Goal: Task Accomplishment & Management: Use online tool/utility

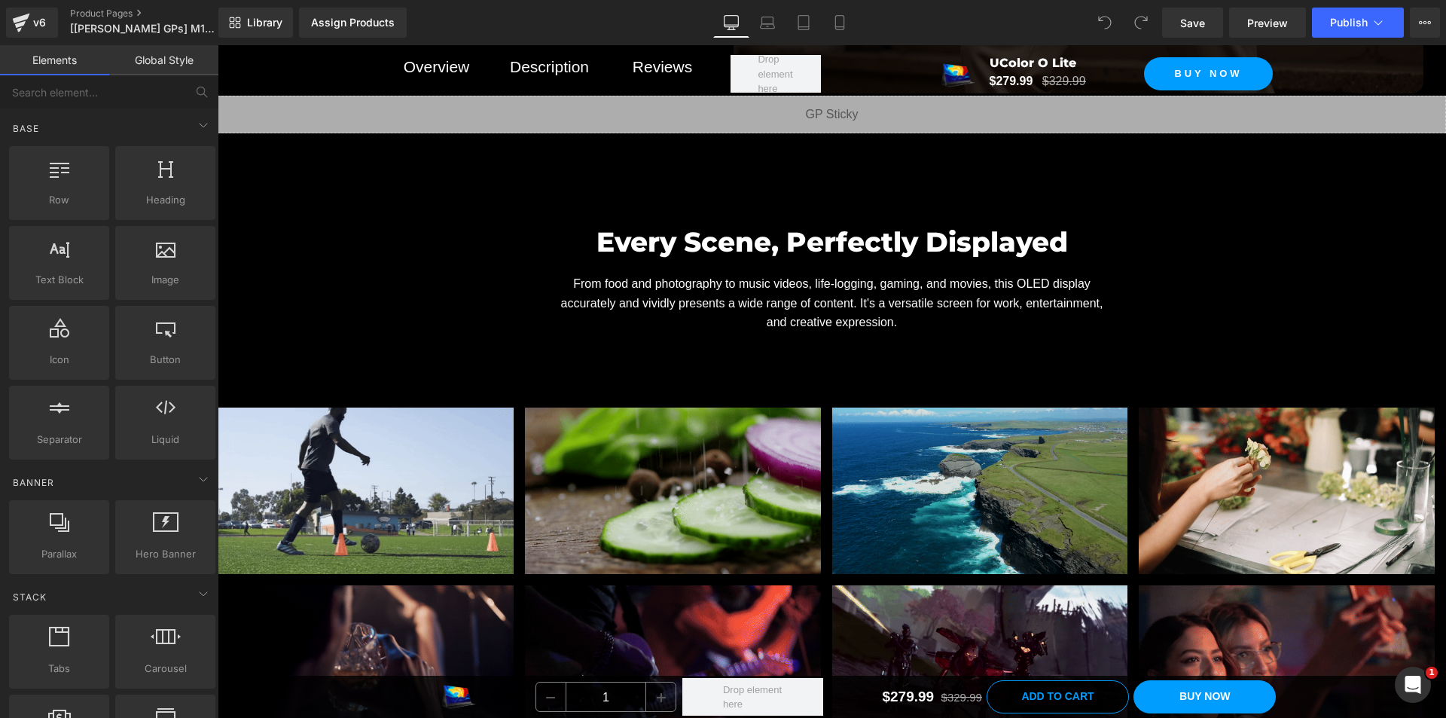
scroll to position [6854, 0]
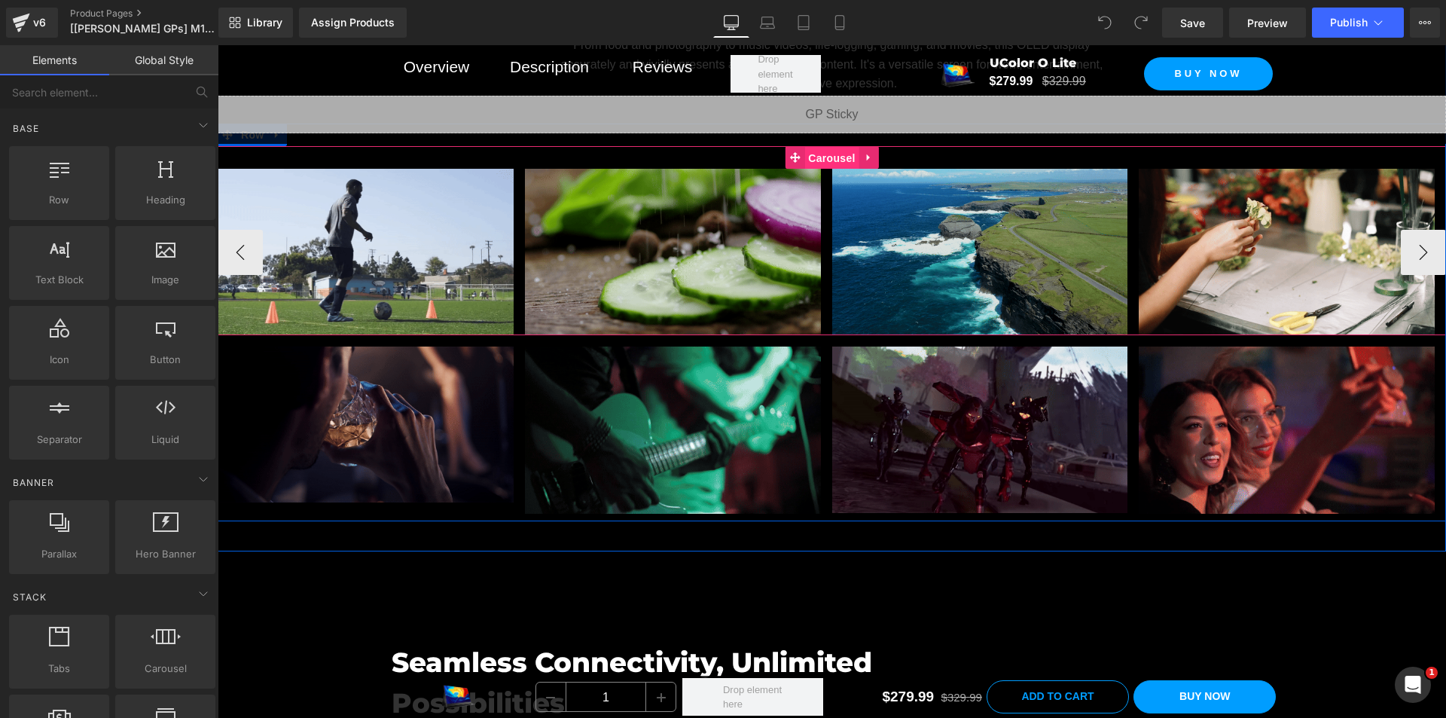
click at [824, 169] on span "Carousel" at bounding box center [831, 158] width 54 height 23
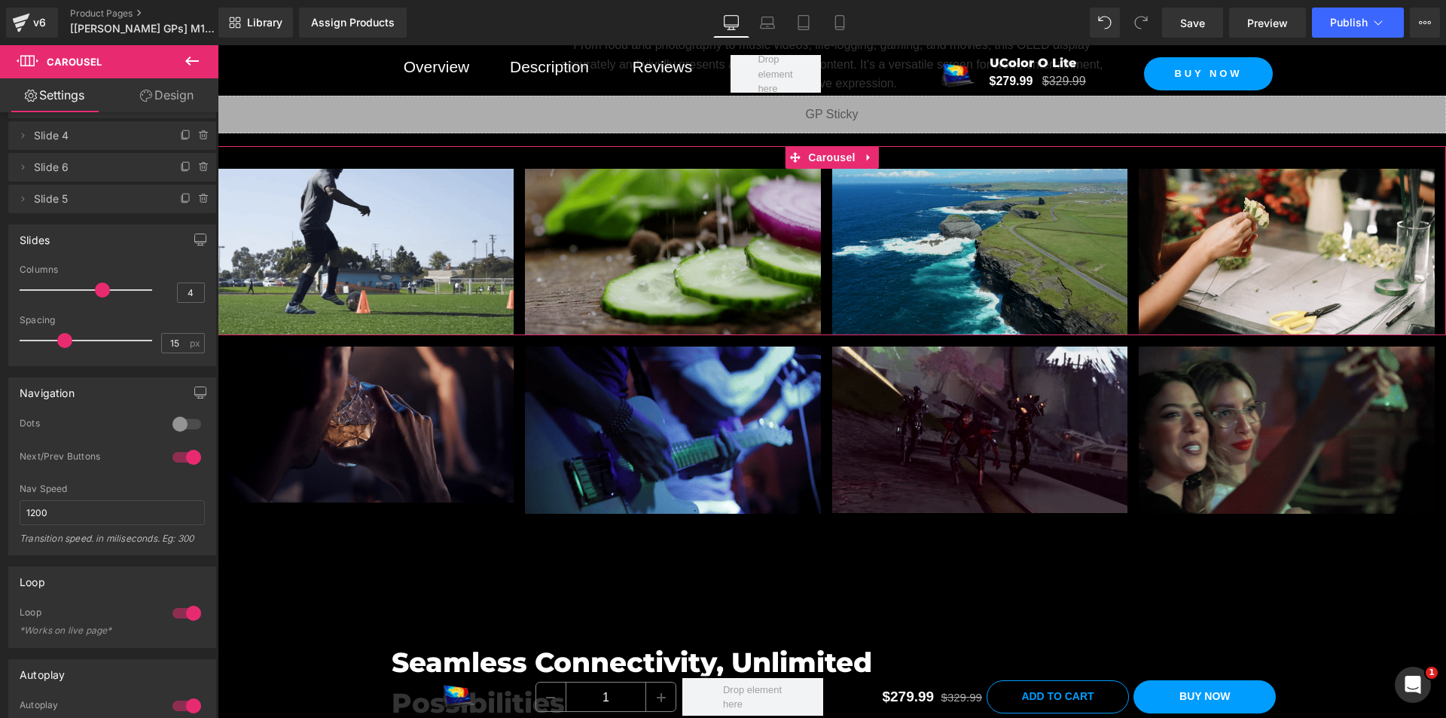
scroll to position [151, 0]
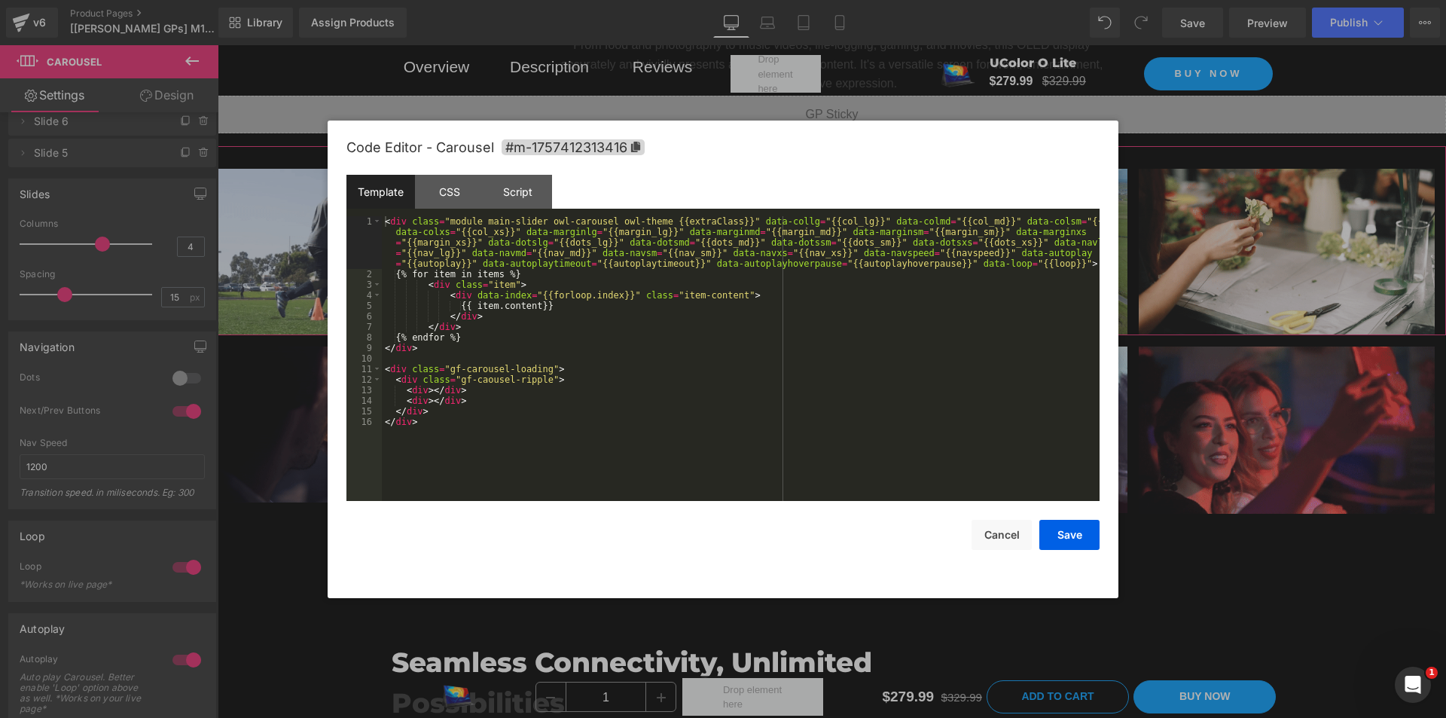
click at [807, 0] on div "Carousel You are previewing how the will restyle your page. You can not edit El…" at bounding box center [723, 0] width 1446 height 0
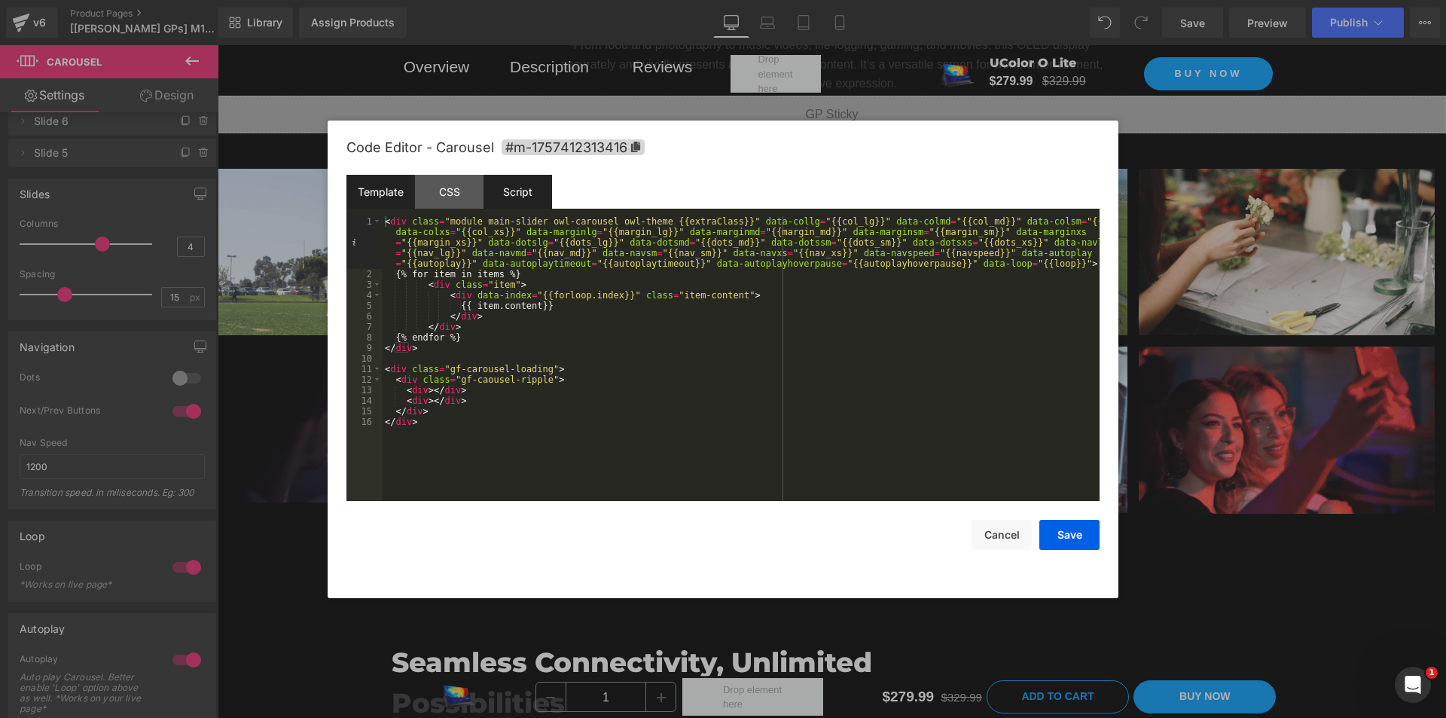
click at [503, 191] on div "Script" at bounding box center [518, 192] width 69 height 34
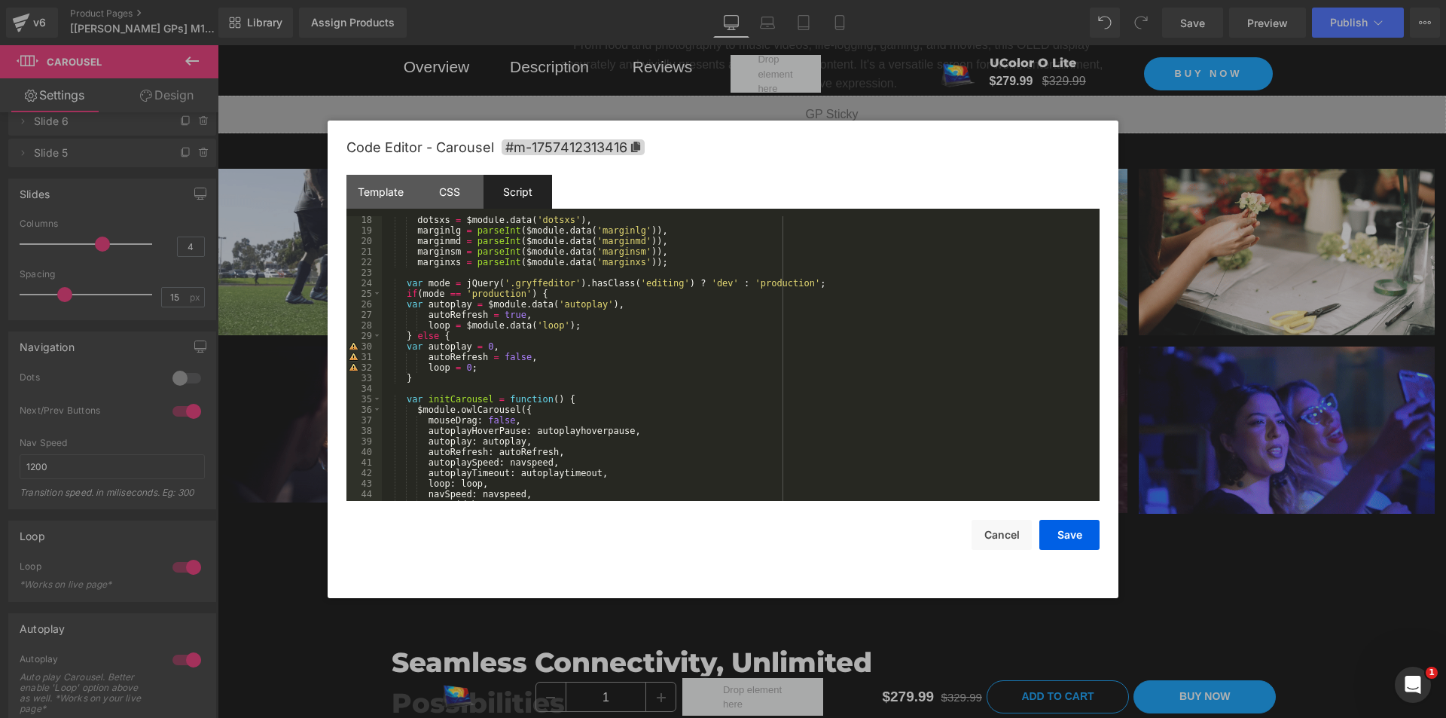
scroll to position [181, 0]
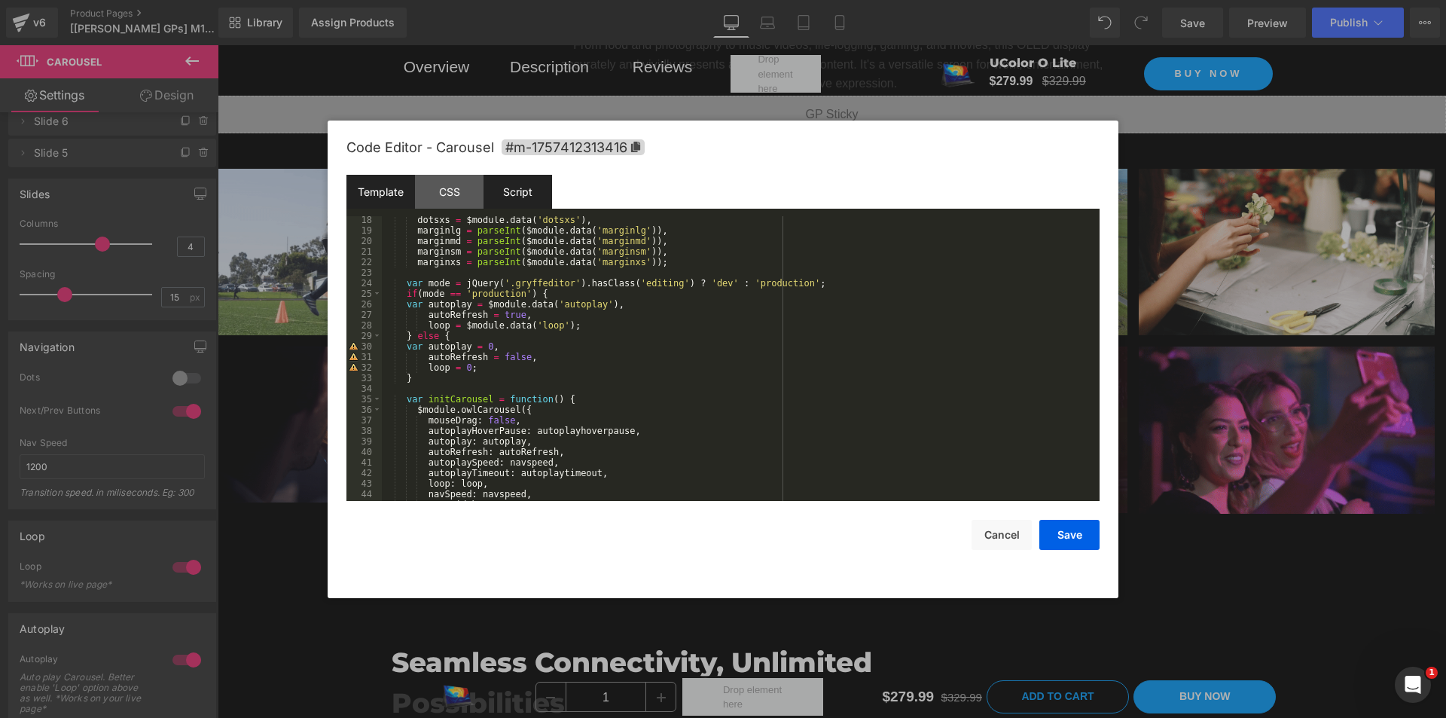
click at [395, 198] on div "Template" at bounding box center [380, 192] width 69 height 34
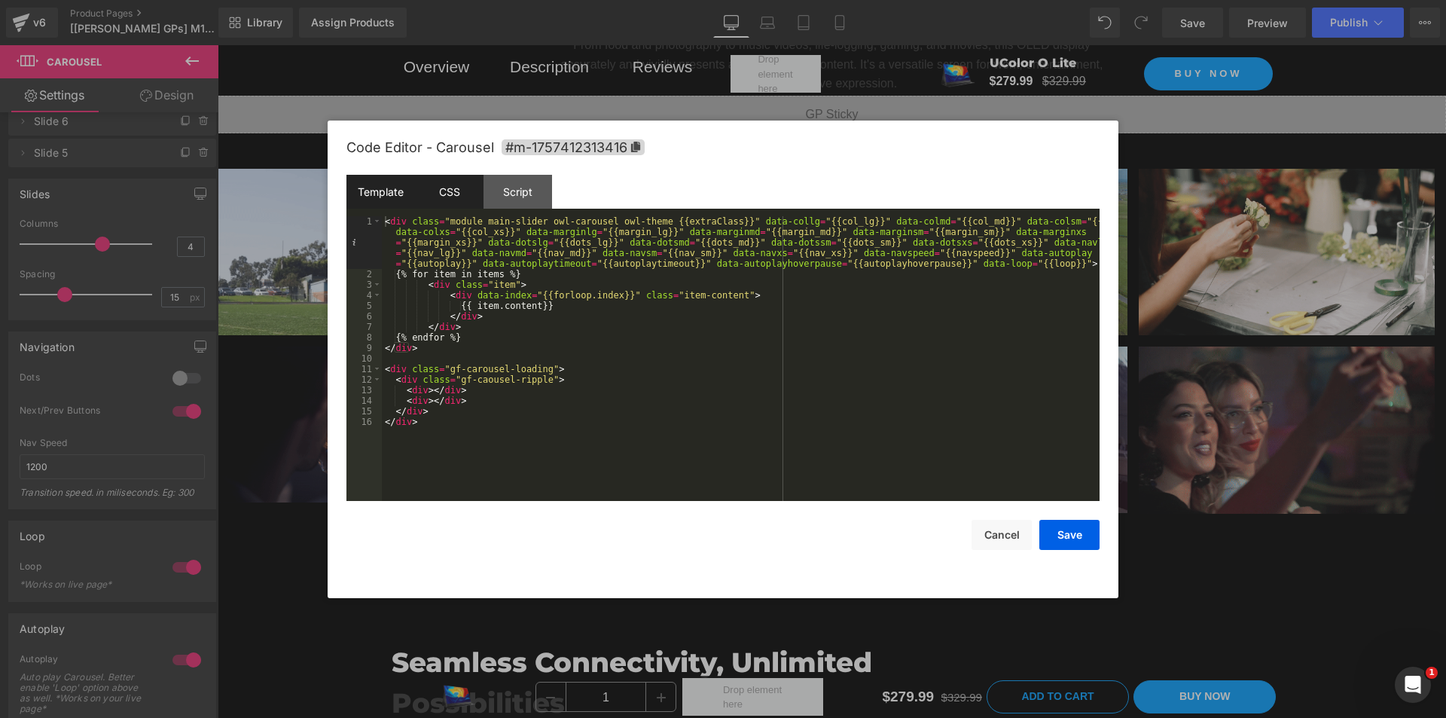
drag, startPoint x: 455, startPoint y: 197, endPoint x: 467, endPoint y: 197, distance: 12.1
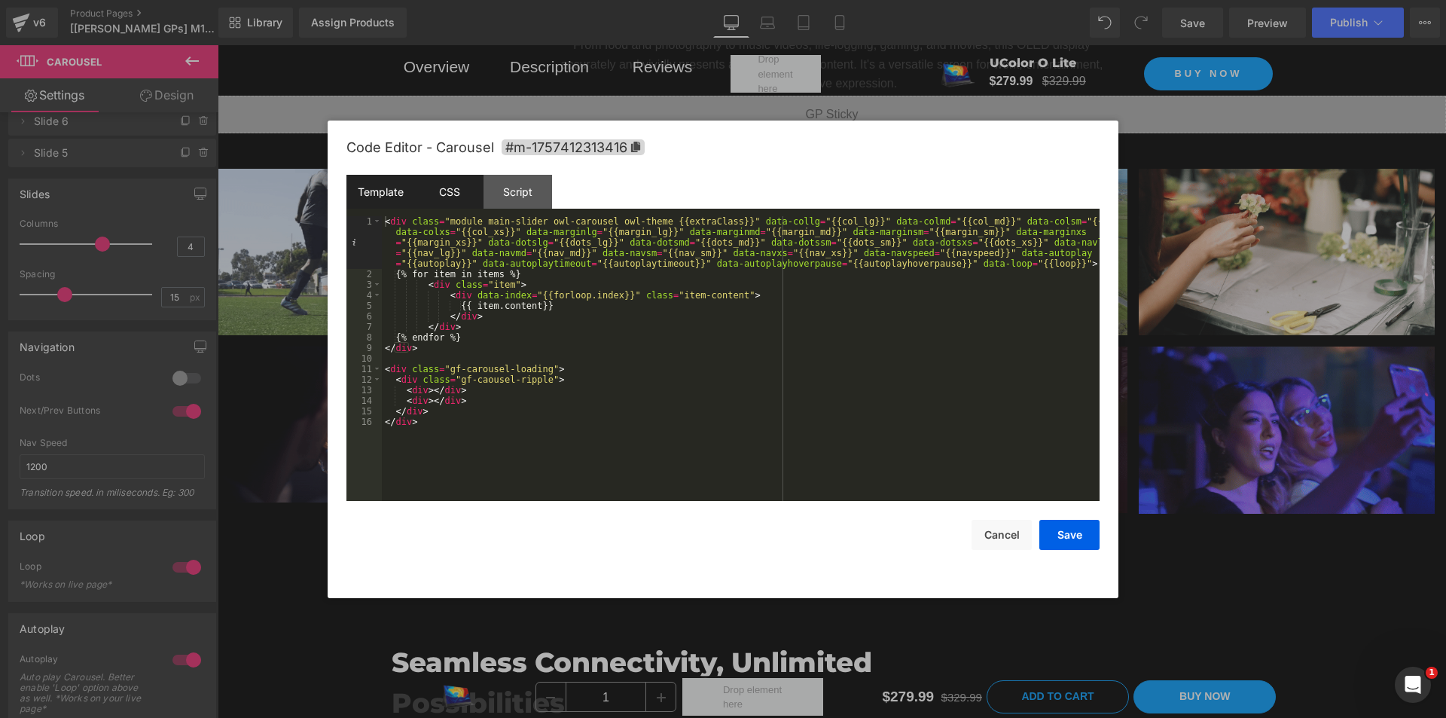
click at [455, 197] on div "CSS" at bounding box center [449, 192] width 69 height 34
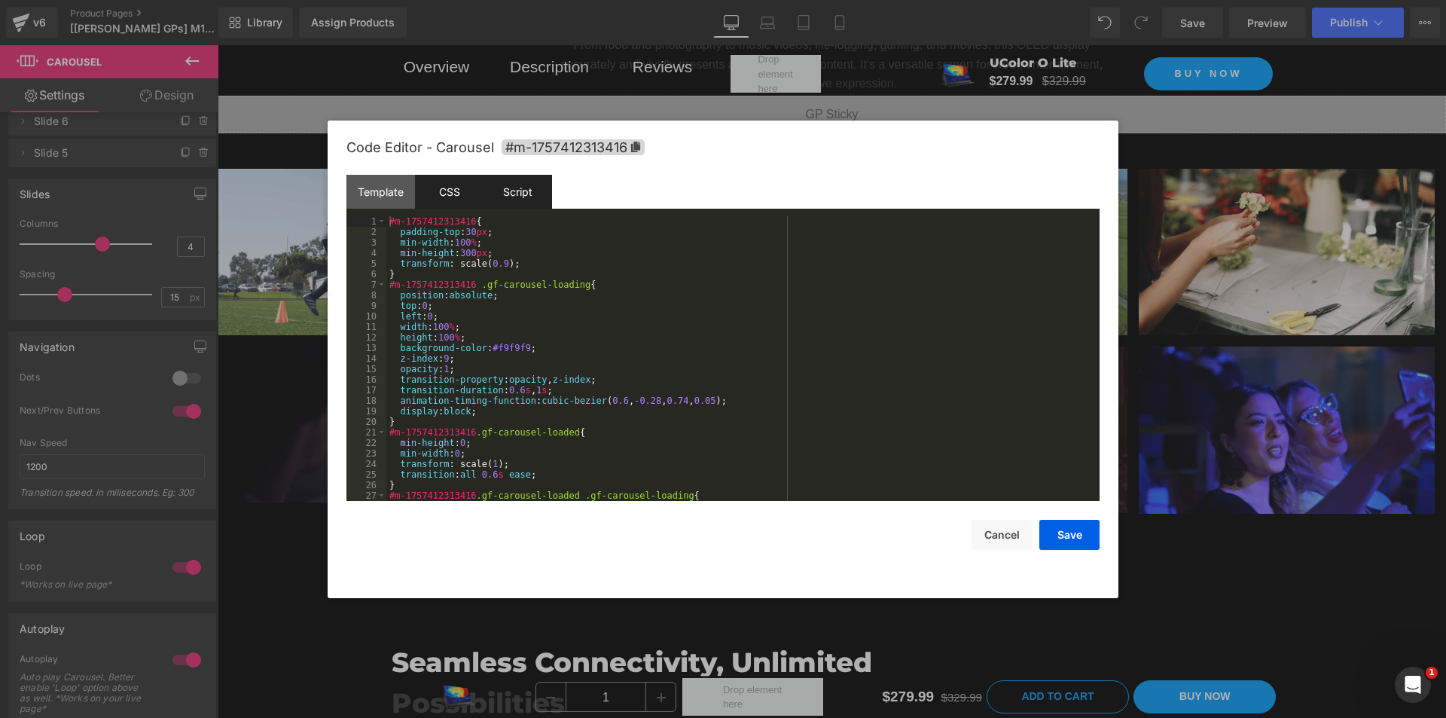
click at [532, 197] on div "Script" at bounding box center [518, 192] width 69 height 34
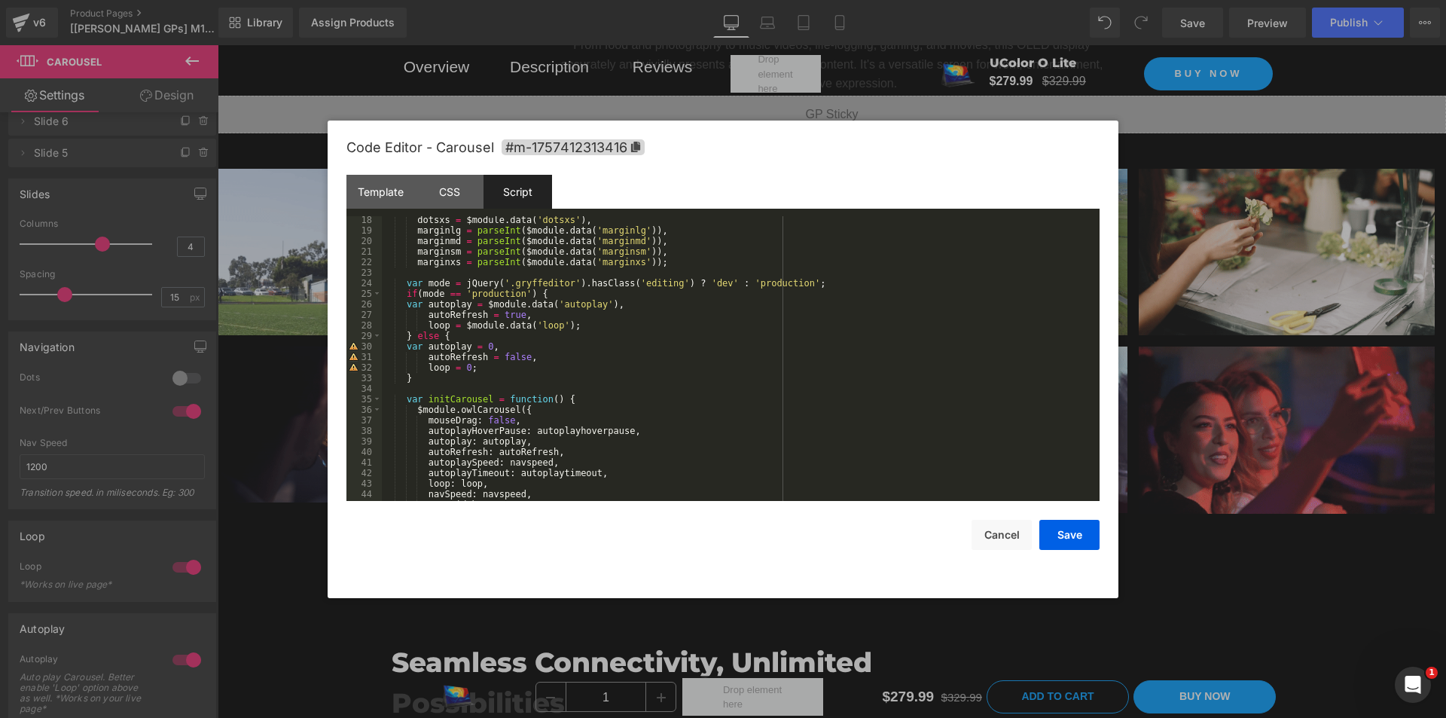
scroll to position [271, 0]
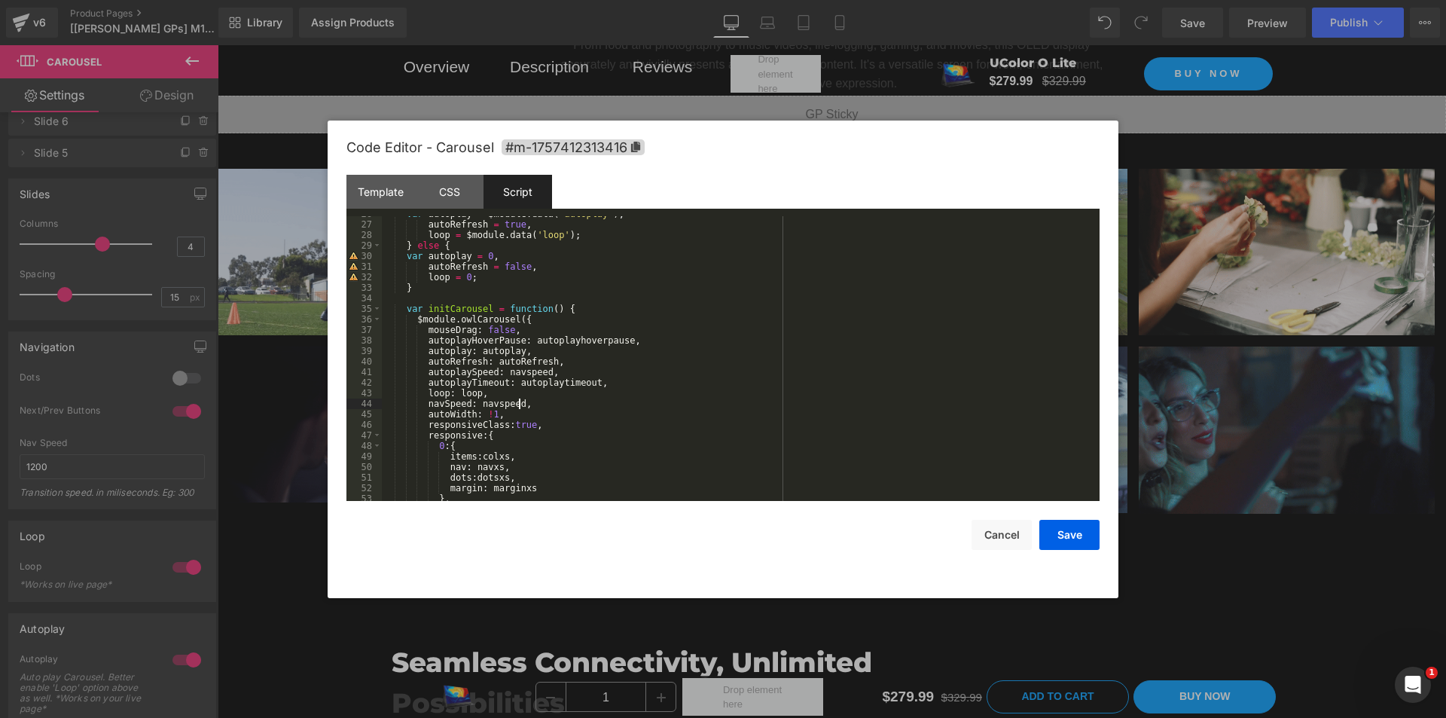
click at [535, 404] on div "var autoplay = $module . data ( 'autoplay' ) , autoRefresh = true , loop = $mod…" at bounding box center [738, 362] width 712 height 306
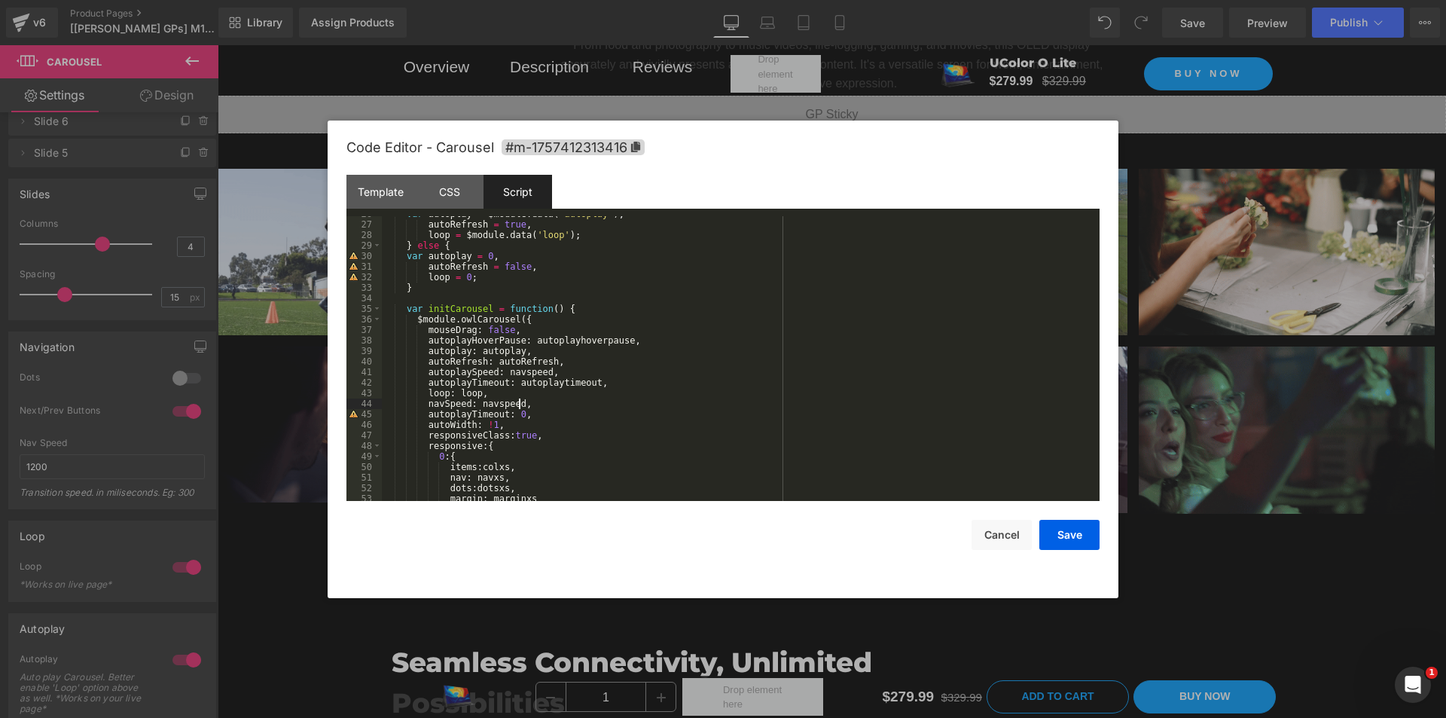
click at [570, 404] on div "var autoplay = $module . data ( 'autoplay' ) , autoRefresh = true , loop = $mod…" at bounding box center [738, 362] width 712 height 306
click at [941, 412] on div "var autoplay = $module . data ( 'autoplay' ) , autoRefresh = true , loop = $mod…" at bounding box center [738, 362] width 712 height 306
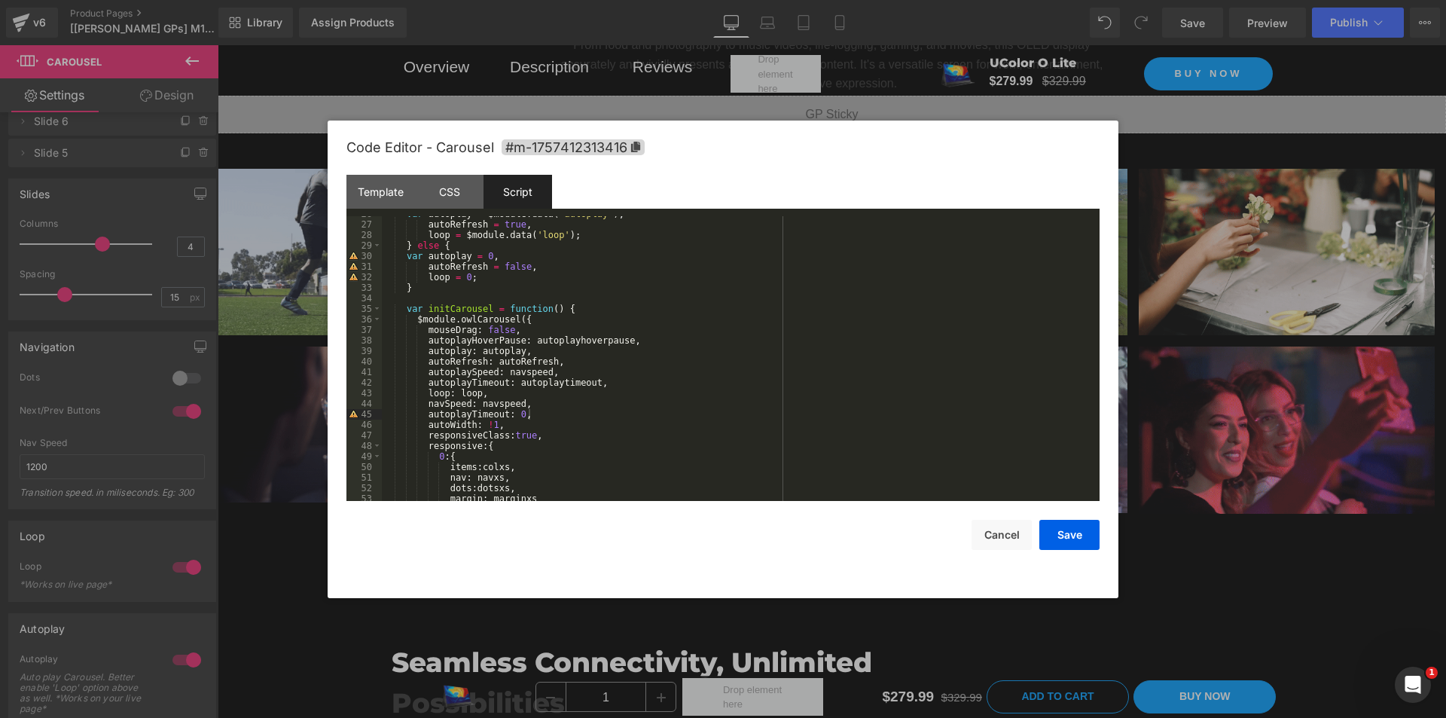
click at [1273, 353] on div at bounding box center [723, 359] width 1446 height 718
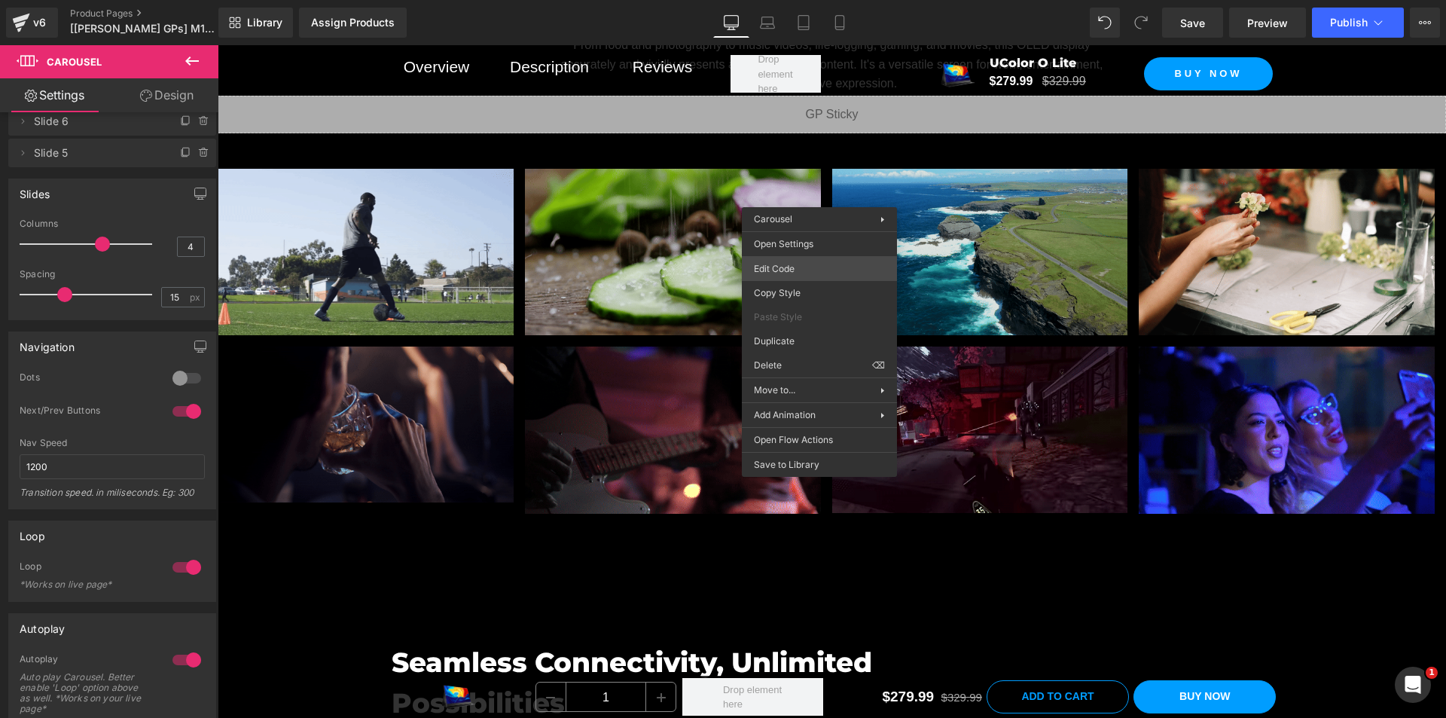
click at [800, 0] on div "Carousel You are previewing how the will restyle your page. You can not edit El…" at bounding box center [723, 0] width 1446 height 0
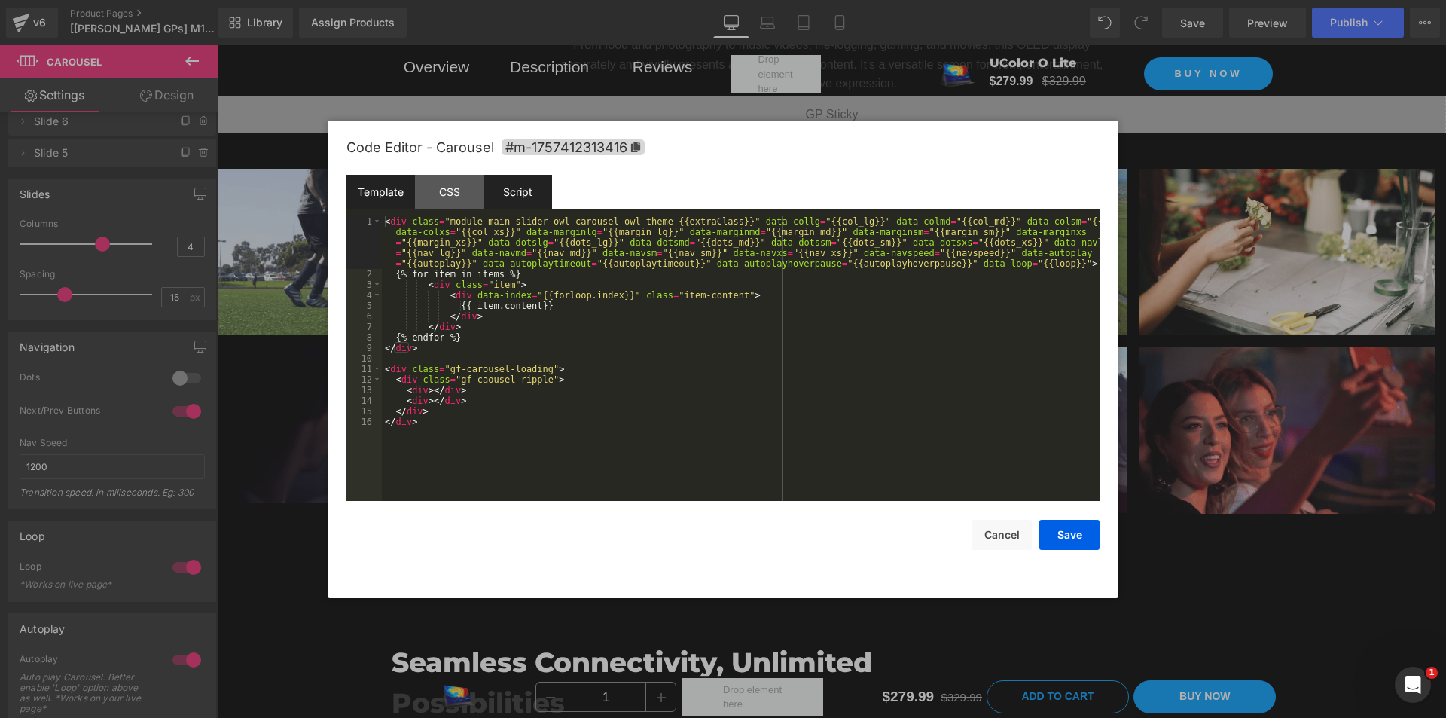
click at [522, 195] on div "Script" at bounding box center [518, 192] width 69 height 34
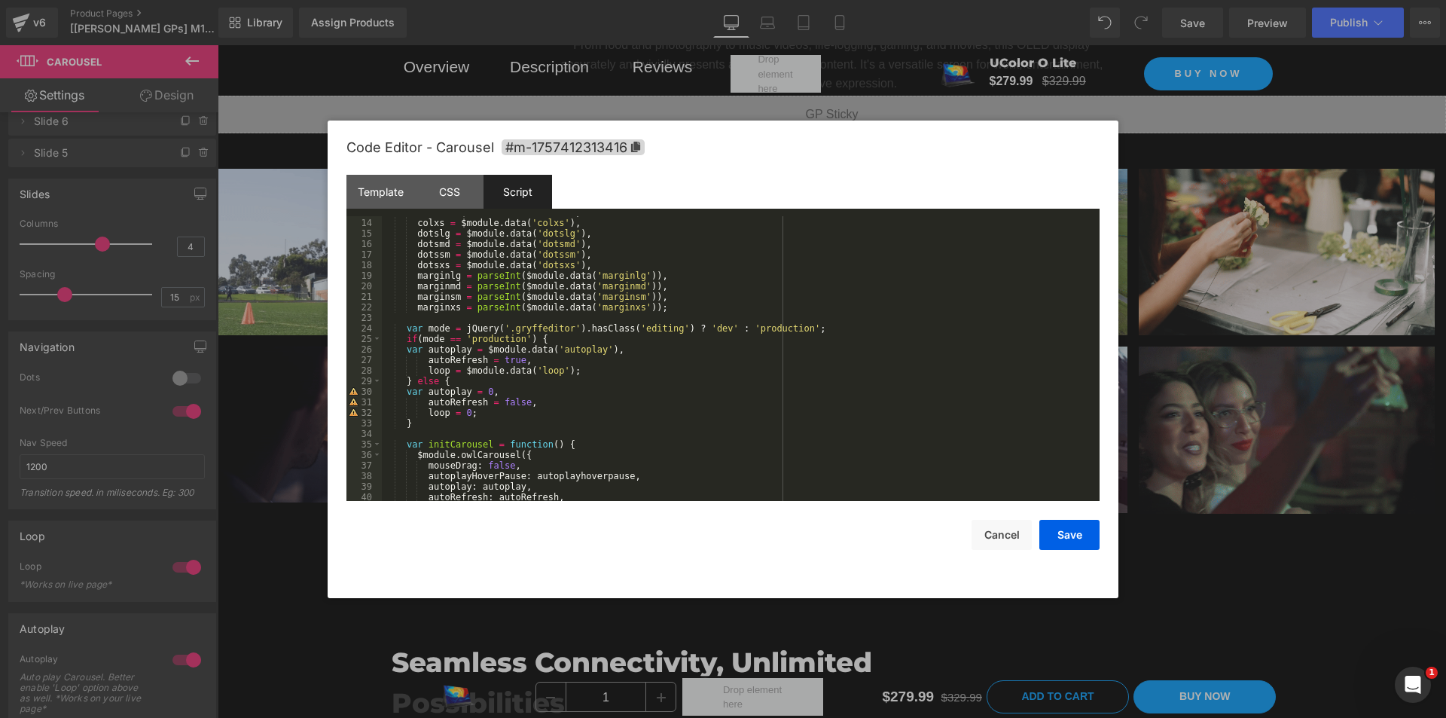
scroll to position [316, 0]
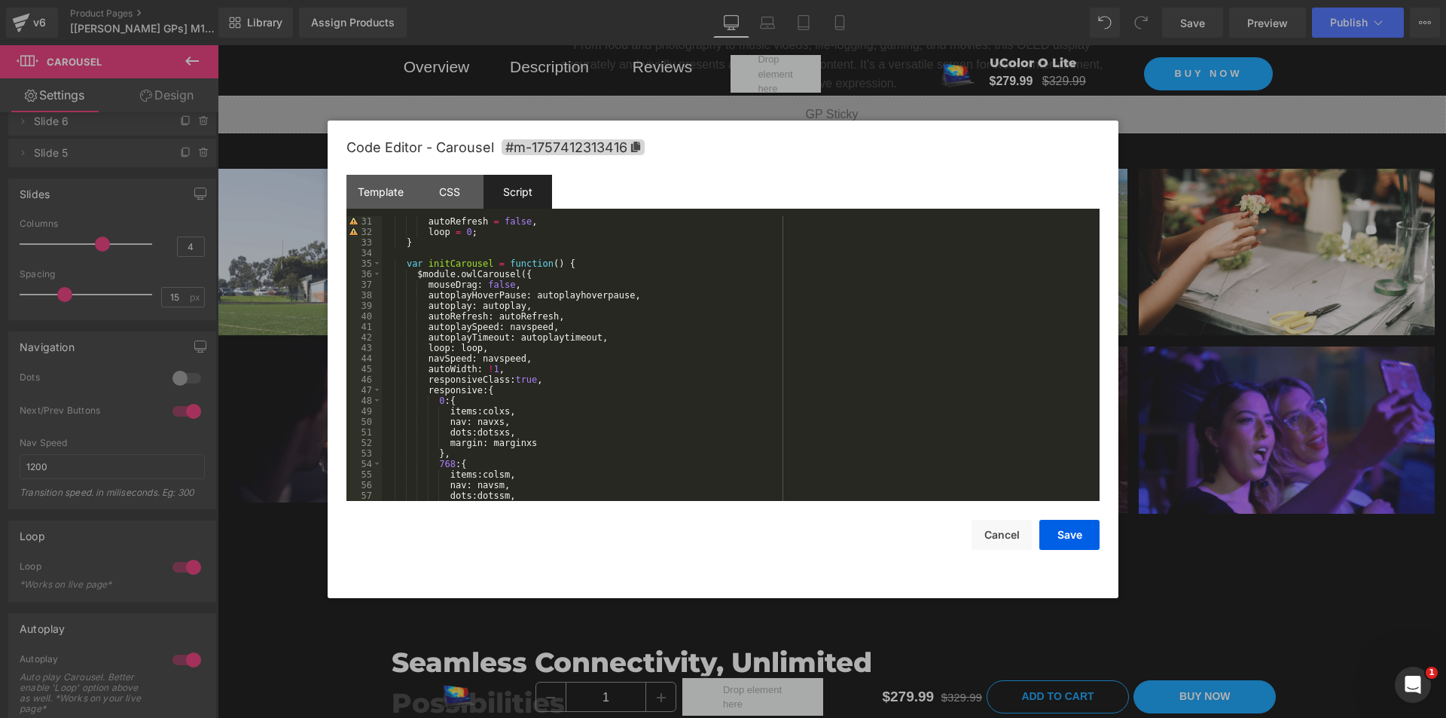
click at [545, 273] on div "autoRefresh = false , loop = 0 ; } var initCarousel = function ( ) { $module . …" at bounding box center [738, 369] width 712 height 306
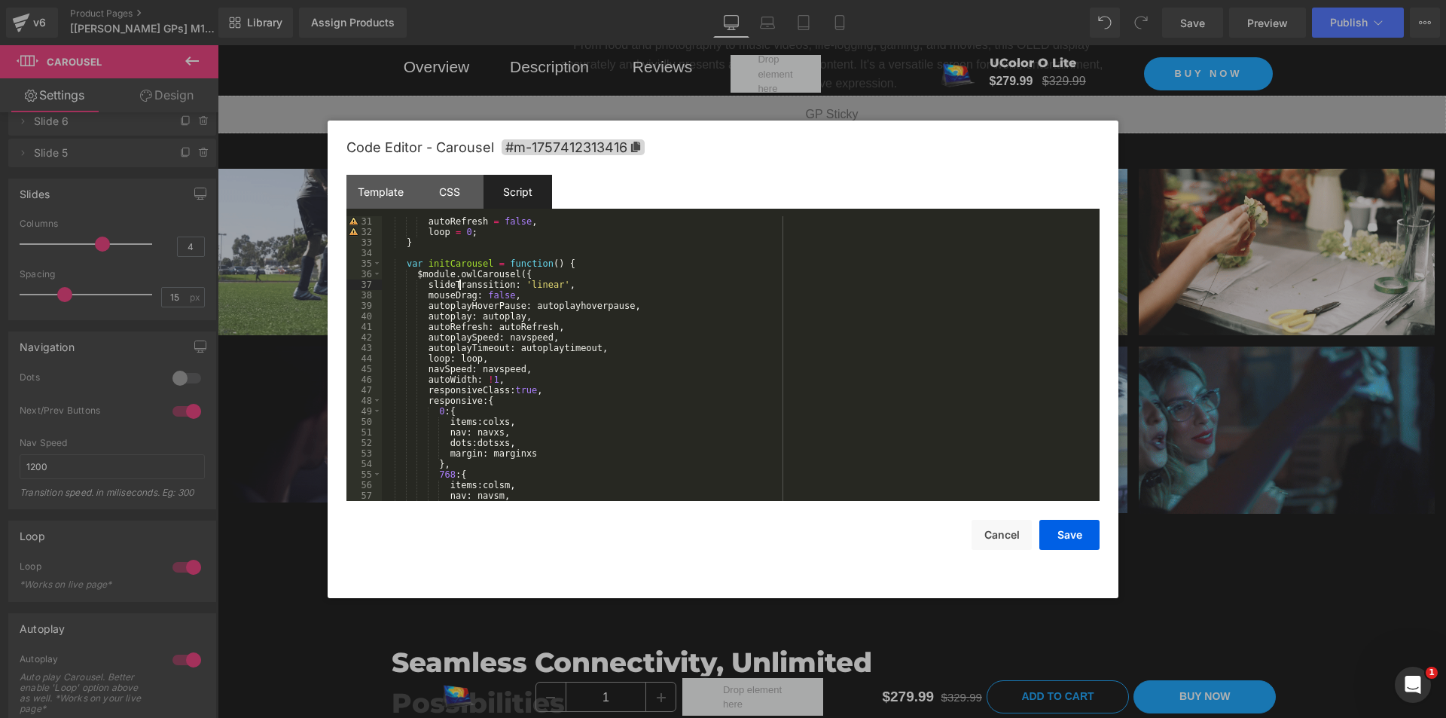
click at [458, 287] on div "autoRefresh = false , loop = 0 ; } var initCarousel = function ( ) { $module . …" at bounding box center [738, 369] width 712 height 306
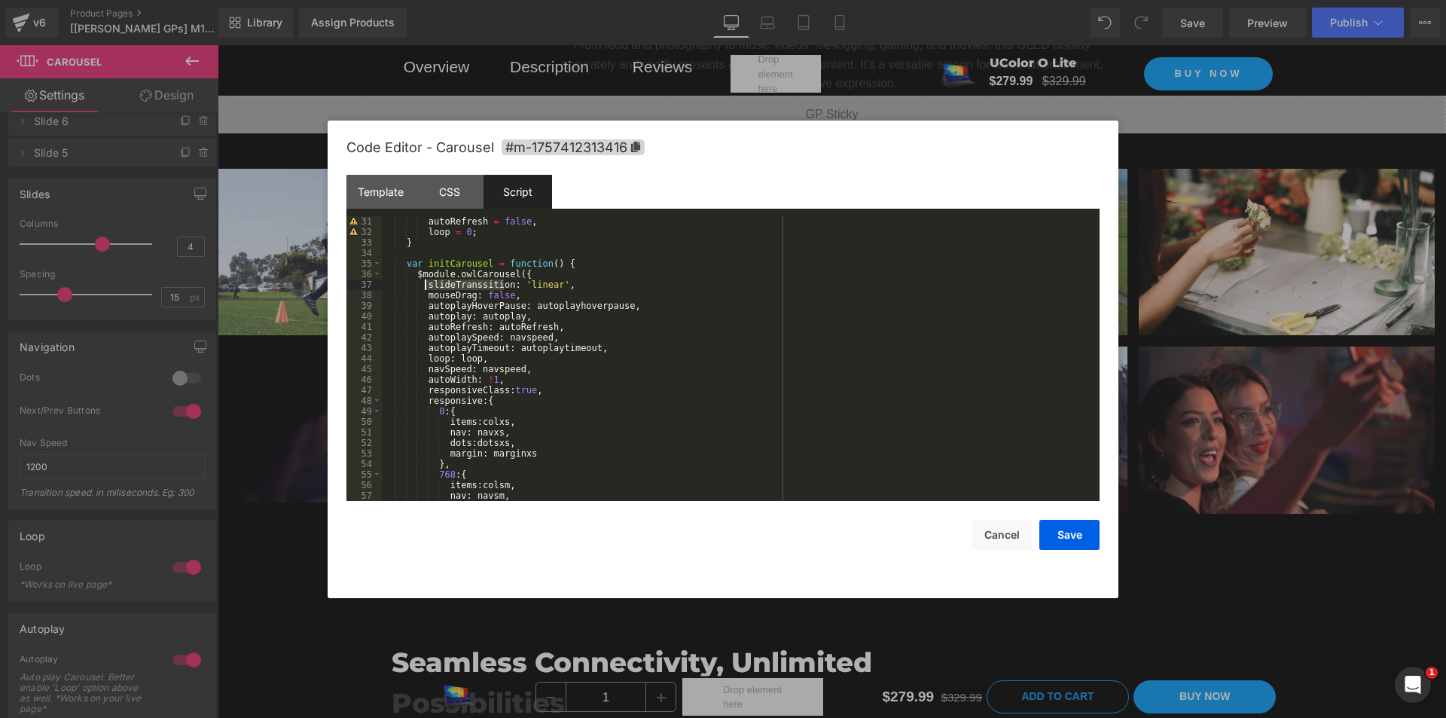
click at [458, 287] on div "autoRefresh = false , loop = 0 ; } var initCarousel = function ( ) { $module . …" at bounding box center [738, 369] width 712 height 306
click at [1068, 524] on button "Save" at bounding box center [1069, 535] width 60 height 30
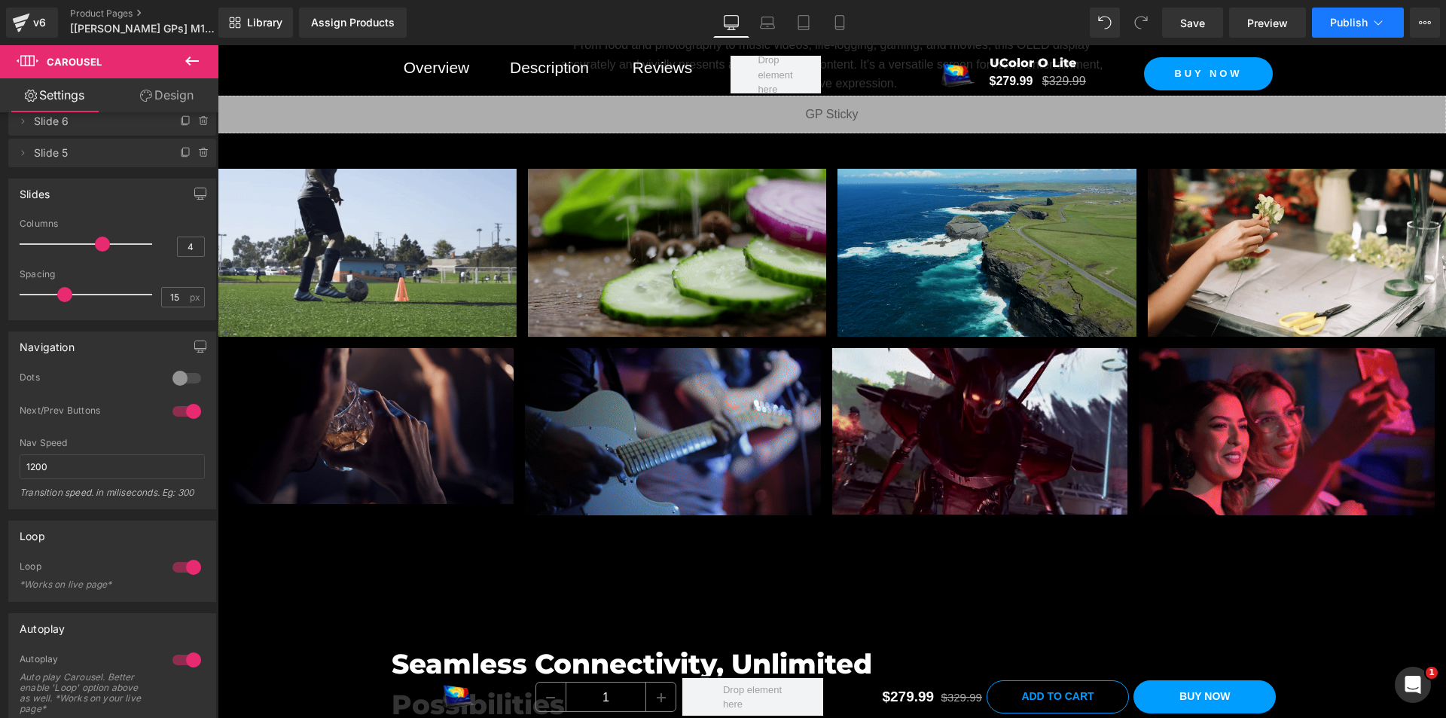
click at [1361, 15] on button "Publish" at bounding box center [1358, 23] width 92 height 30
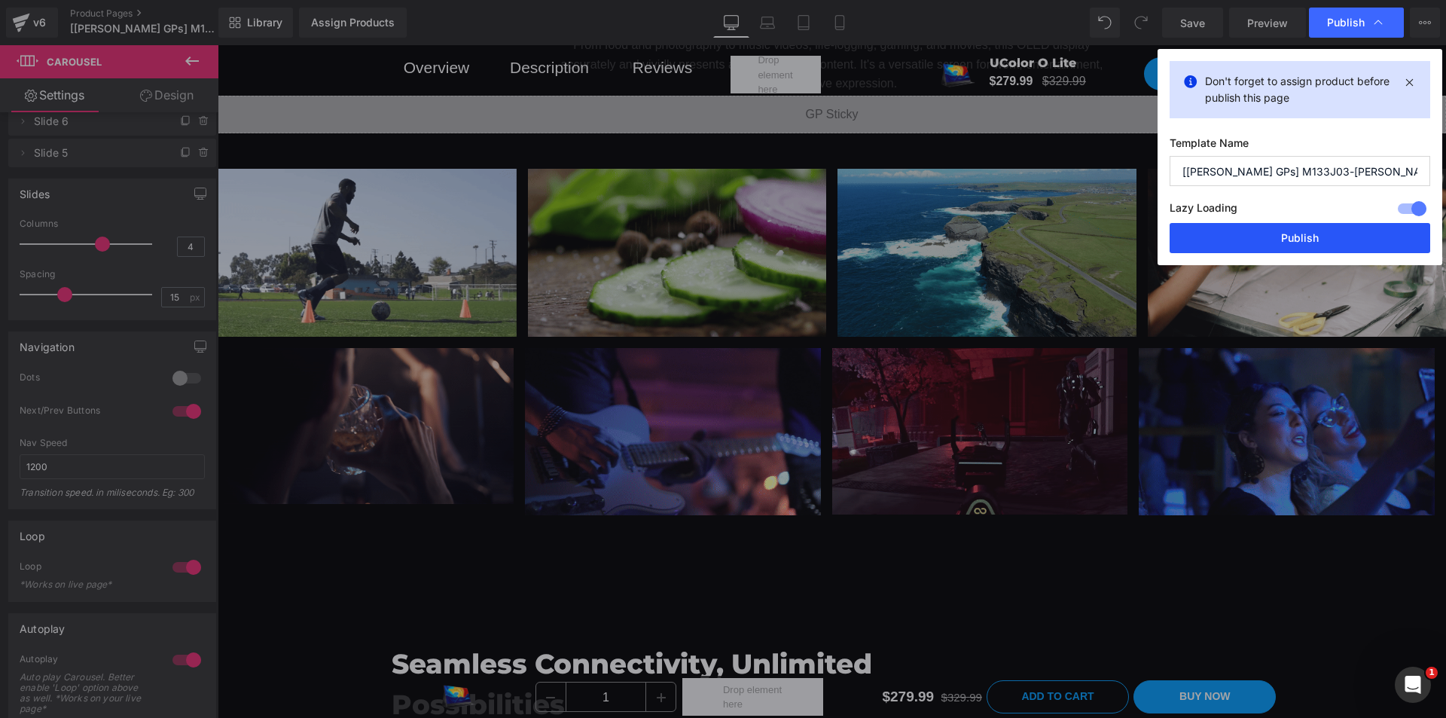
drag, startPoint x: 1290, startPoint y: 235, endPoint x: 981, endPoint y: 190, distance: 312.8
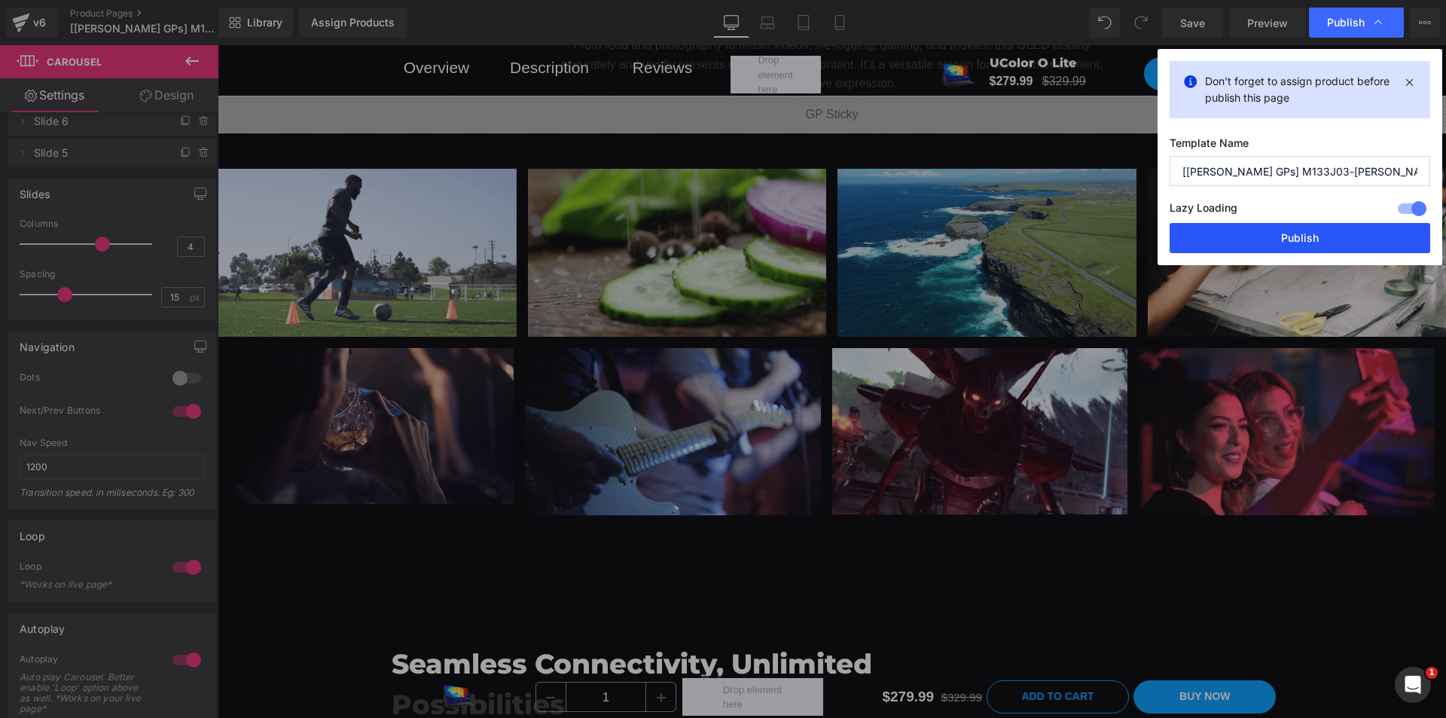
click at [1290, 235] on button "Publish" at bounding box center [1300, 238] width 261 height 30
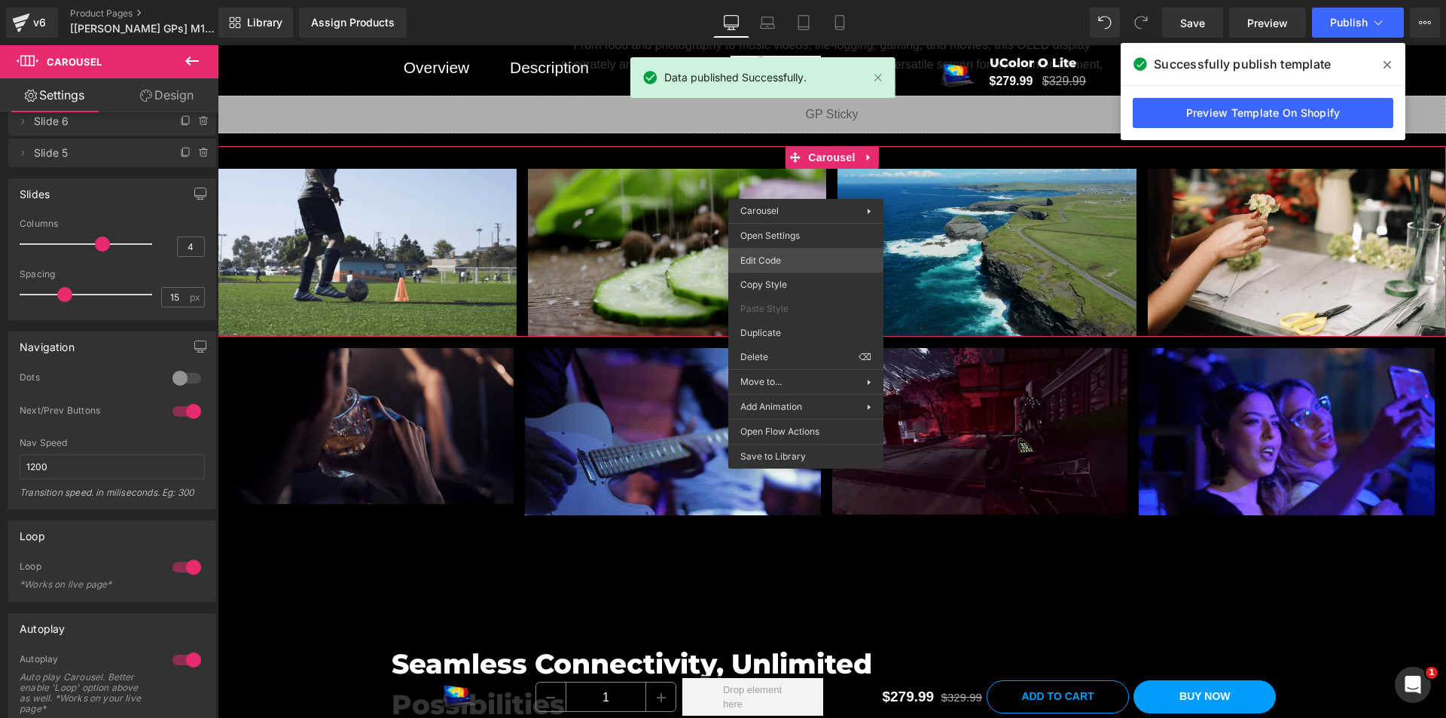
click at [789, 0] on div "Carousel You are previewing how the will restyle your page. You can not edit El…" at bounding box center [723, 0] width 1446 height 0
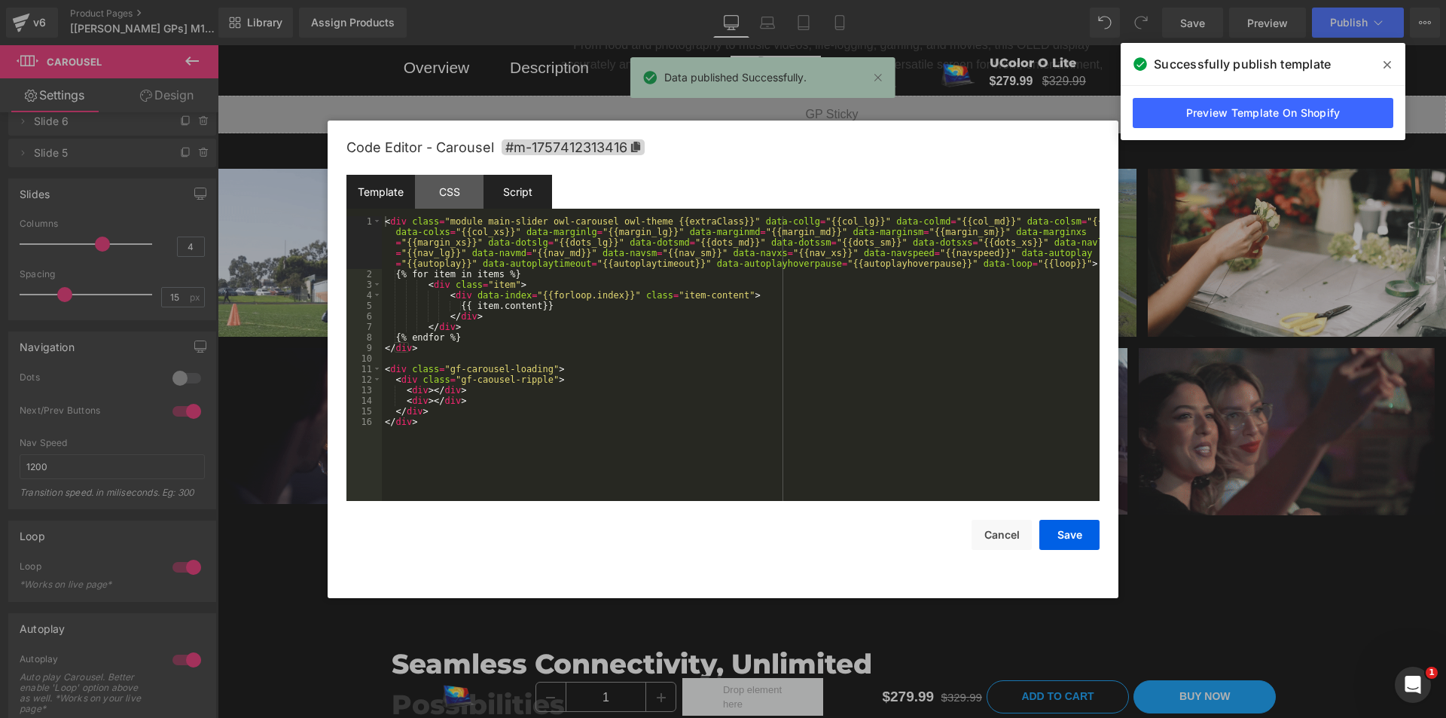
click at [517, 188] on div "Script" at bounding box center [518, 192] width 69 height 34
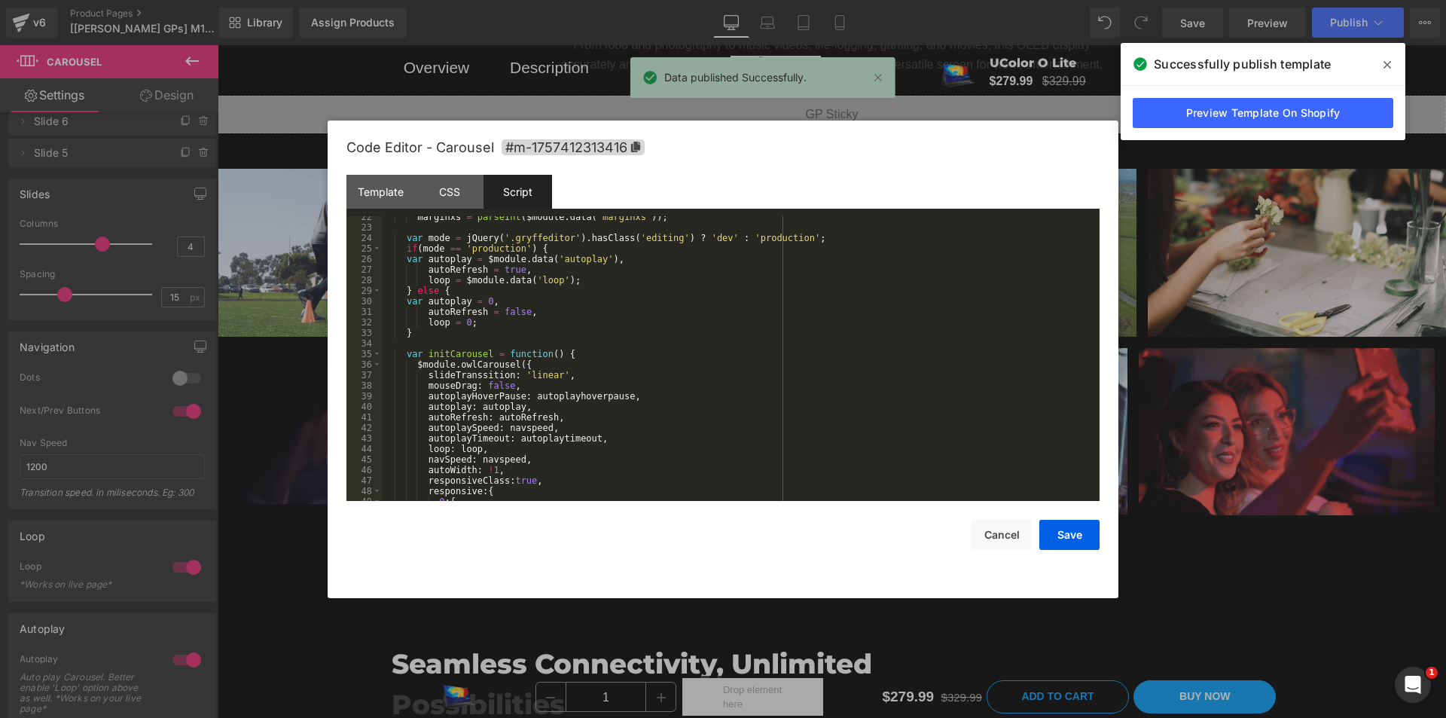
scroll to position [226, 0]
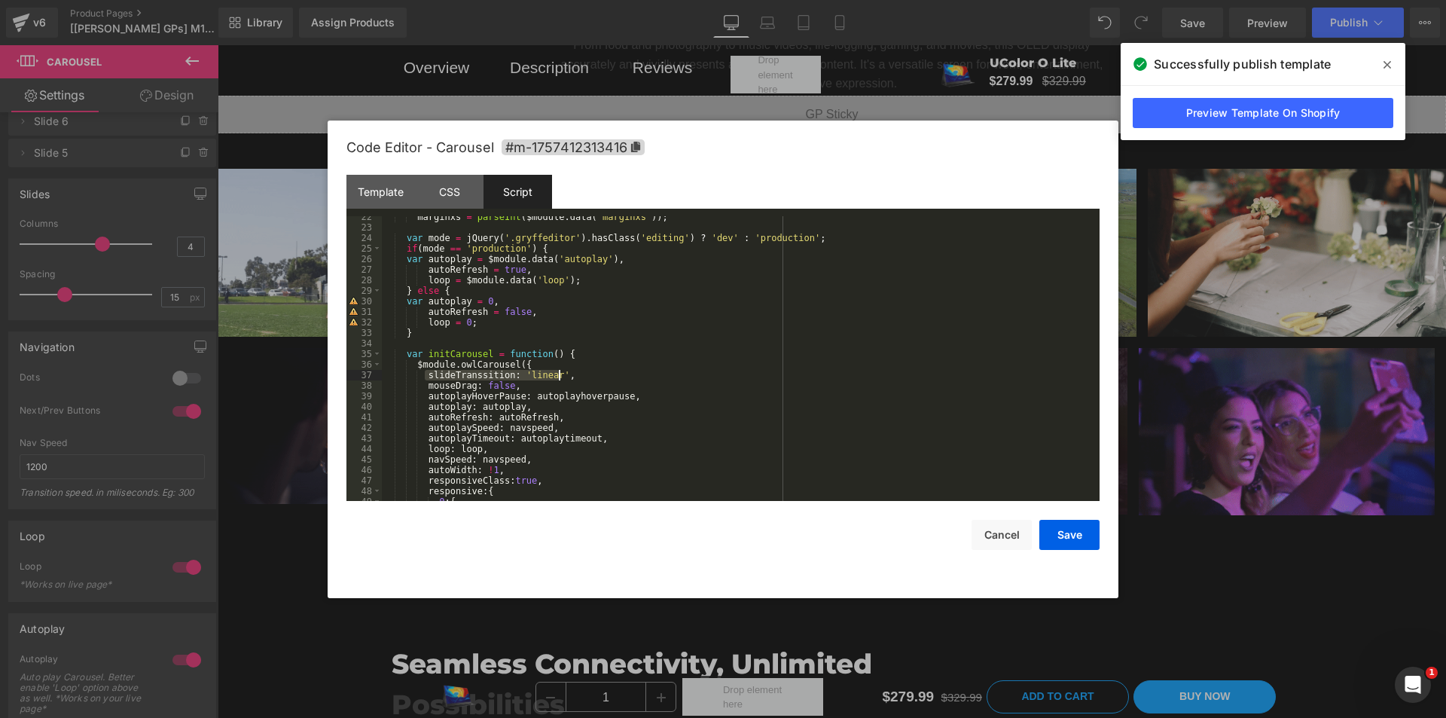
drag, startPoint x: 426, startPoint y: 374, endPoint x: 564, endPoint y: 370, distance: 138.6
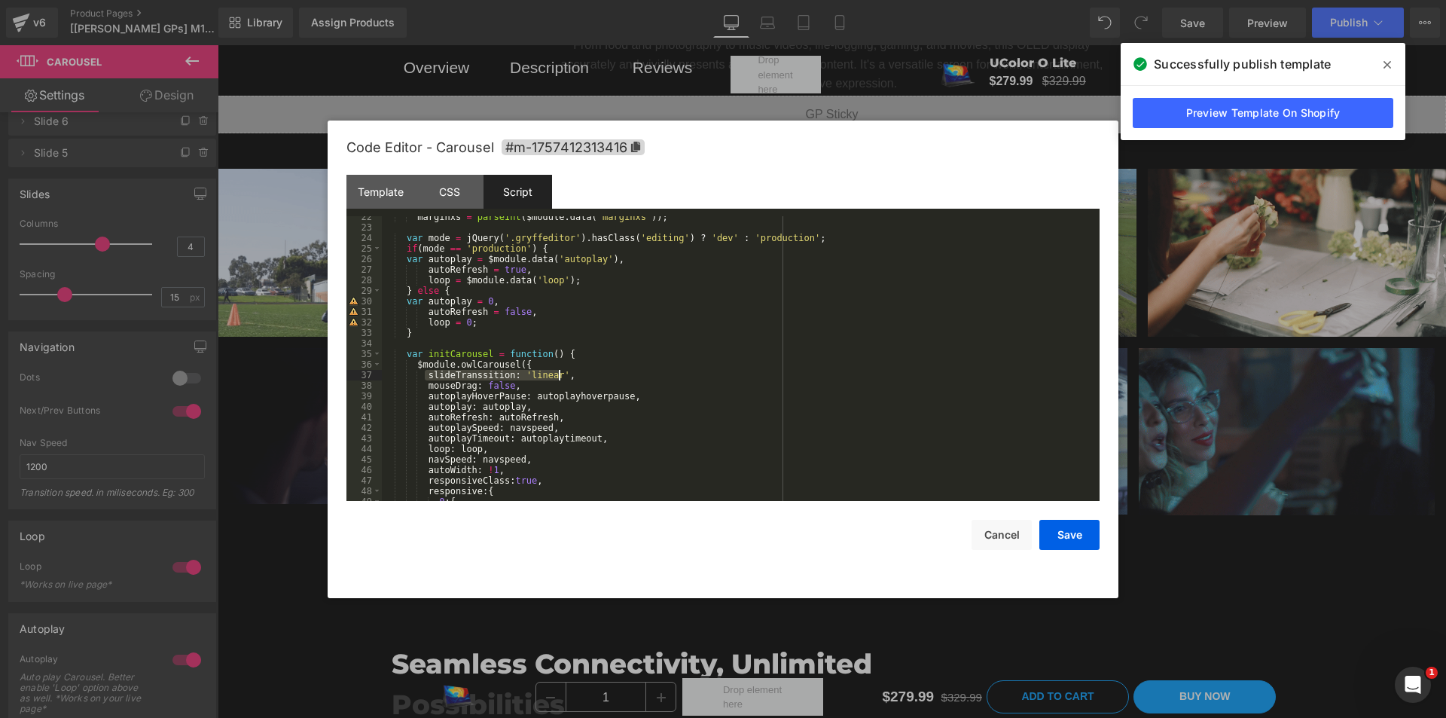
click at [564, 370] on div "marginxs = parseInt ( $module . data ( 'marginxs' )) ; var mode = jQuery ( '.gr…" at bounding box center [738, 365] width 712 height 306
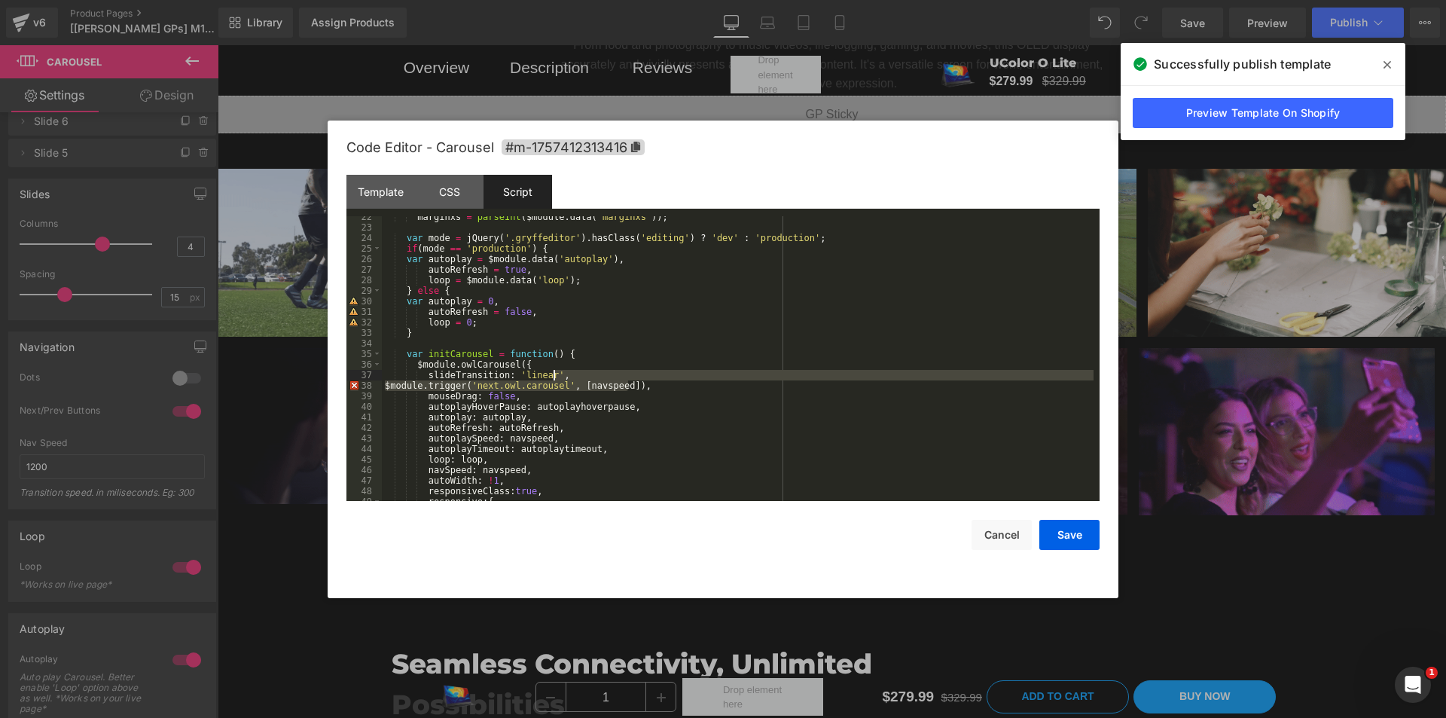
drag, startPoint x: 642, startPoint y: 386, endPoint x: 648, endPoint y: 371, distance: 16.2
click at [648, 371] on div "marginxs = parseInt ( $module . data ( 'marginxs' )) ; var mode = jQuery ( '.gr…" at bounding box center [738, 365] width 712 height 306
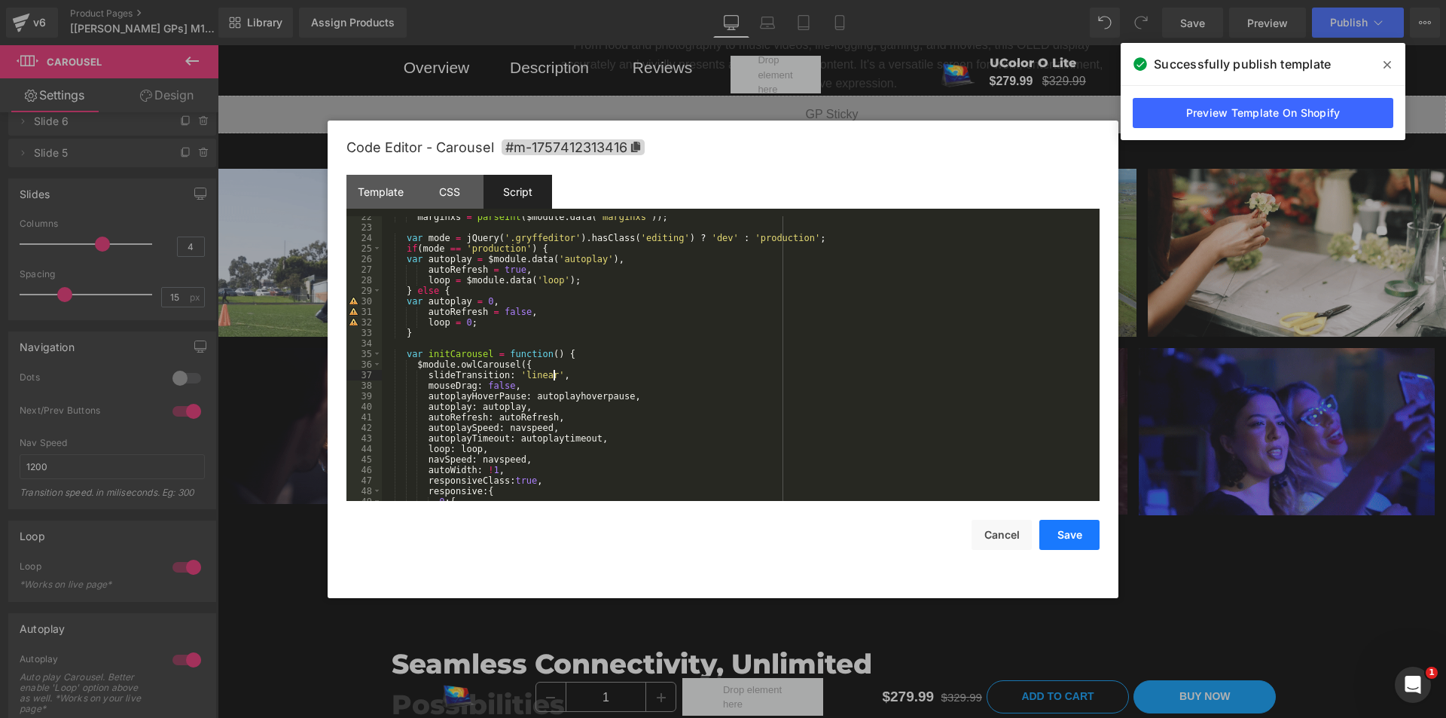
click at [1070, 538] on button "Save" at bounding box center [1069, 535] width 60 height 30
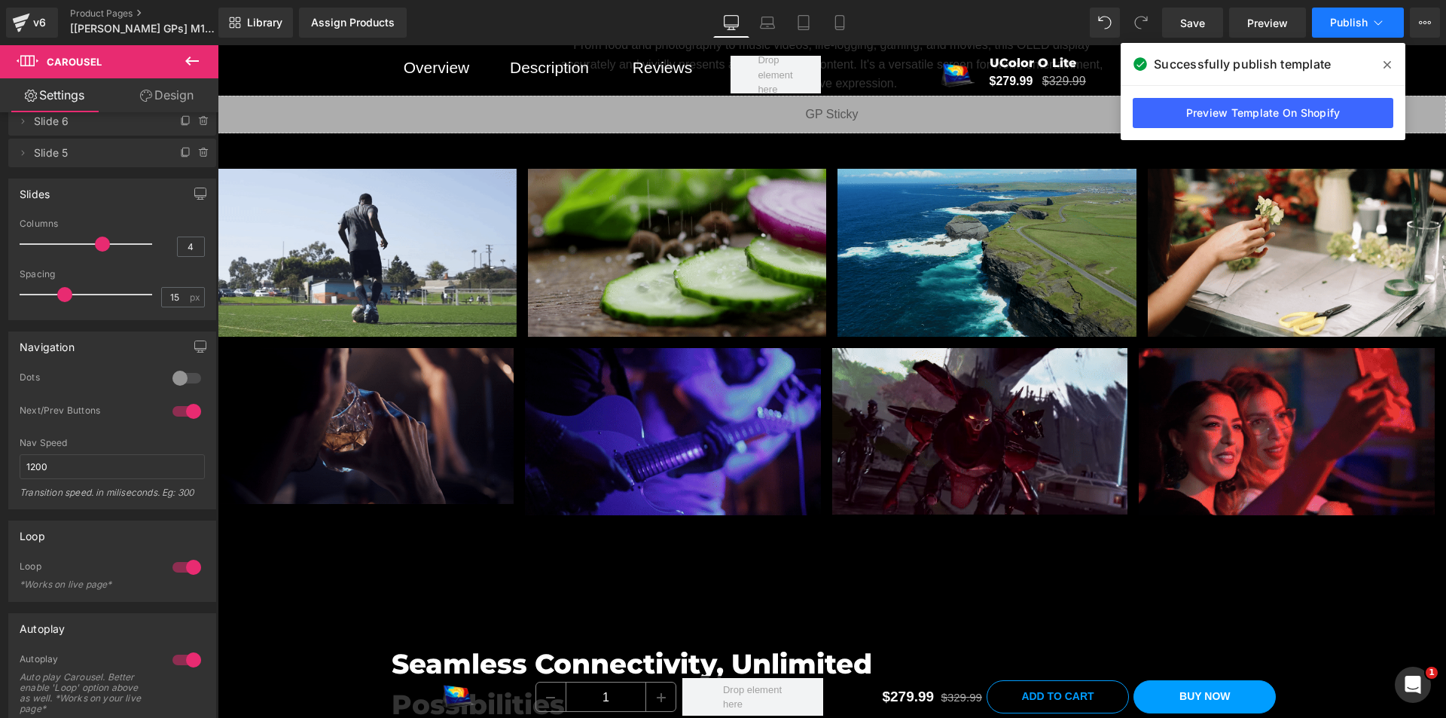
click at [1347, 20] on span "Publish" at bounding box center [1349, 23] width 38 height 12
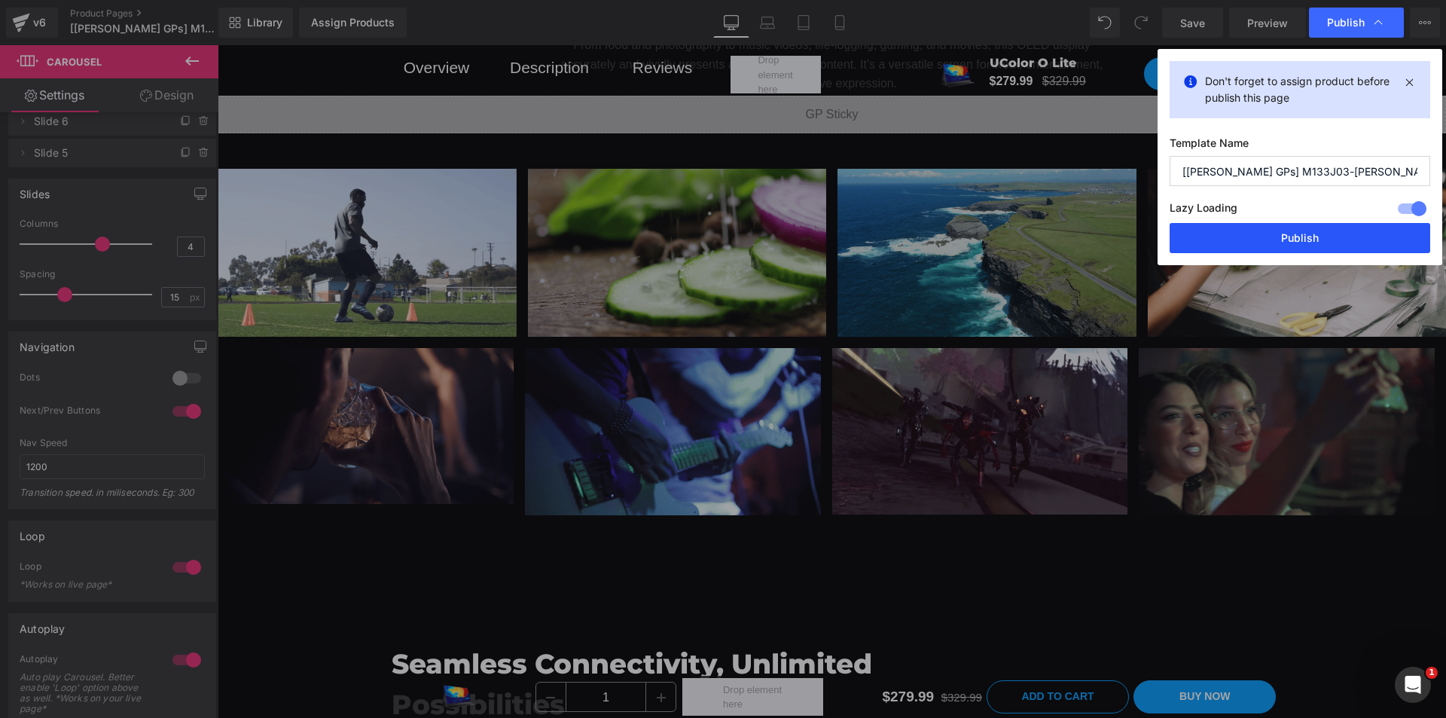
click at [1277, 243] on button "Publish" at bounding box center [1300, 238] width 261 height 30
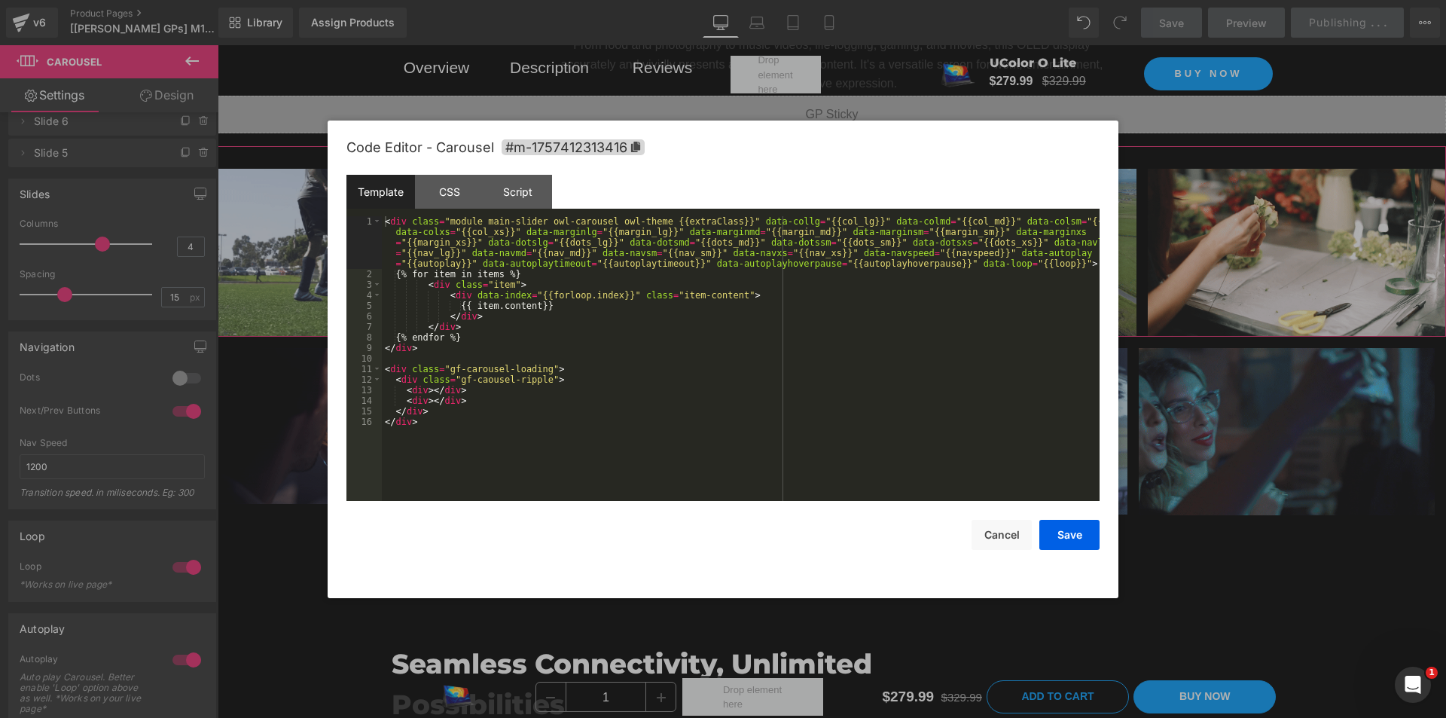
click at [808, 0] on div "Carousel You are previewing how the will restyle your page. You can not edit El…" at bounding box center [723, 0] width 1446 height 0
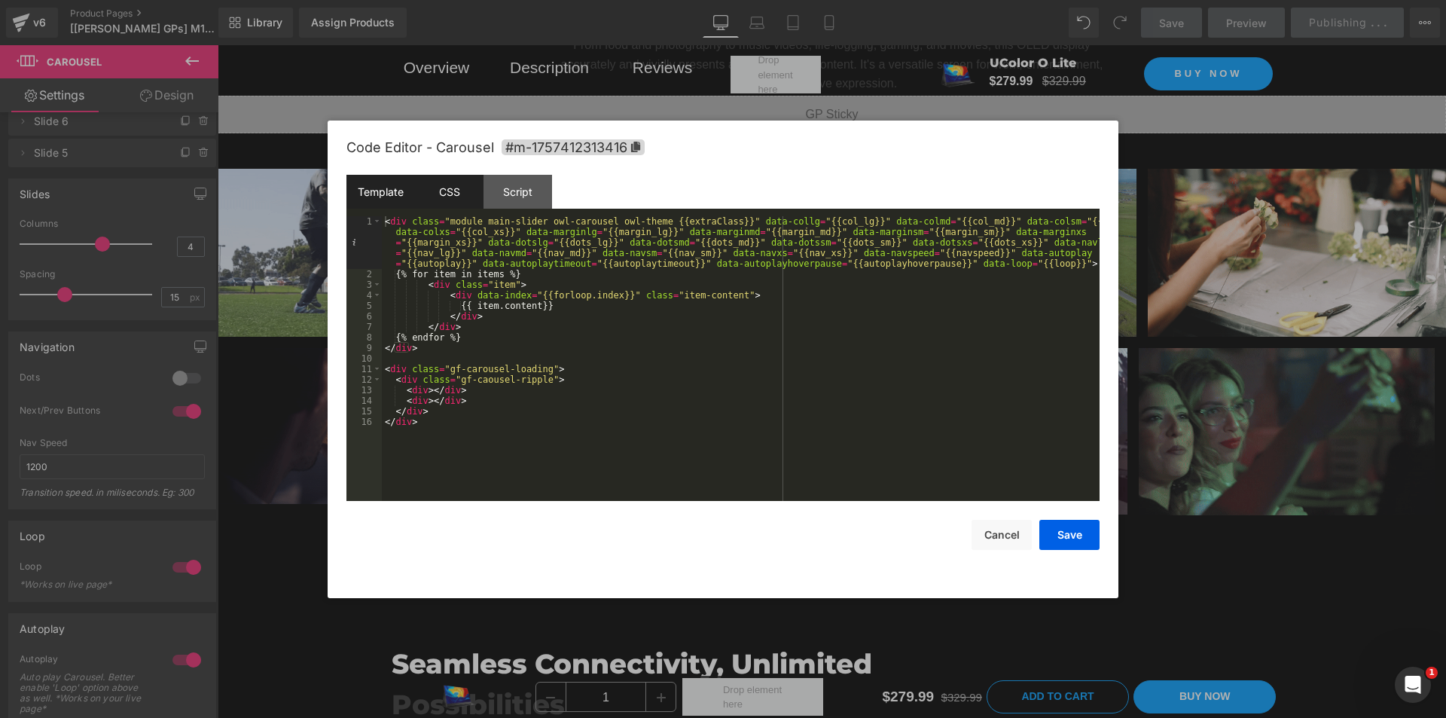
click at [454, 191] on div "CSS" at bounding box center [449, 192] width 69 height 34
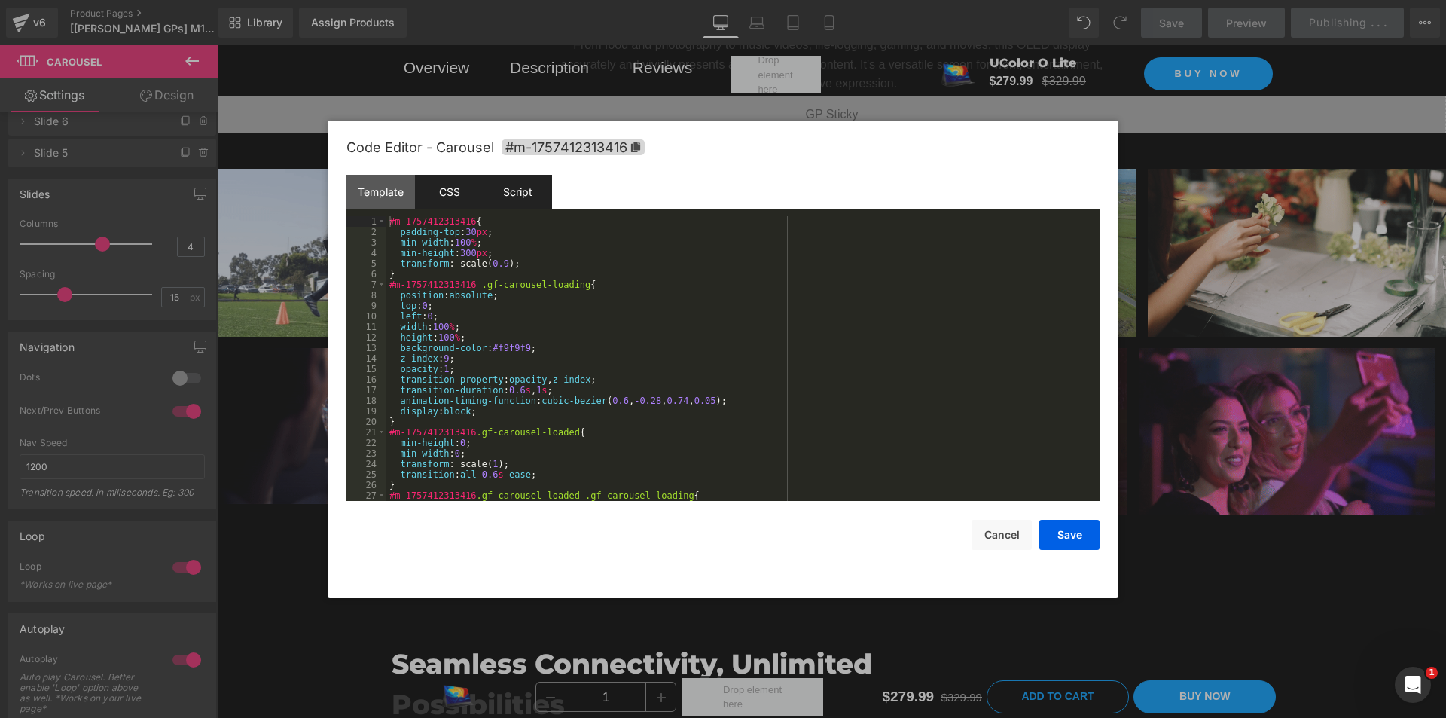
click at [521, 192] on div "Script" at bounding box center [518, 192] width 69 height 34
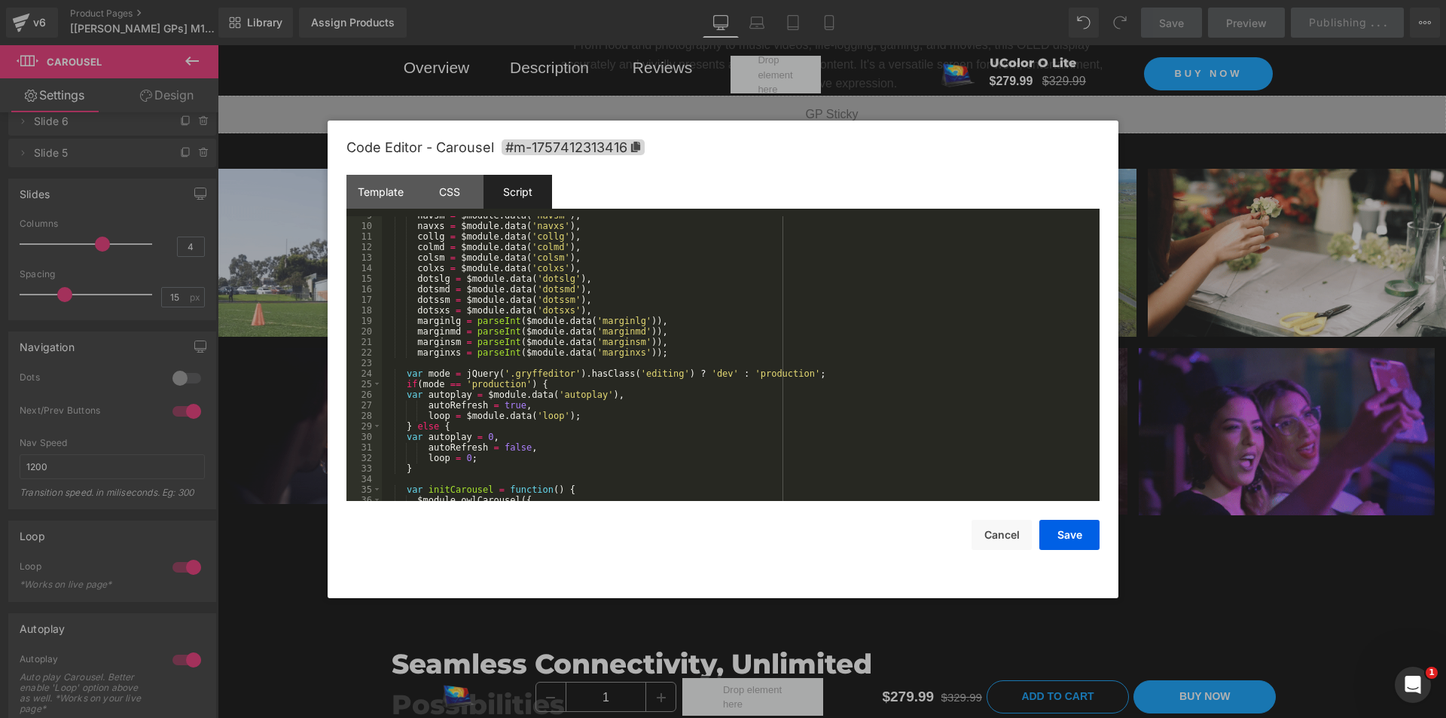
scroll to position [271, 0]
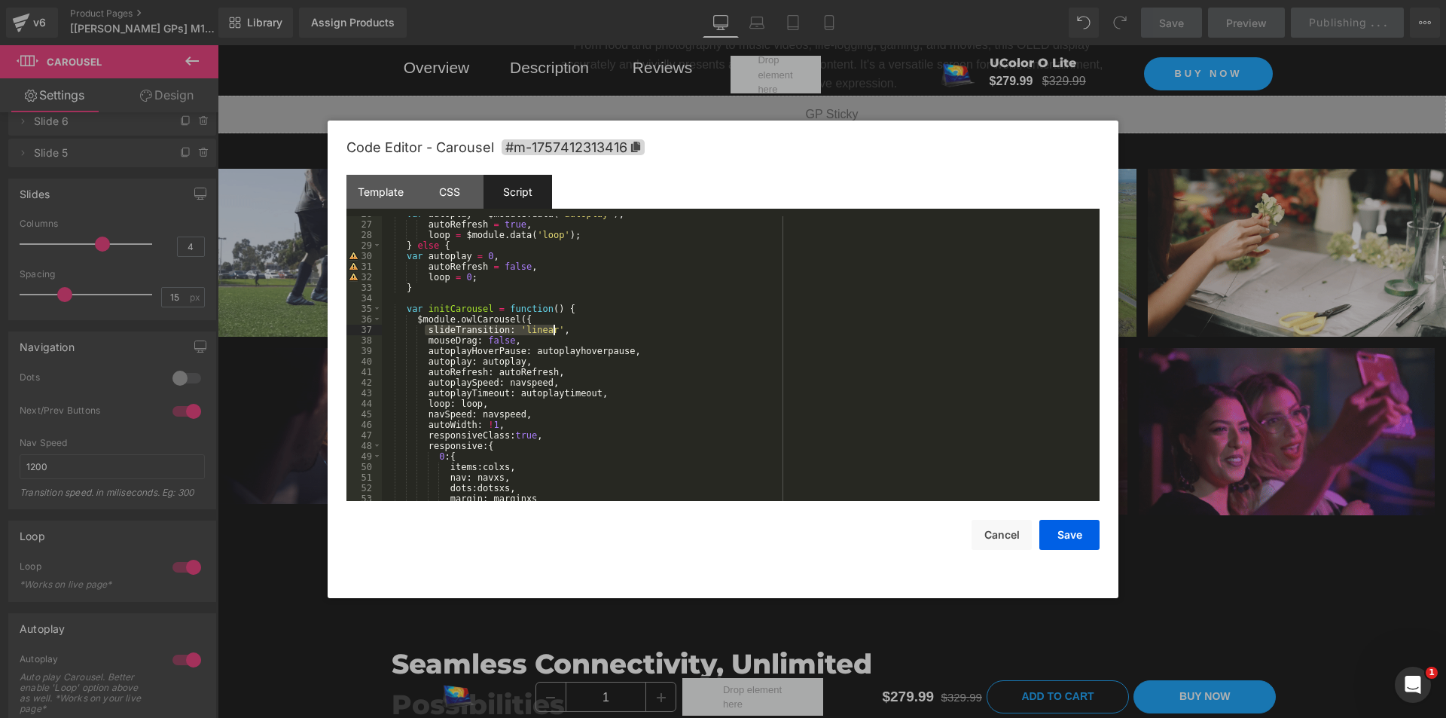
drag, startPoint x: 424, startPoint y: 328, endPoint x: 559, endPoint y: 325, distance: 134.9
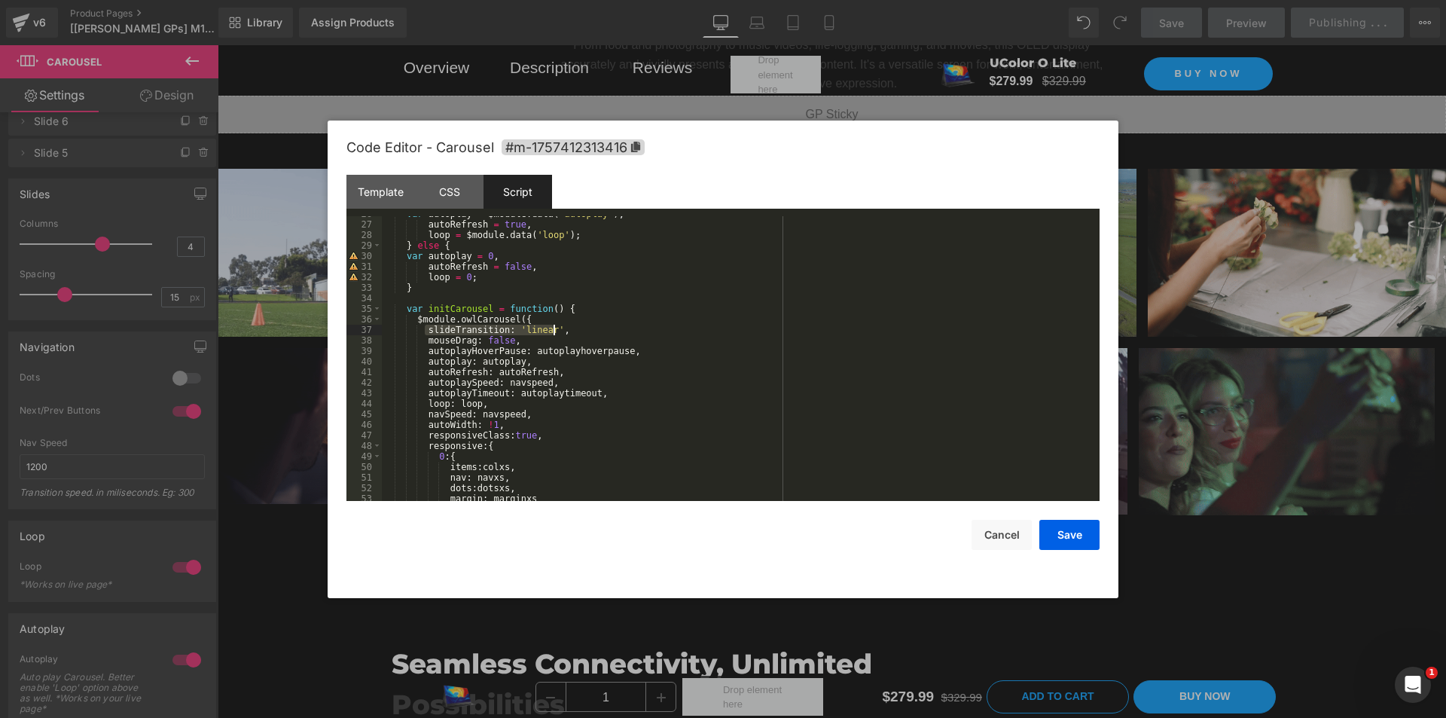
click at [559, 325] on div "var autoplay = $module . data ( 'autoplay' ) , autoRefresh = true , loop = $mod…" at bounding box center [738, 362] width 712 height 306
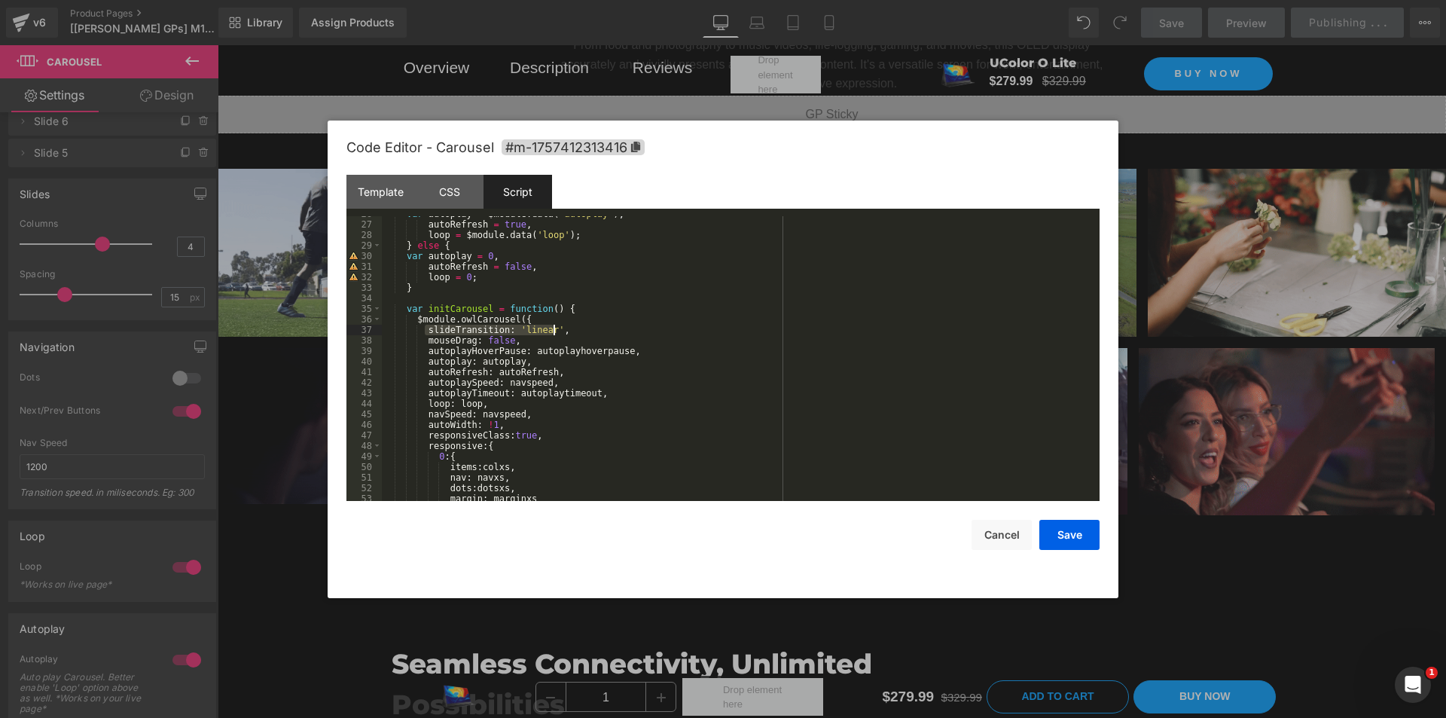
click at [1180, 435] on div at bounding box center [723, 359] width 1446 height 718
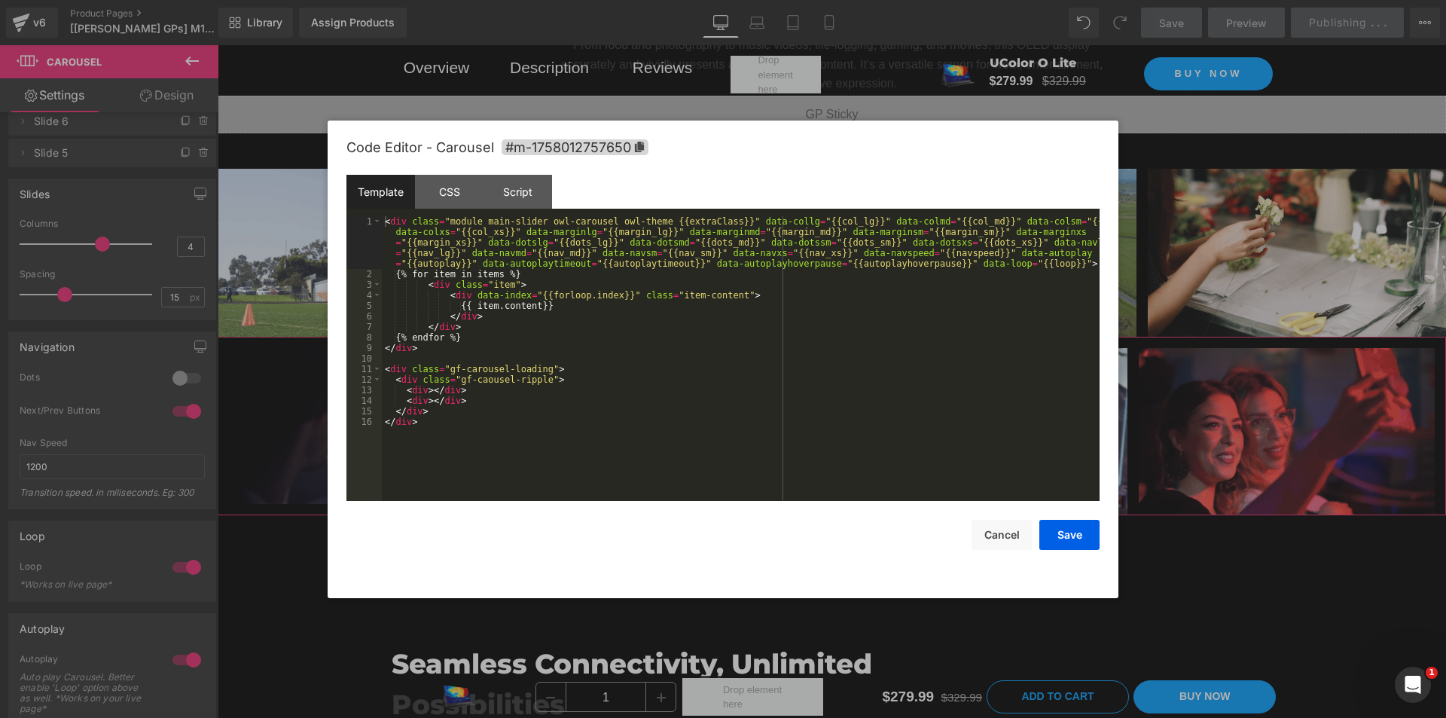
click at [800, 0] on div "Carousel You are previewing how the will restyle your page. You can not edit El…" at bounding box center [723, 0] width 1446 height 0
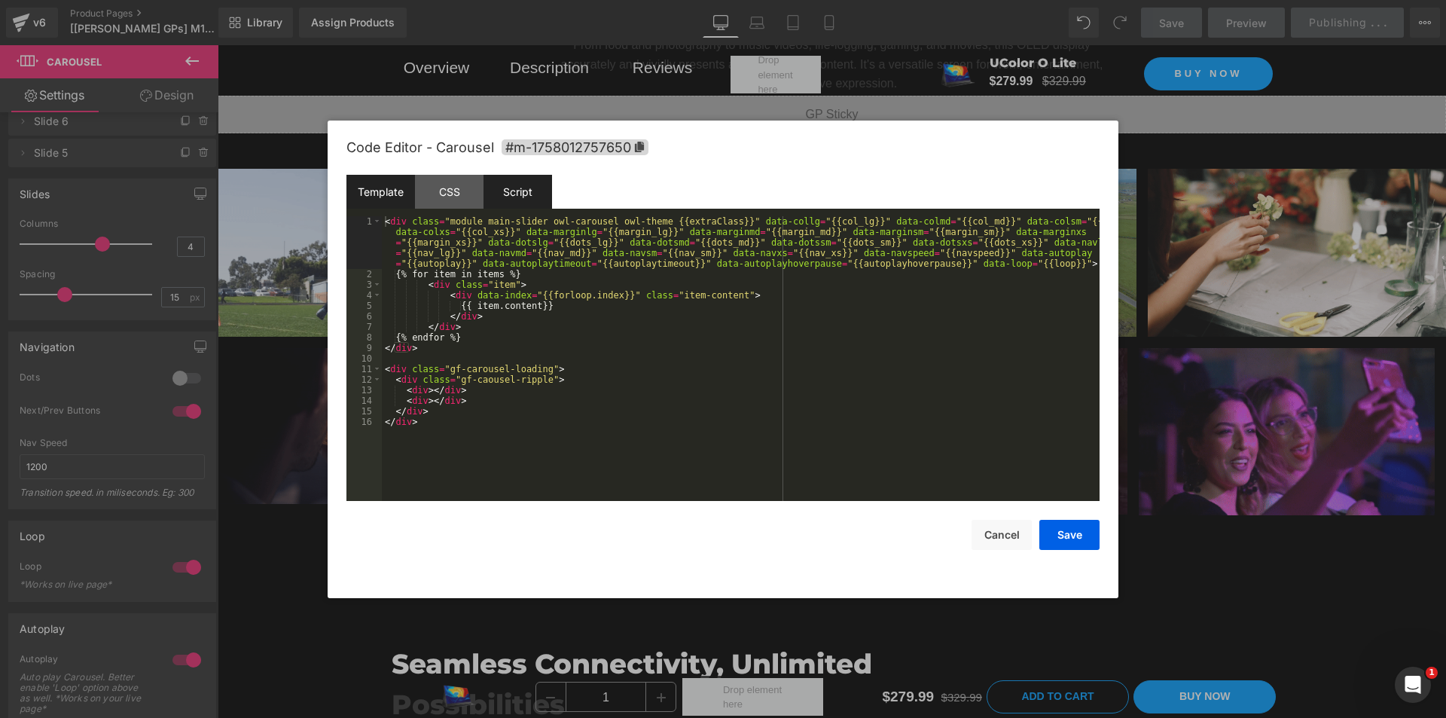
click at [517, 201] on div "Script" at bounding box center [518, 192] width 69 height 34
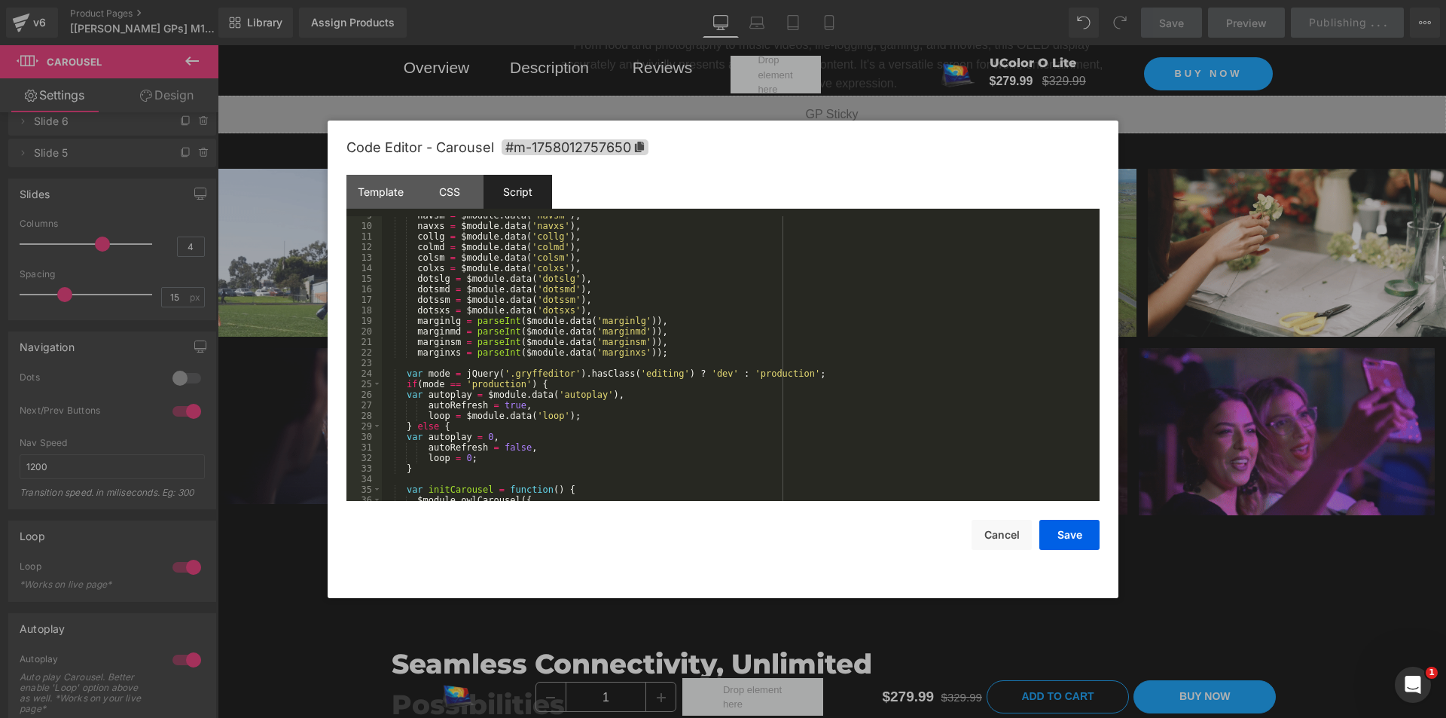
scroll to position [226, 0]
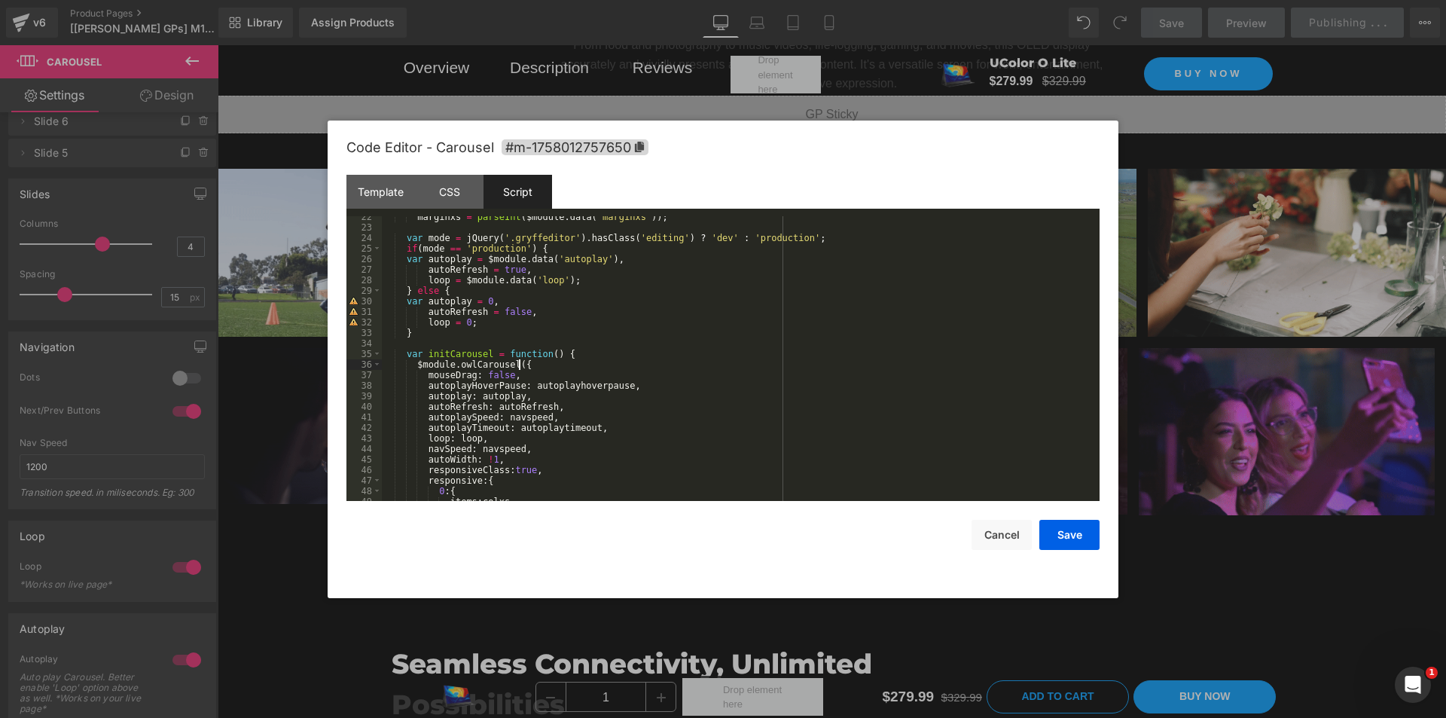
click at [542, 363] on div "marginxs = parseInt ( $module . data ( 'marginxs' )) ; var mode = jQuery ( '.gr…" at bounding box center [738, 365] width 712 height 306
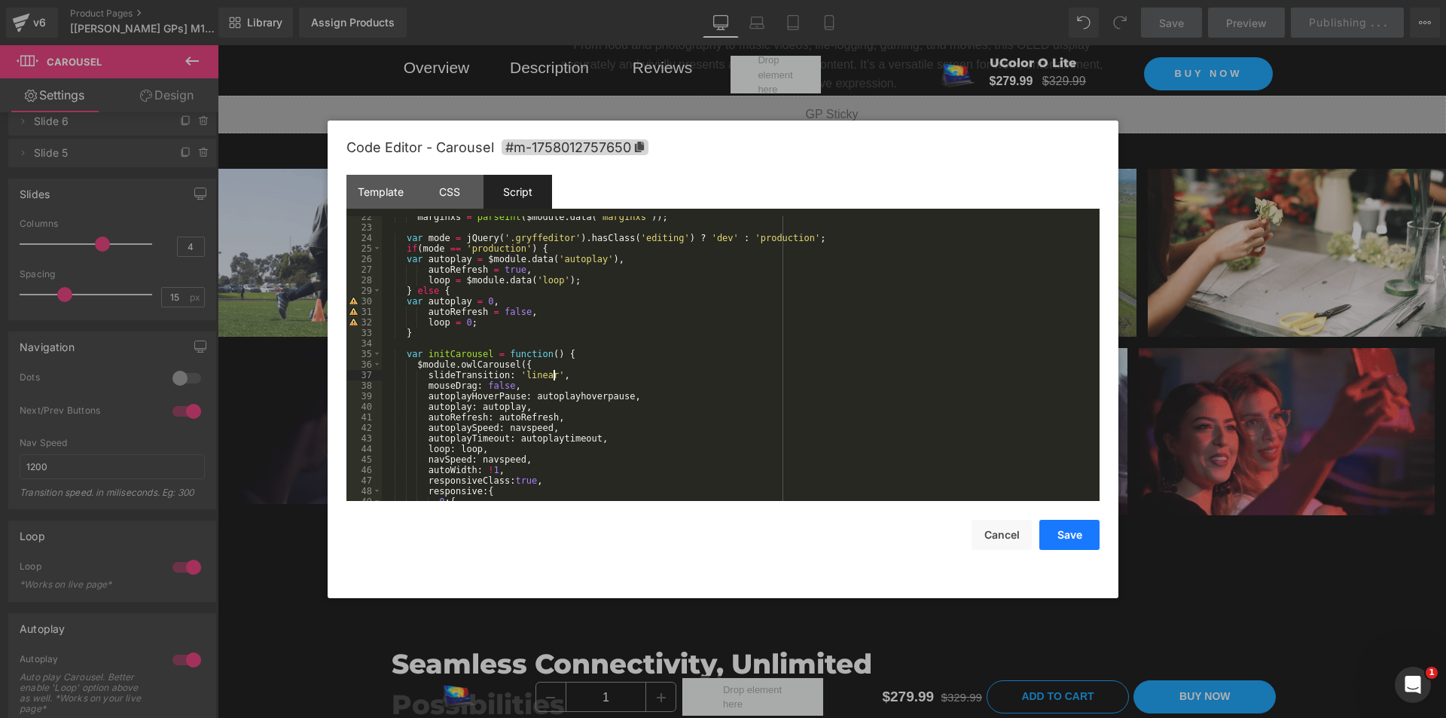
click at [1057, 542] on button "Save" at bounding box center [1069, 535] width 60 height 30
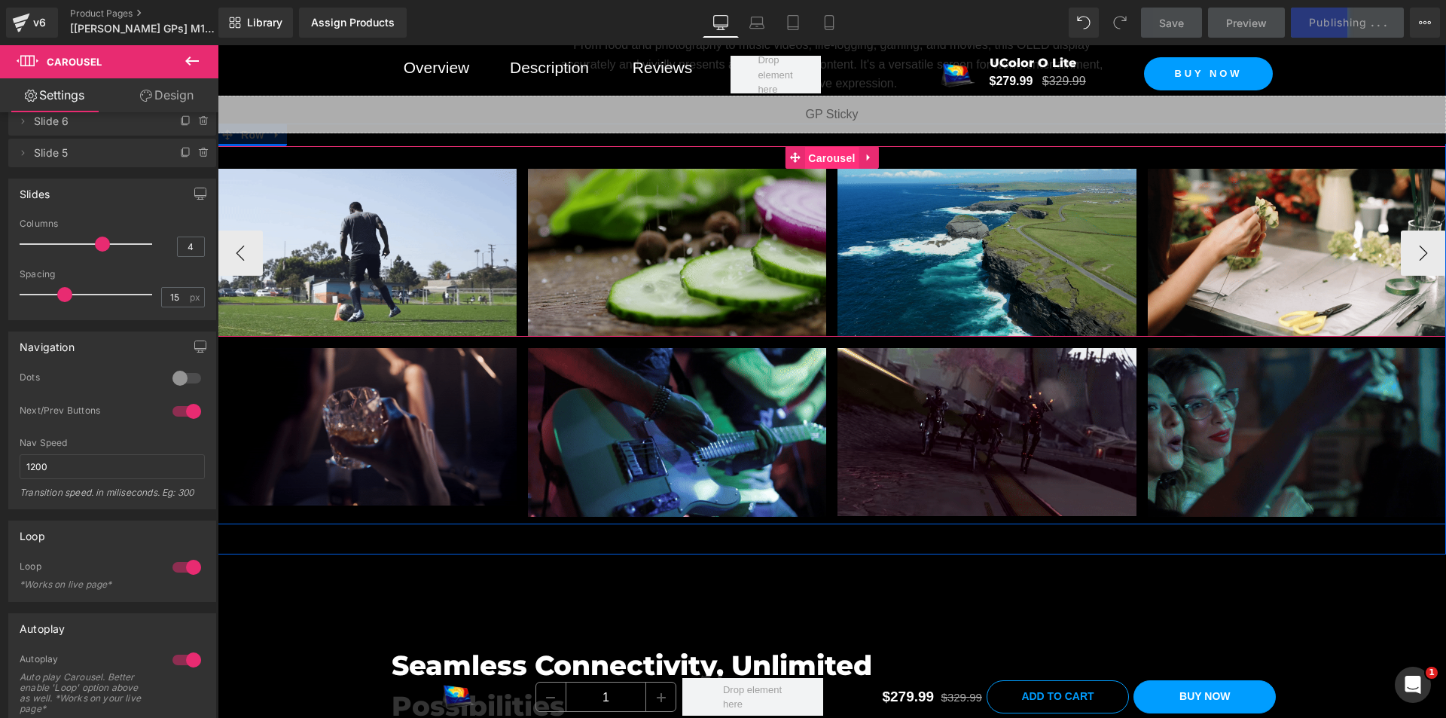
click at [822, 169] on span "Carousel" at bounding box center [831, 158] width 54 height 23
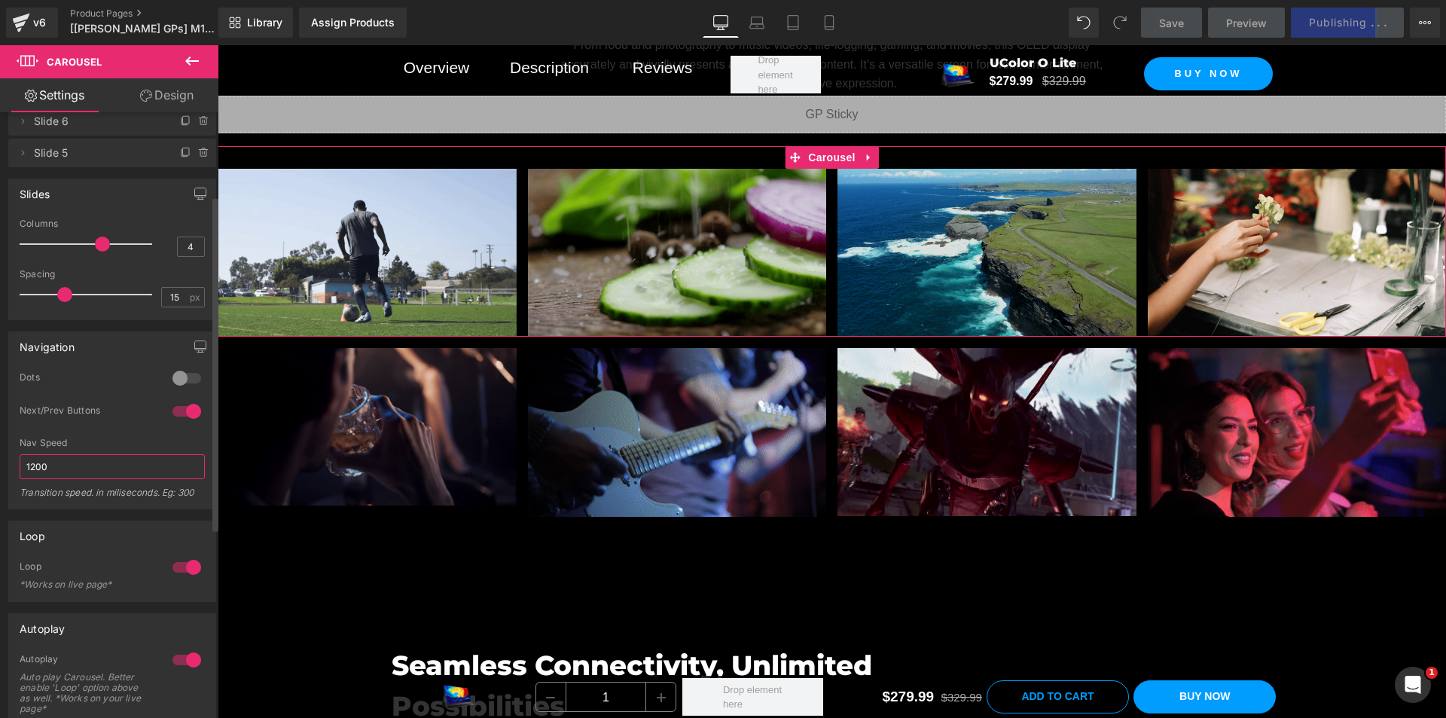
click at [89, 462] on input "1200" at bounding box center [112, 466] width 185 height 25
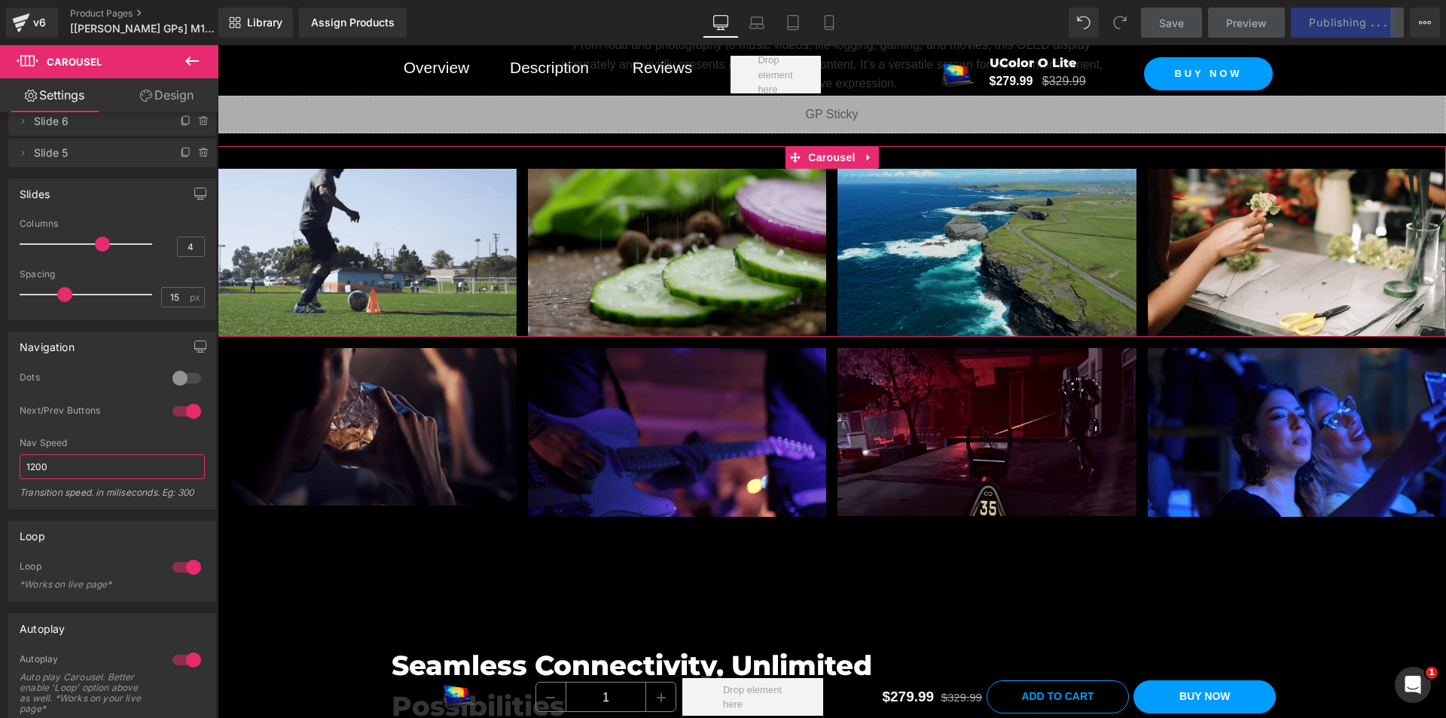
drag, startPoint x: 89, startPoint y: 462, endPoint x: -11, endPoint y: 462, distance: 100.2
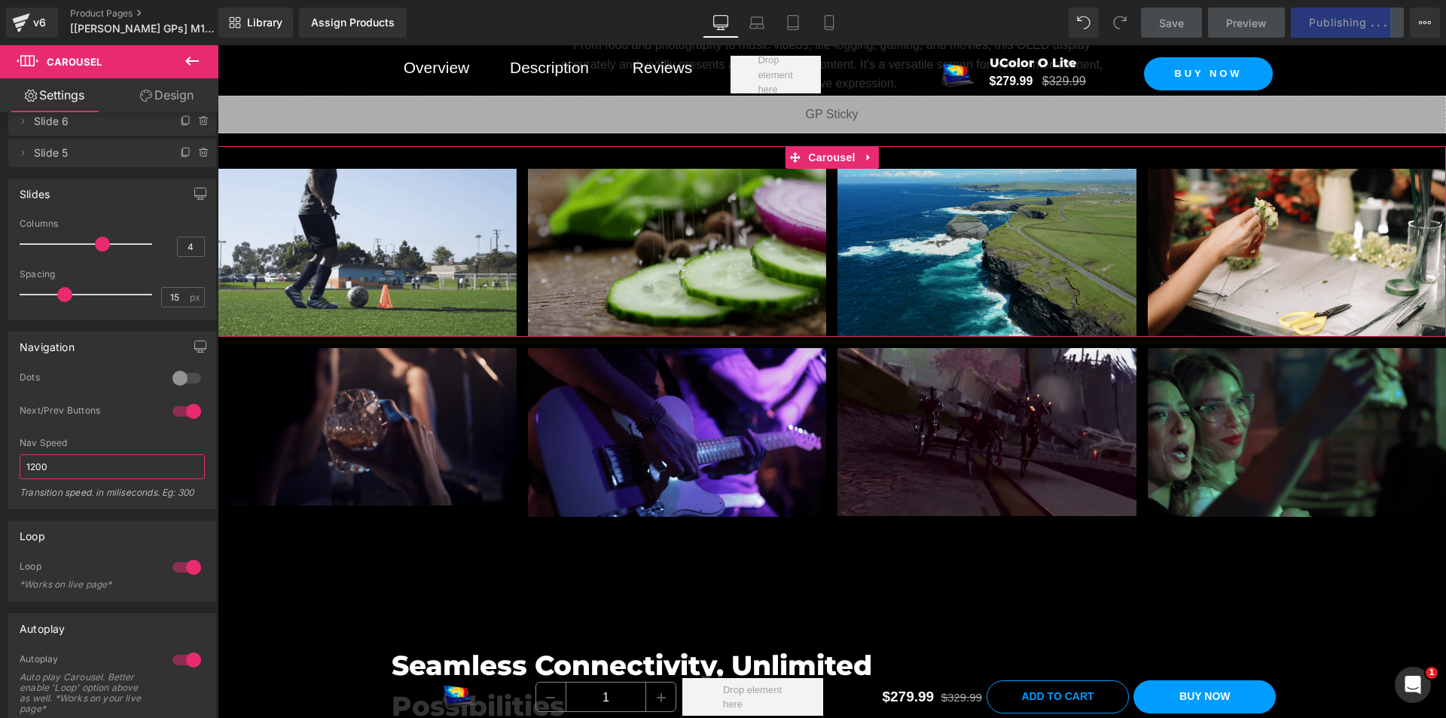
click at [0, 462] on html "Carousel You are previewing how the will restyle your page. You can not edit El…" at bounding box center [723, 359] width 1446 height 718
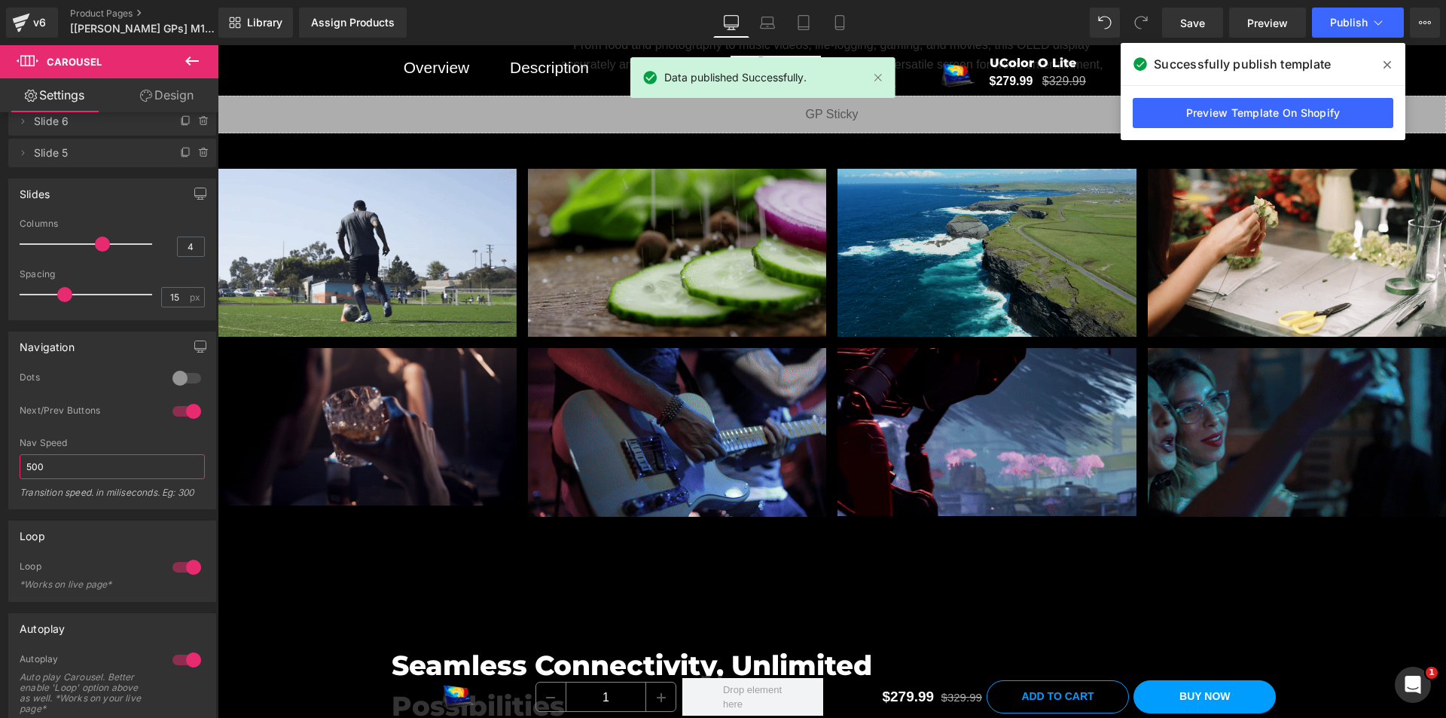
type input "5000"
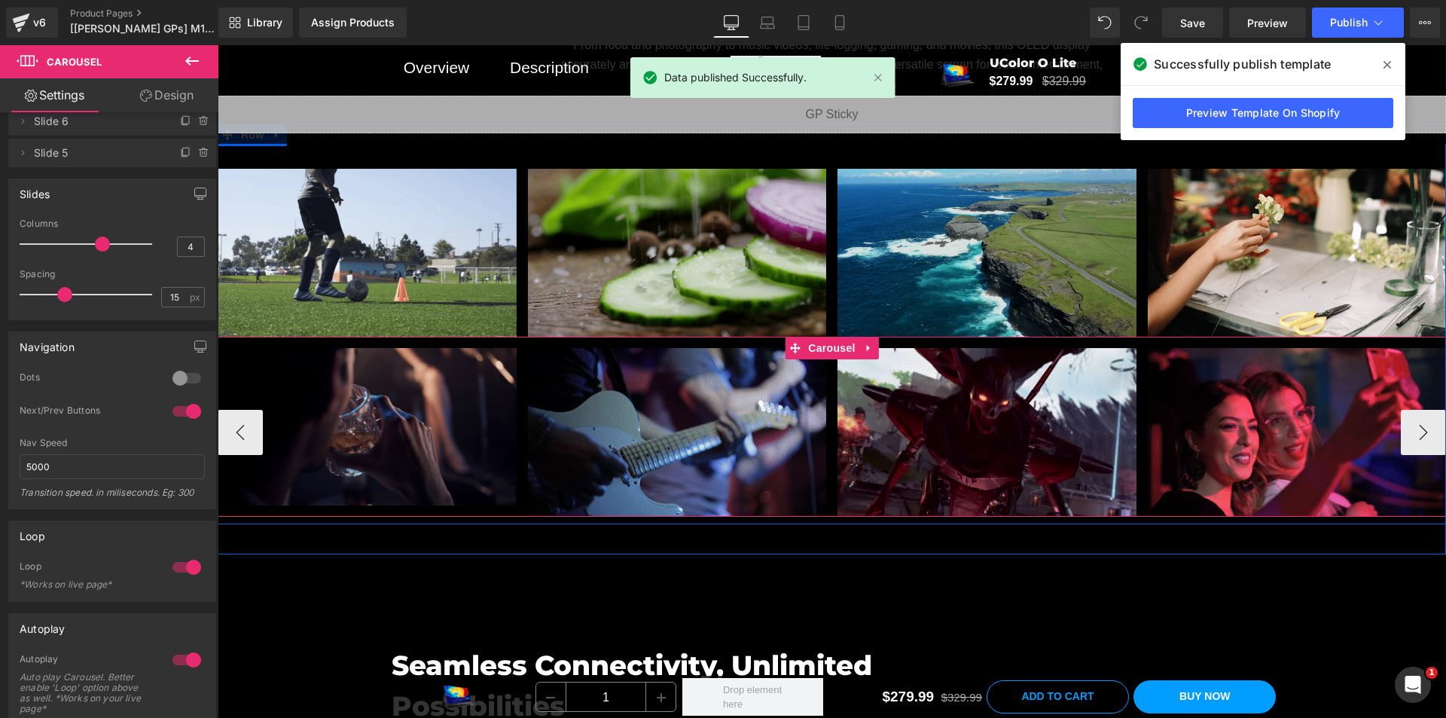
click at [833, 359] on span "Carousel" at bounding box center [831, 348] width 54 height 23
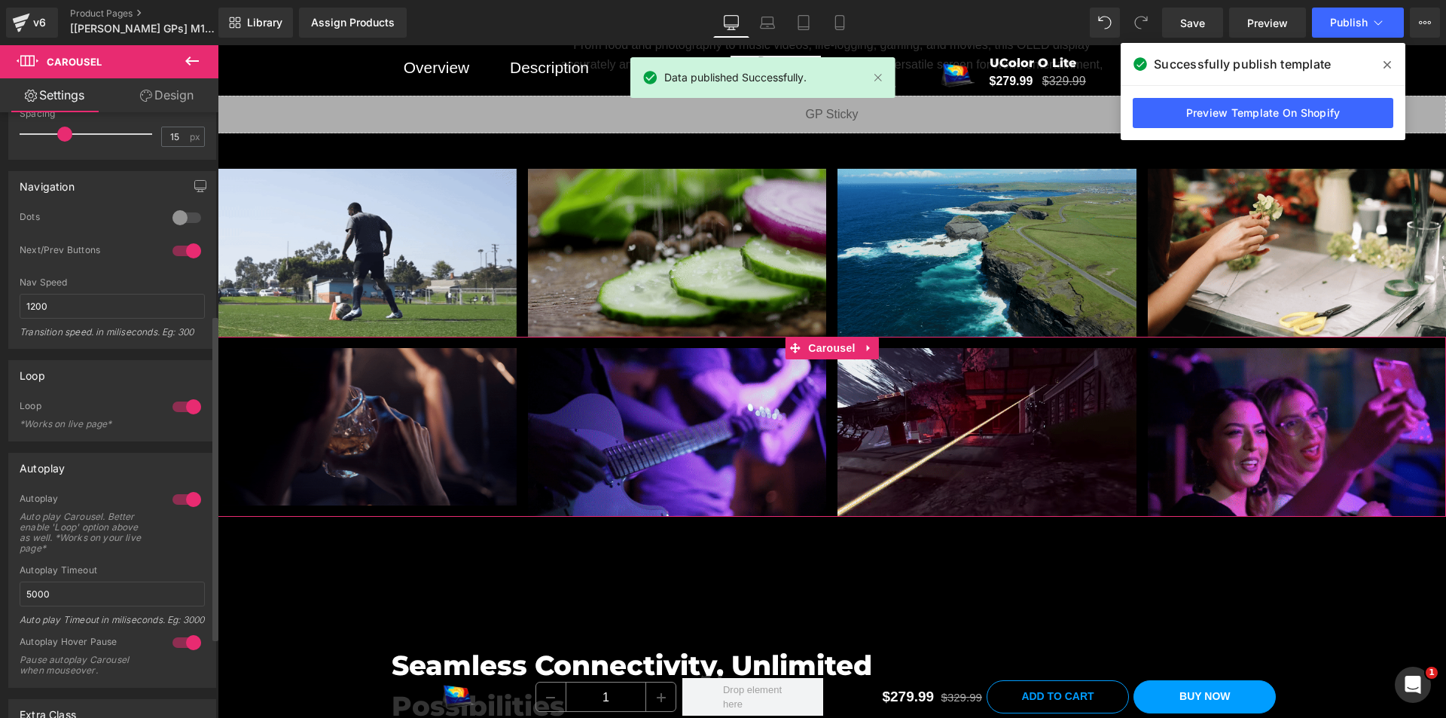
scroll to position [377, 0]
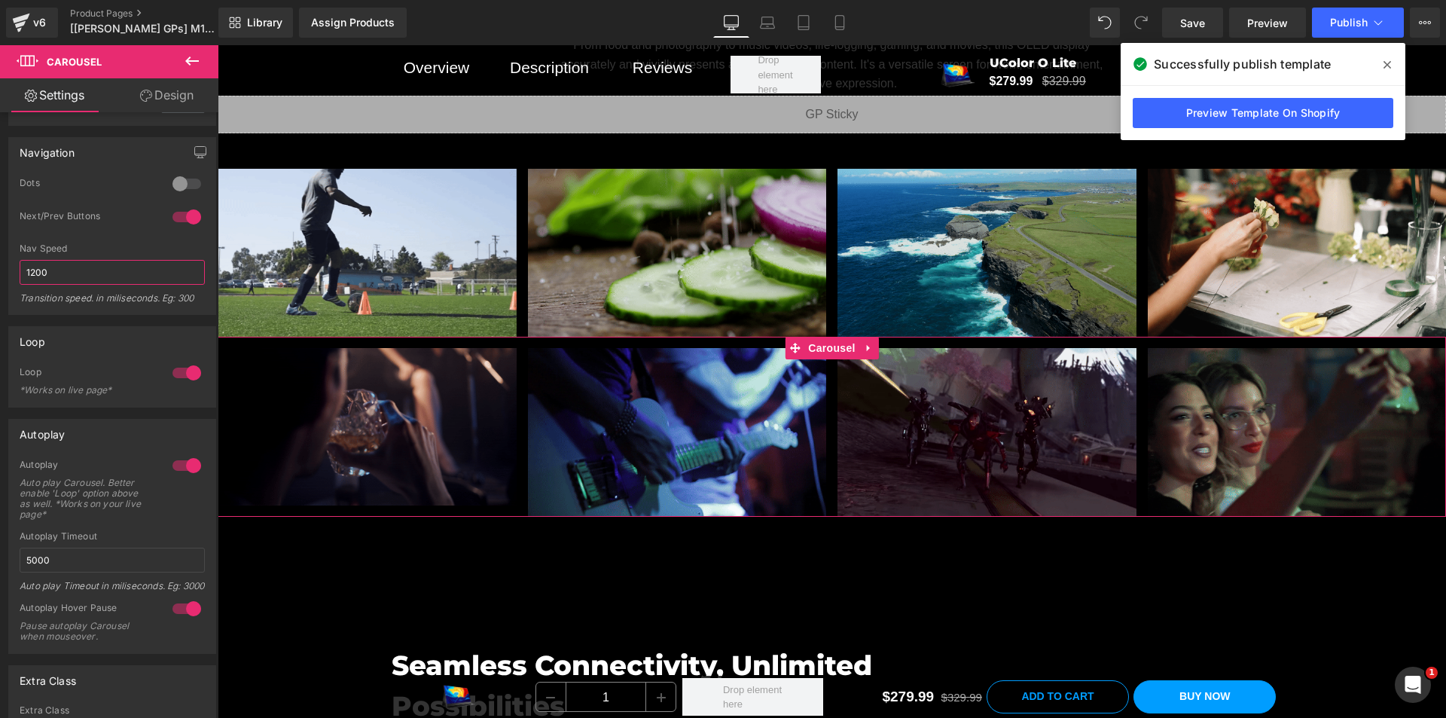
drag, startPoint x: 56, startPoint y: 272, endPoint x: -26, endPoint y: 257, distance: 82.7
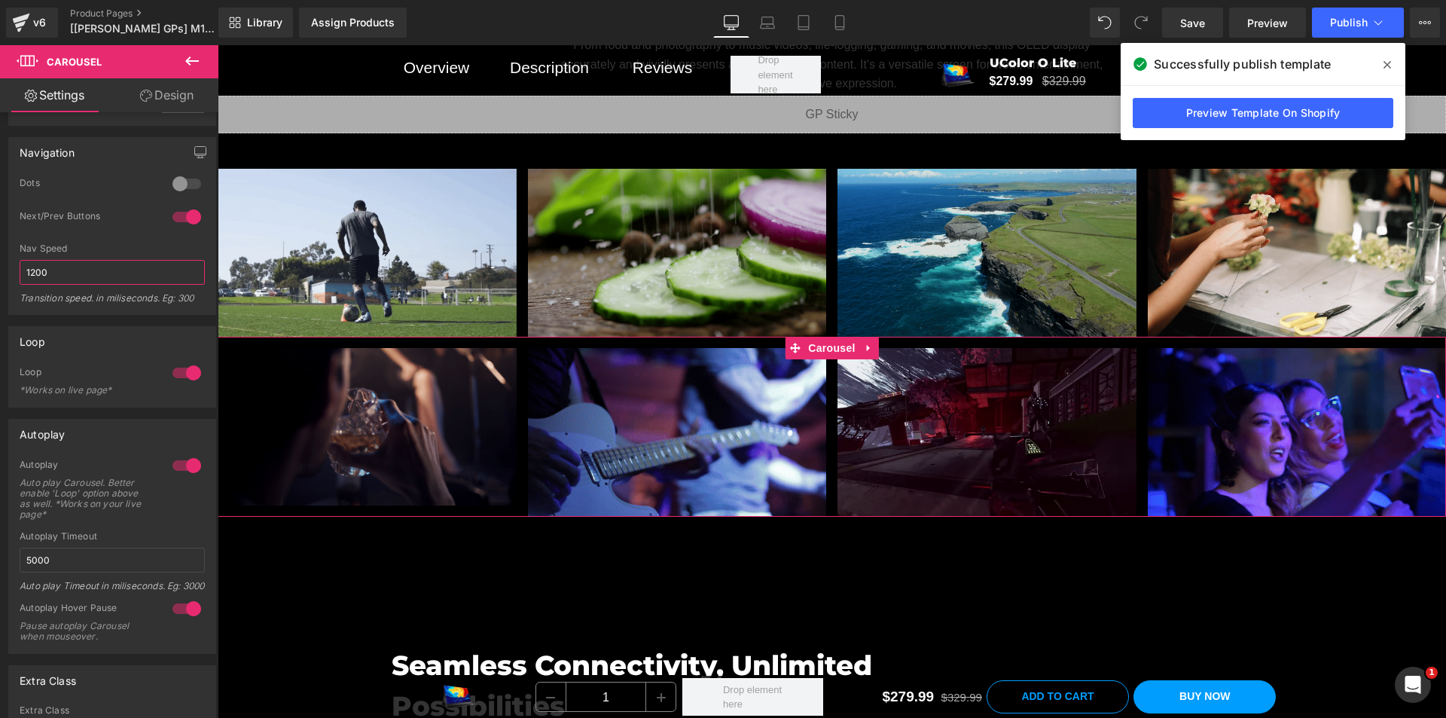
click at [0, 257] on html "Carousel You are previewing how the will restyle your page. You can not edit El…" at bounding box center [723, 359] width 1446 height 718
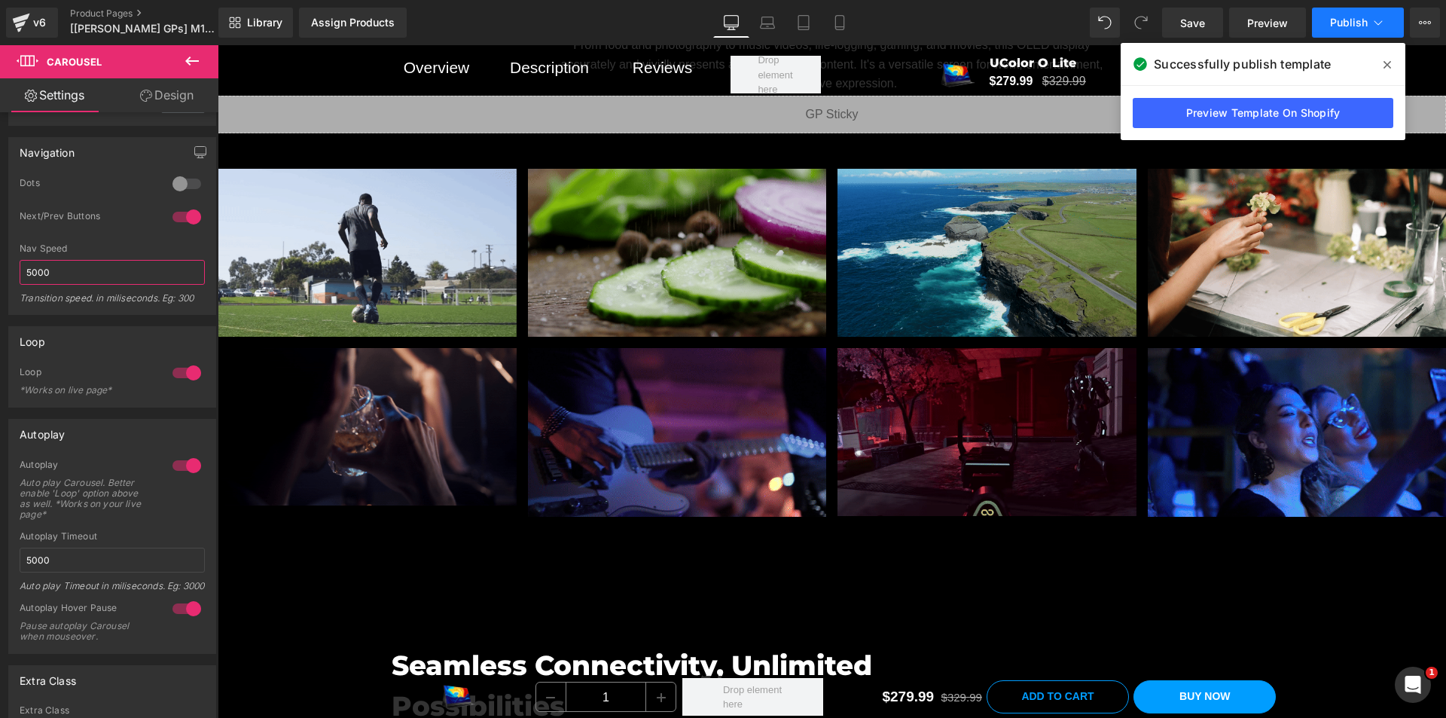
type input "5000"
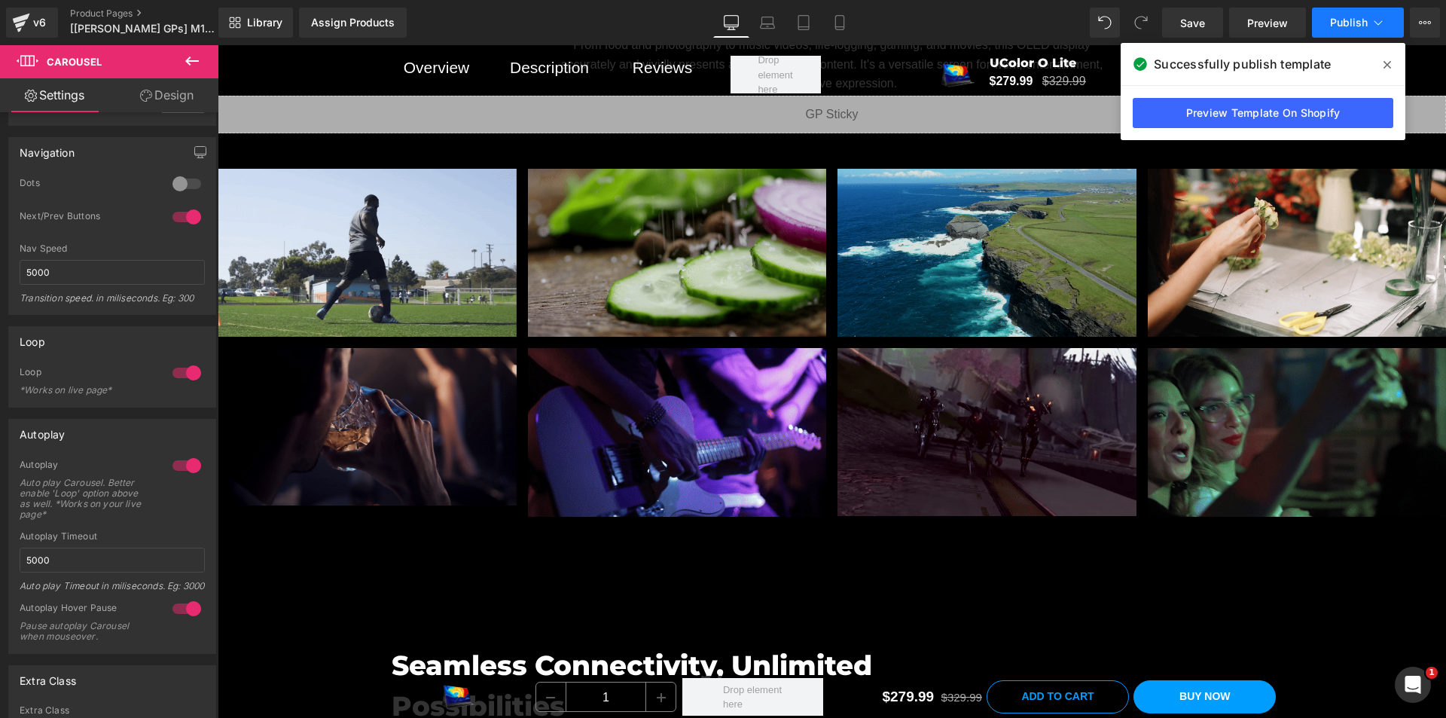
click at [1351, 27] on span "Publish" at bounding box center [1349, 23] width 38 height 12
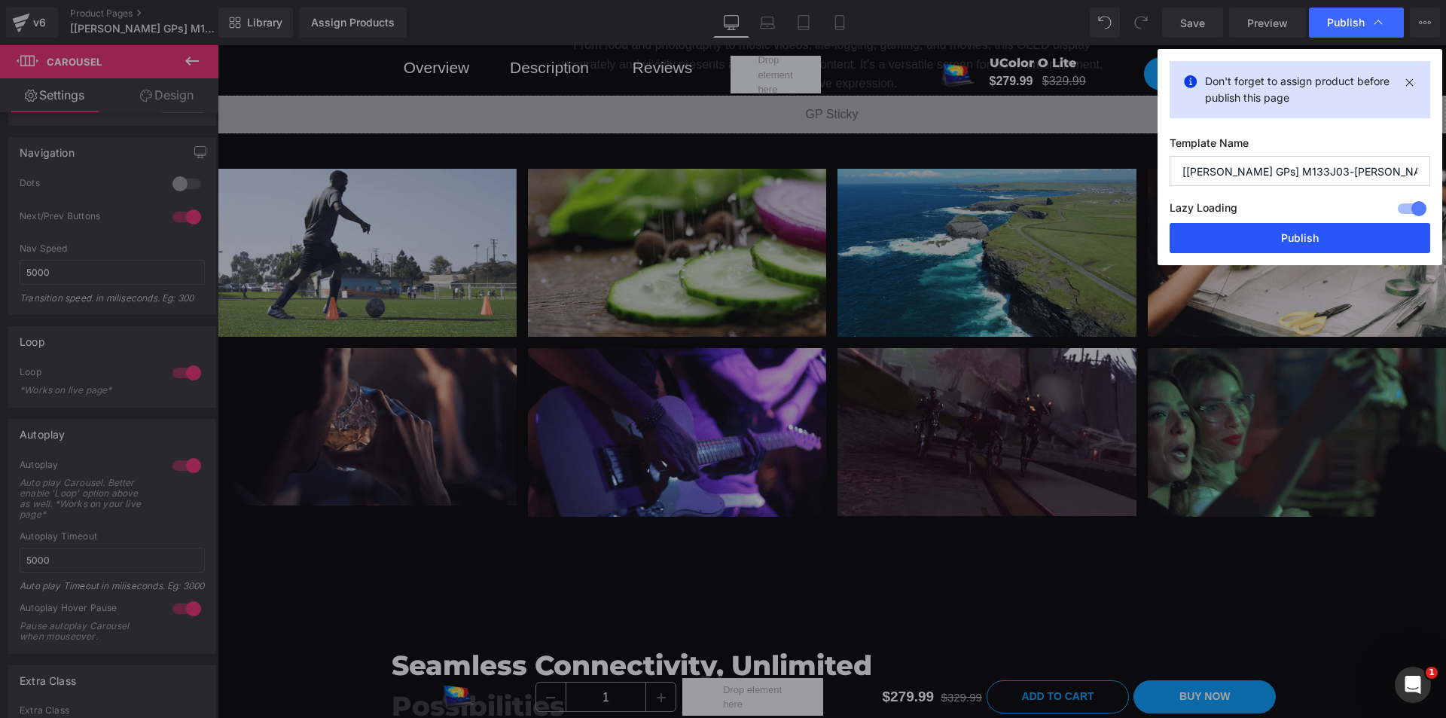
click at [1314, 249] on button "Publish" at bounding box center [1300, 238] width 261 height 30
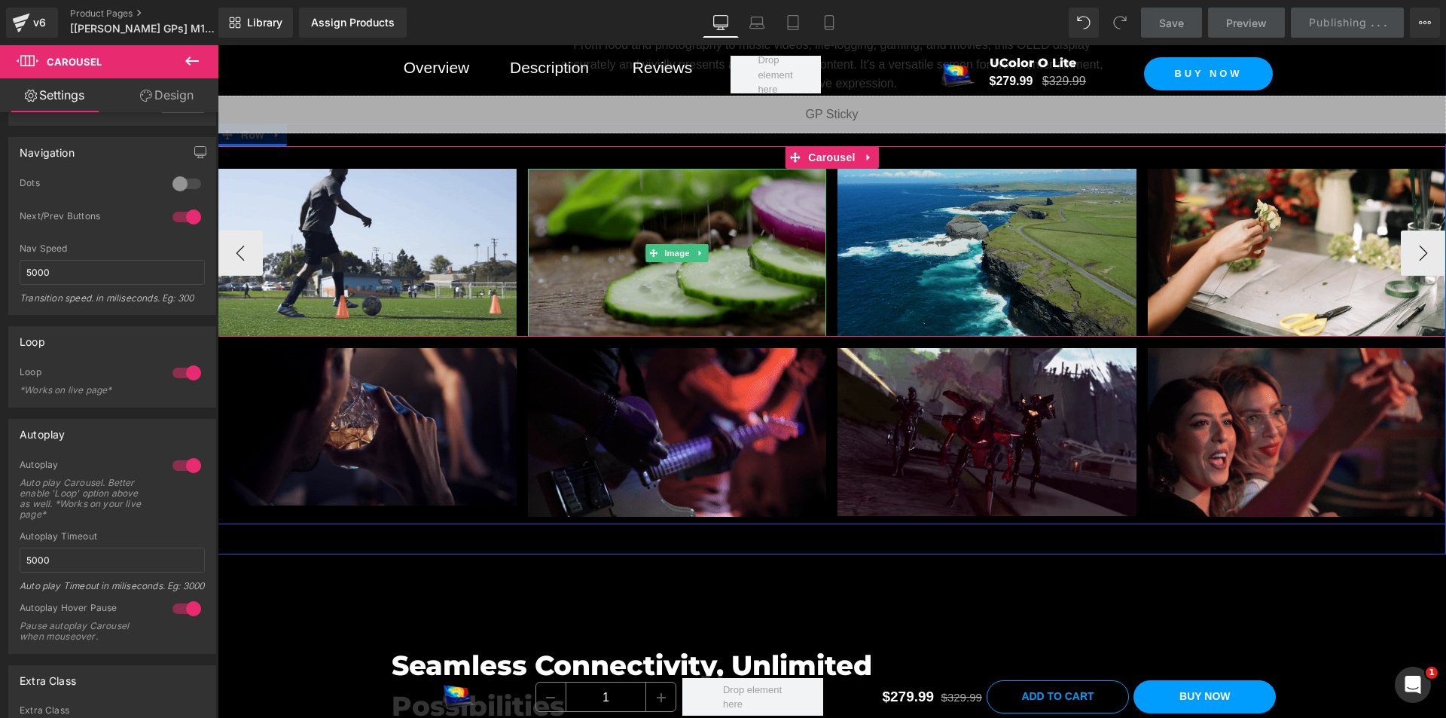
scroll to position [6778, 0]
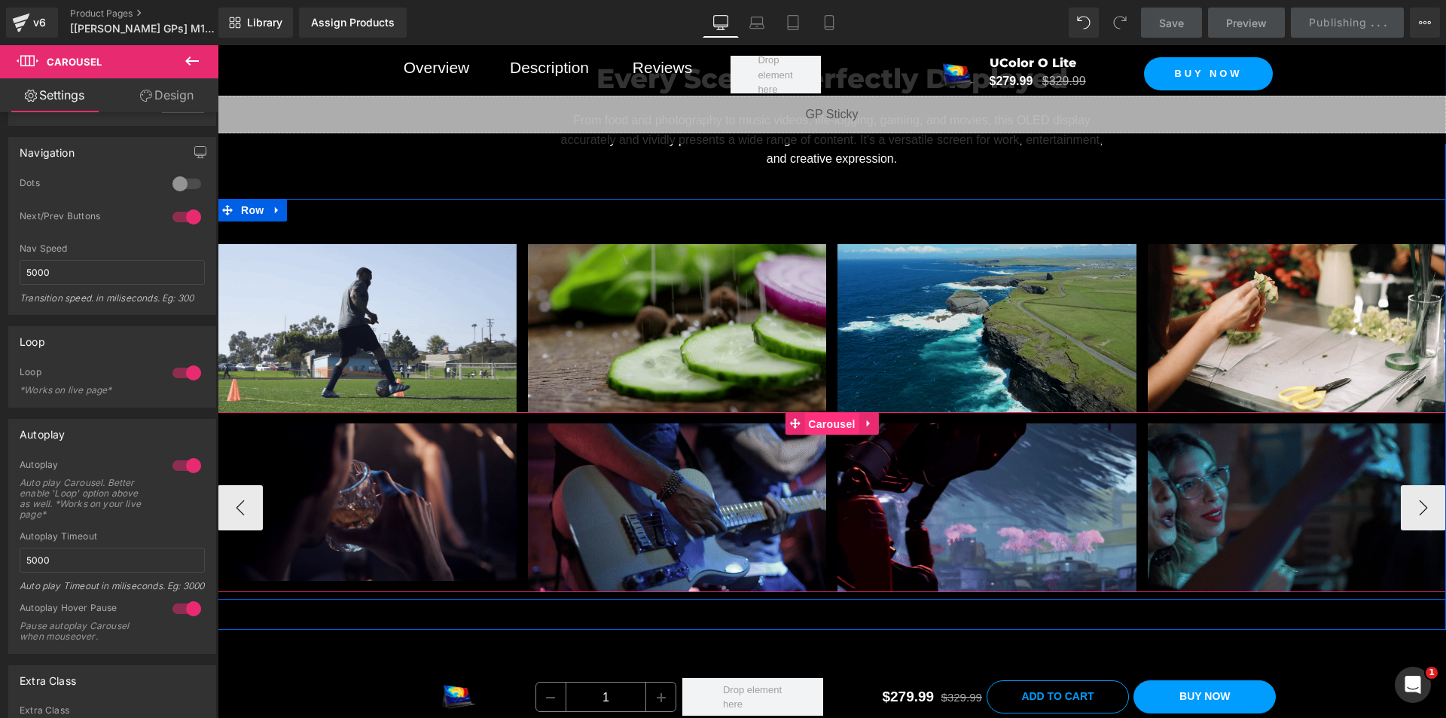
click at [827, 435] on span "Carousel" at bounding box center [831, 424] width 54 height 23
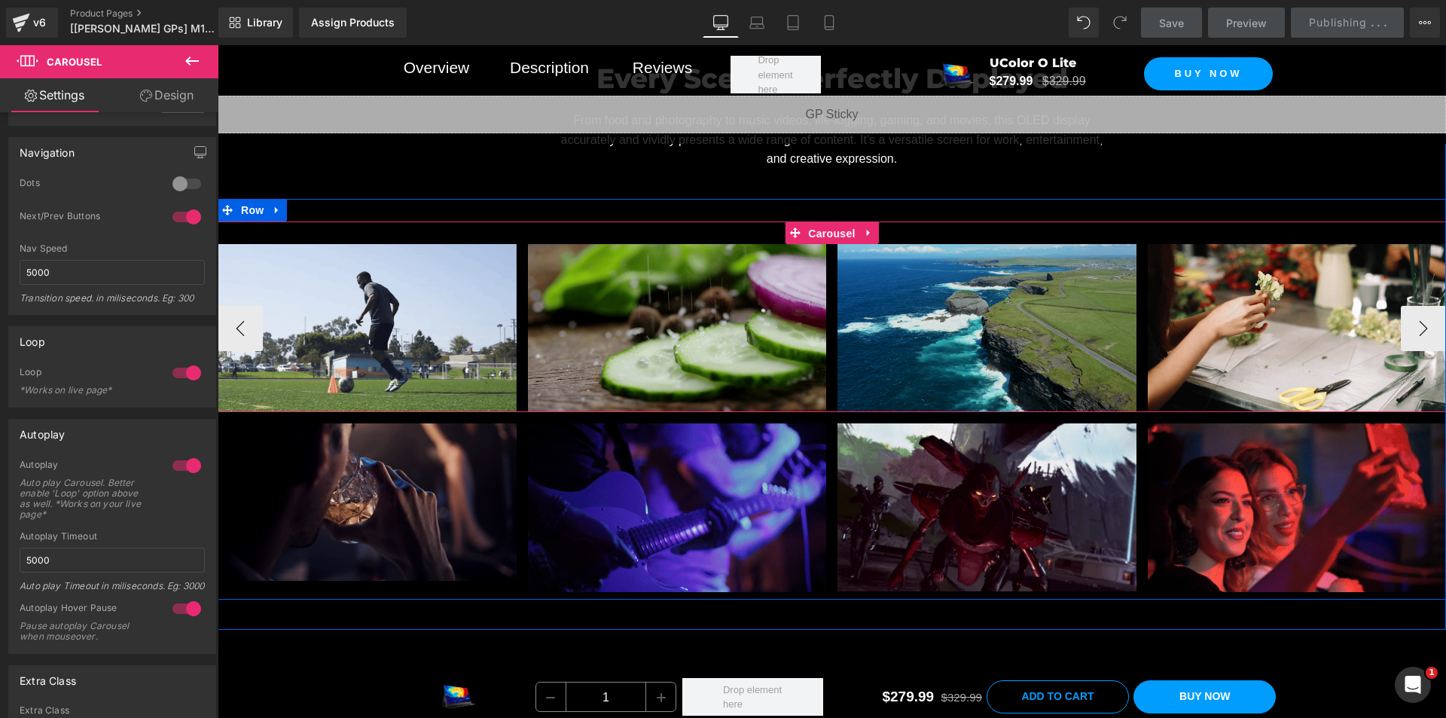
click at [824, 245] on span "Carousel" at bounding box center [831, 233] width 54 height 23
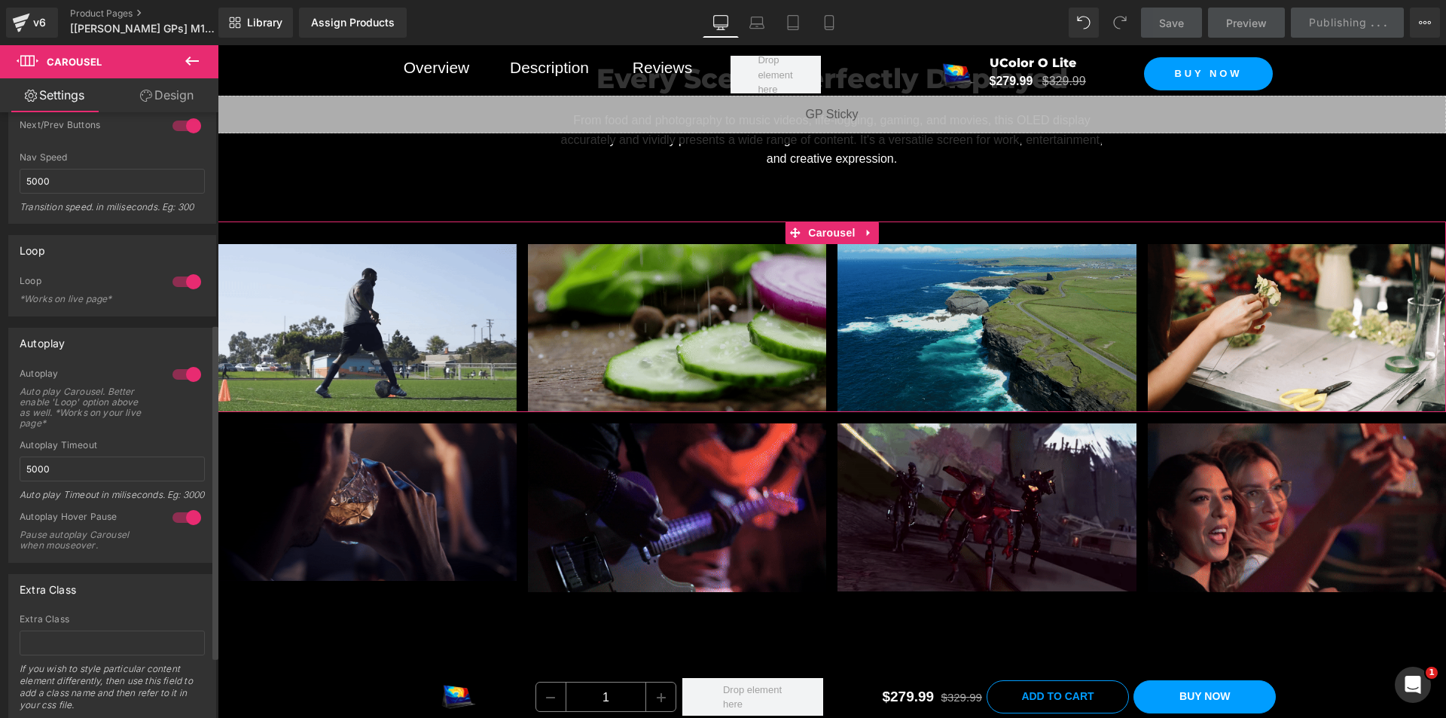
scroll to position [452, 0]
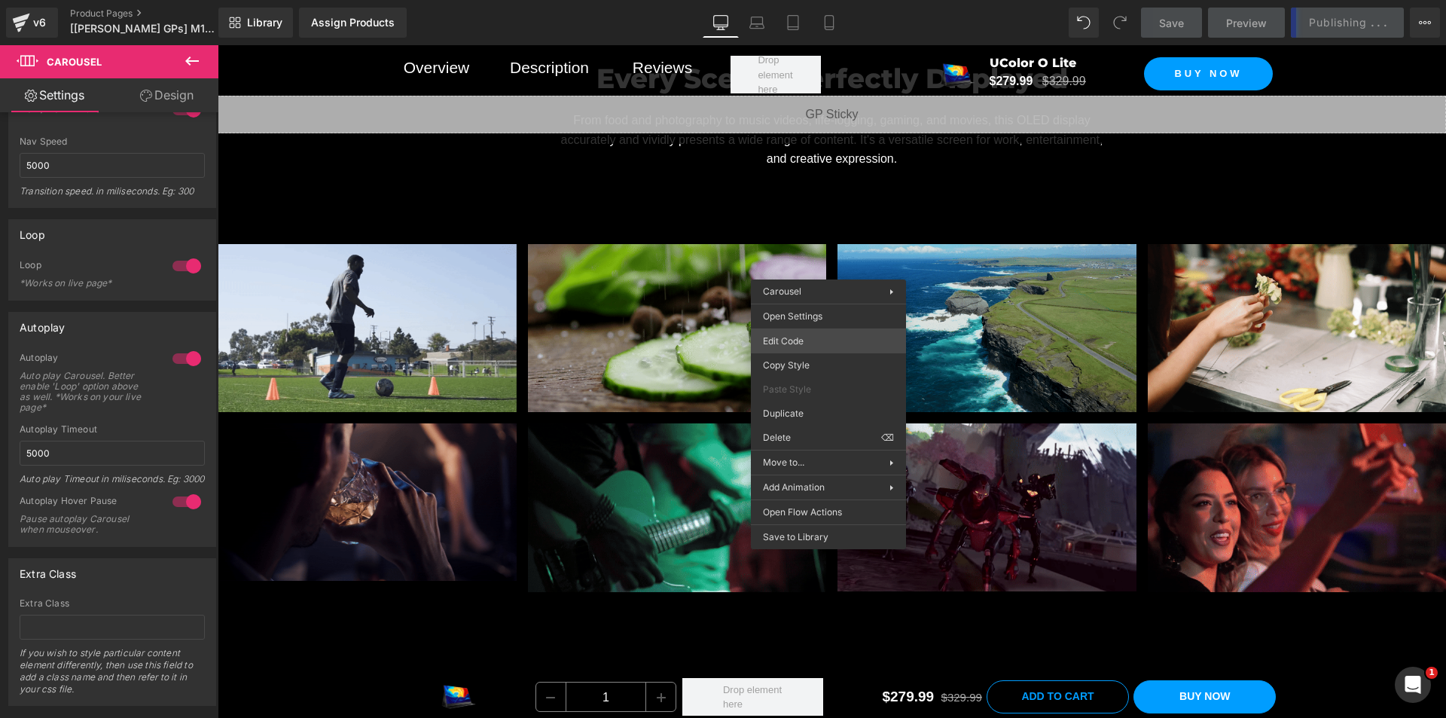
click at [810, 0] on div "Carousel You are previewing how the will restyle your page. You can not edit El…" at bounding box center [723, 0] width 1446 height 0
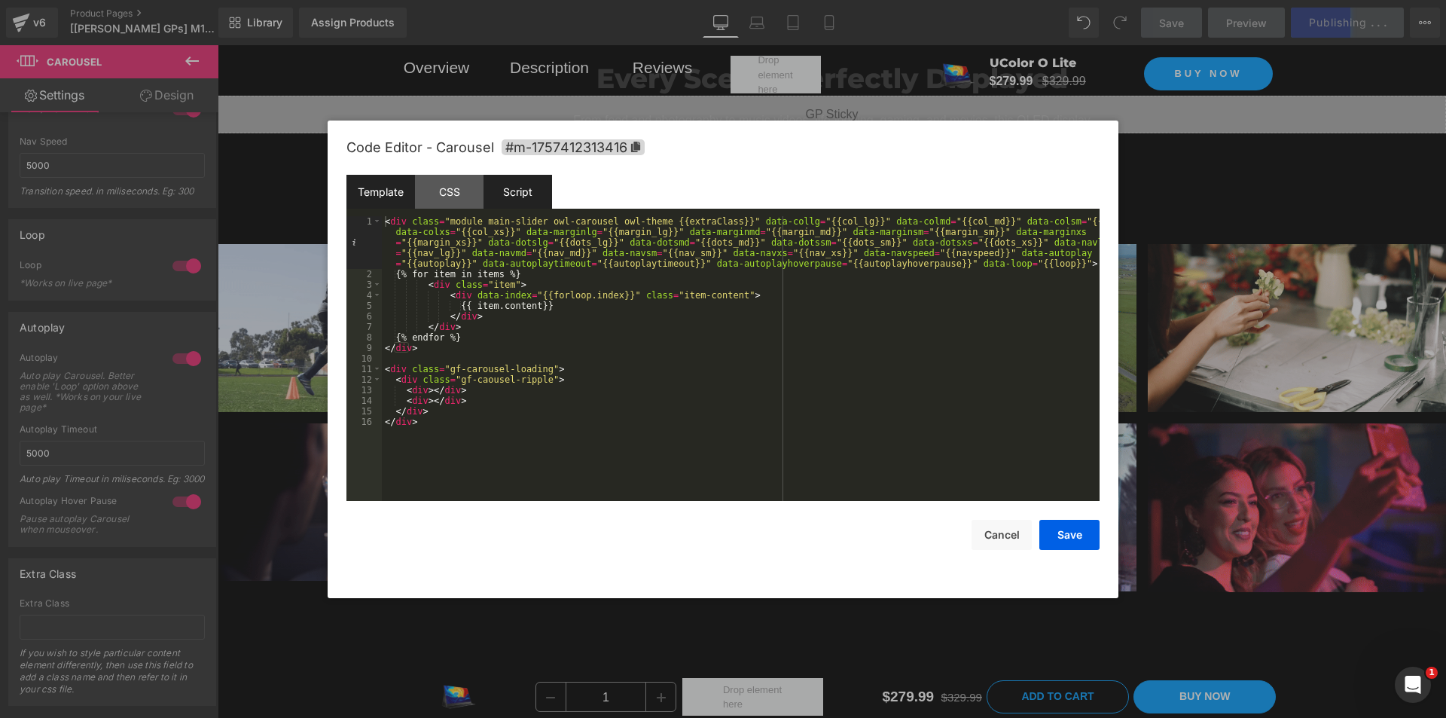
click at [508, 196] on div "Script" at bounding box center [518, 192] width 69 height 34
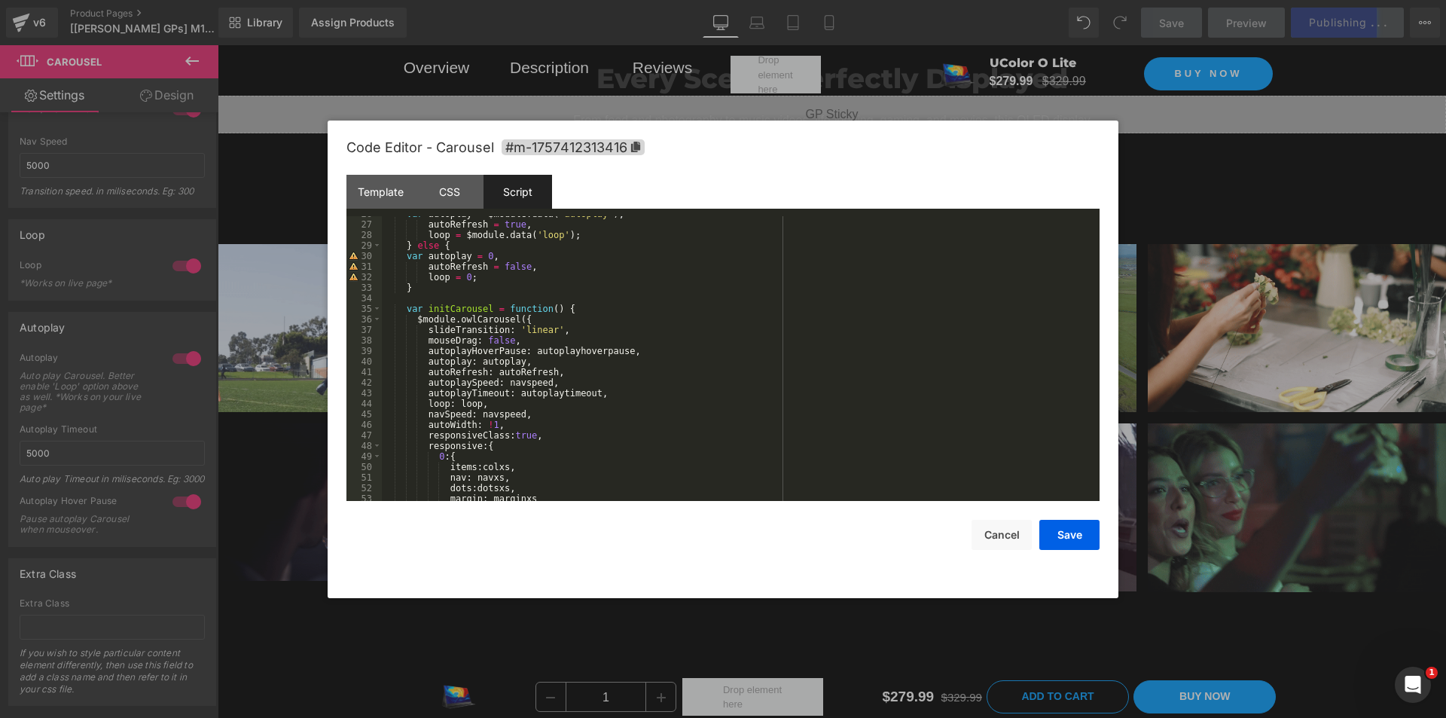
scroll to position [271, 0]
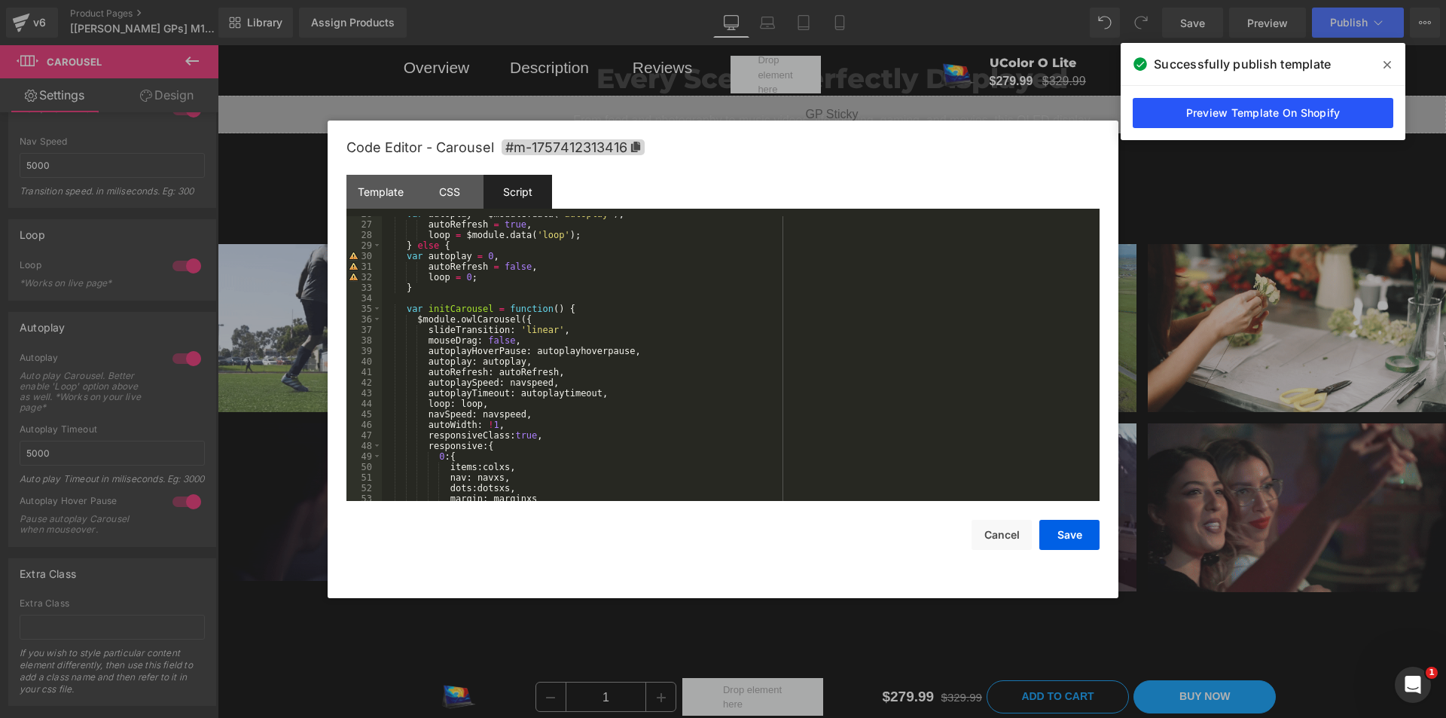
click at [1257, 104] on link "Preview Template On Shopify" at bounding box center [1263, 113] width 261 height 30
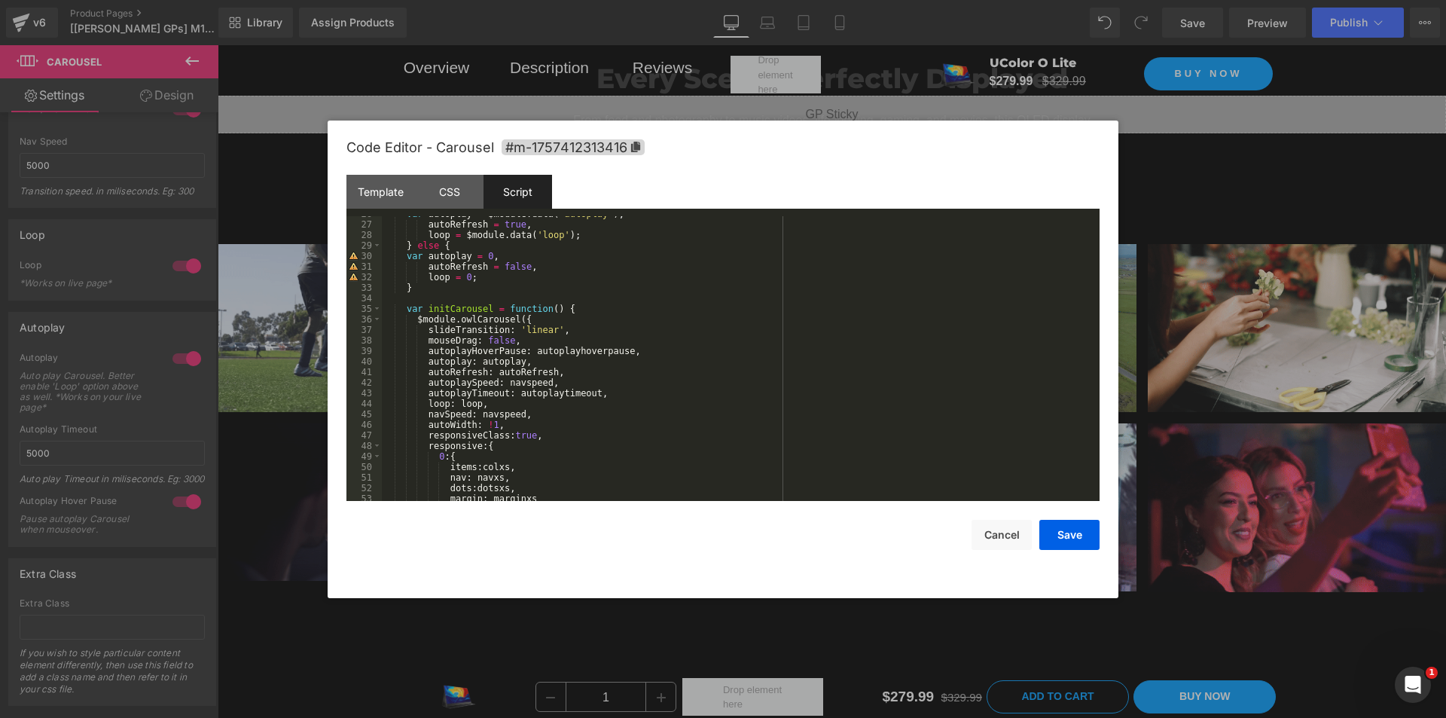
drag, startPoint x: 282, startPoint y: 326, endPoint x: 65, endPoint y: 282, distance: 222.0
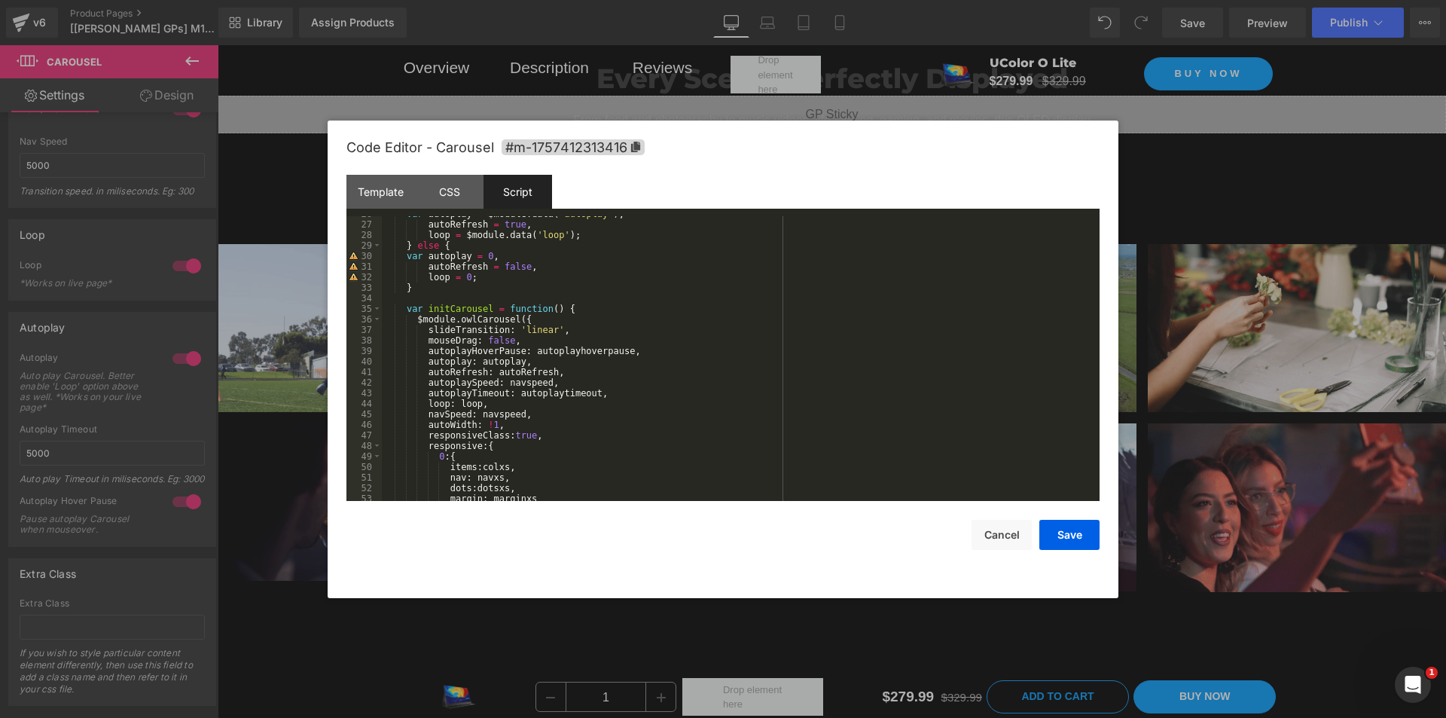
click at [282, 326] on div at bounding box center [723, 359] width 1446 height 718
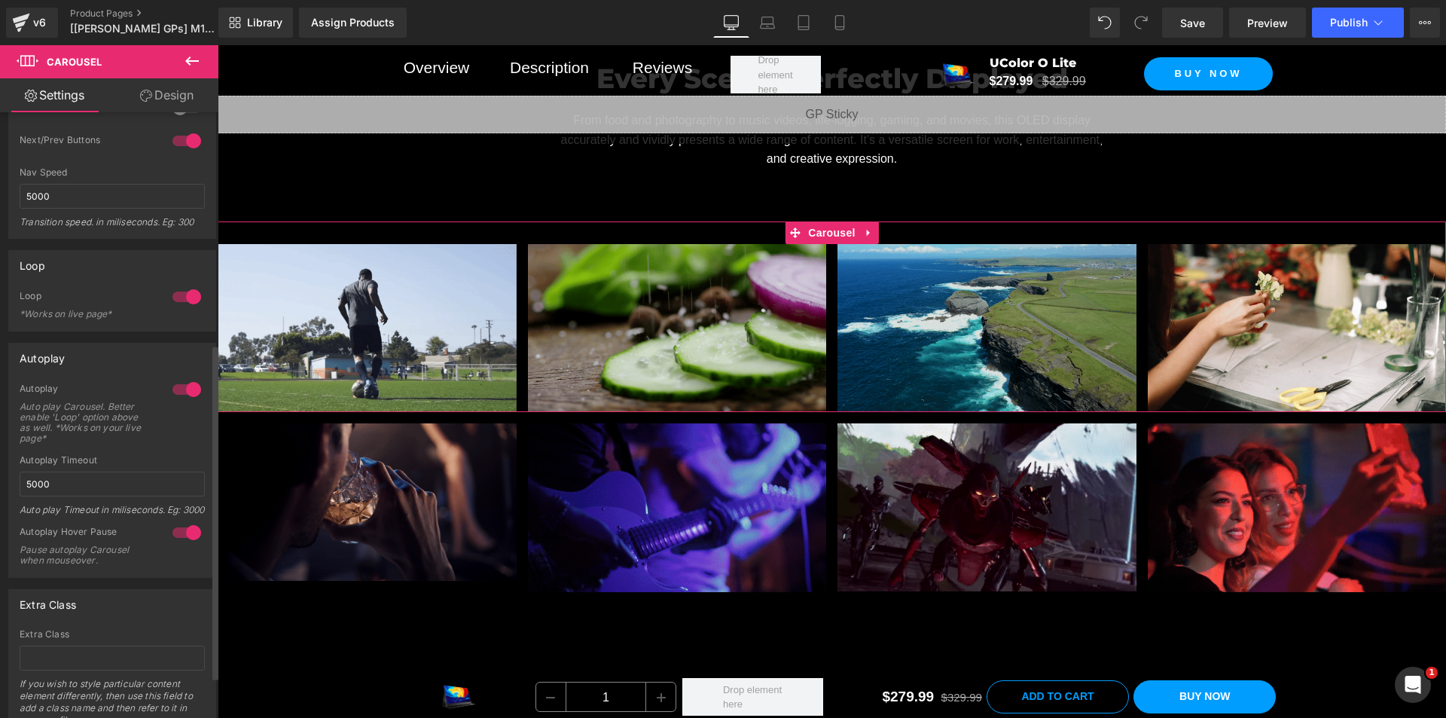
scroll to position [419, 0]
